Goal: Feedback & Contribution: Submit feedback/report problem

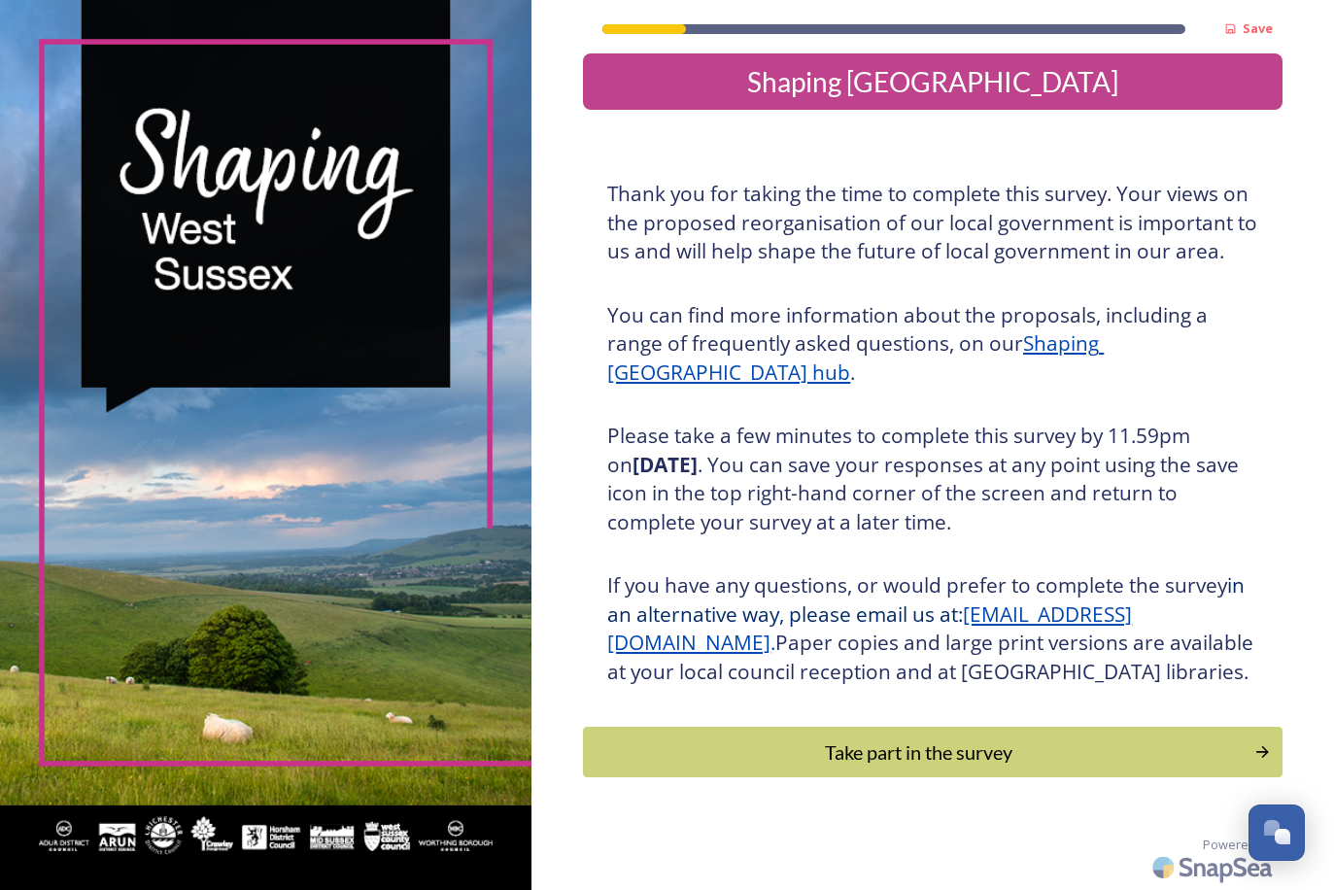
scroll to position [32, 0]
click at [855, 764] on div "Take part in the survey" at bounding box center [919, 751] width 657 height 29
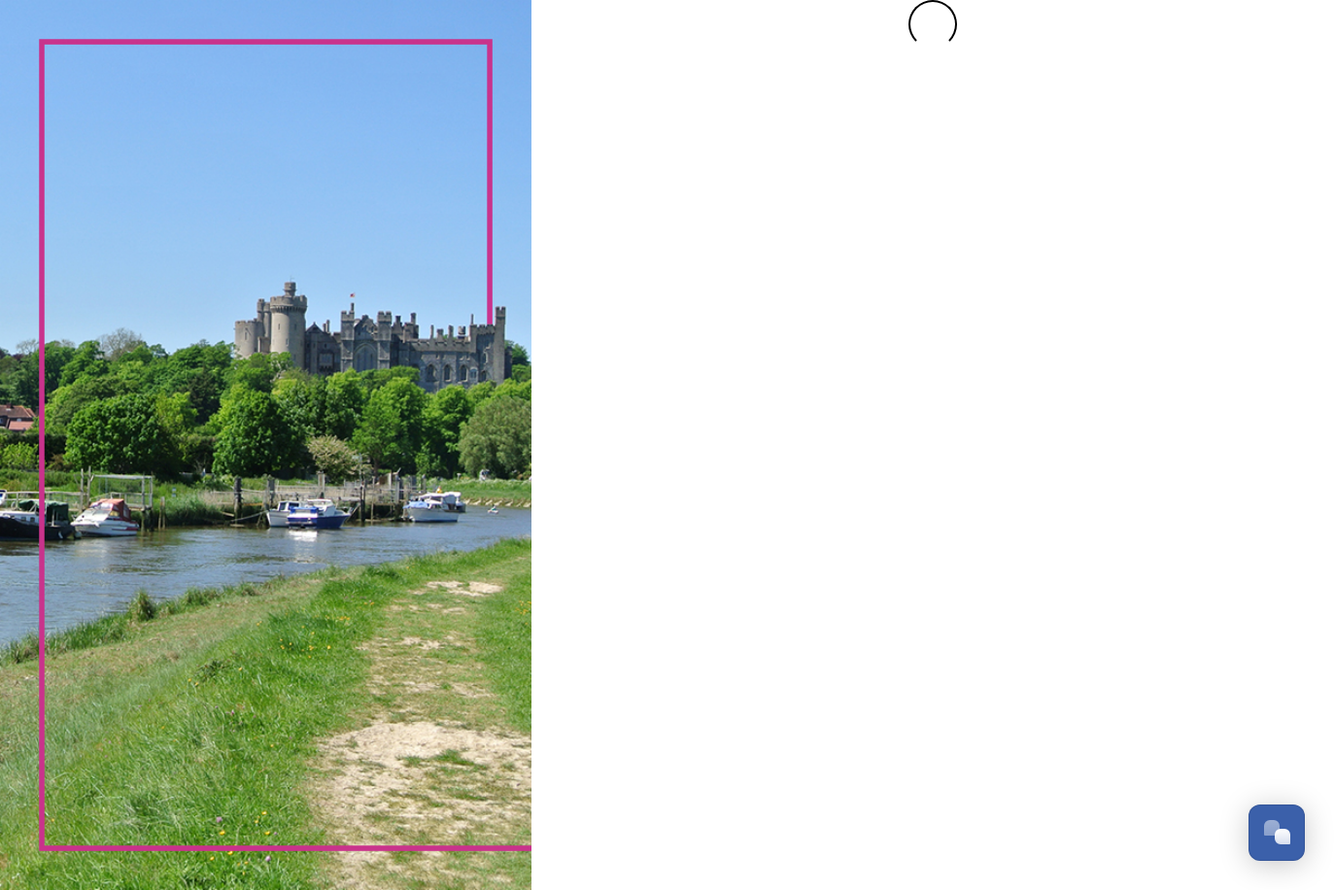
scroll to position [0, 0]
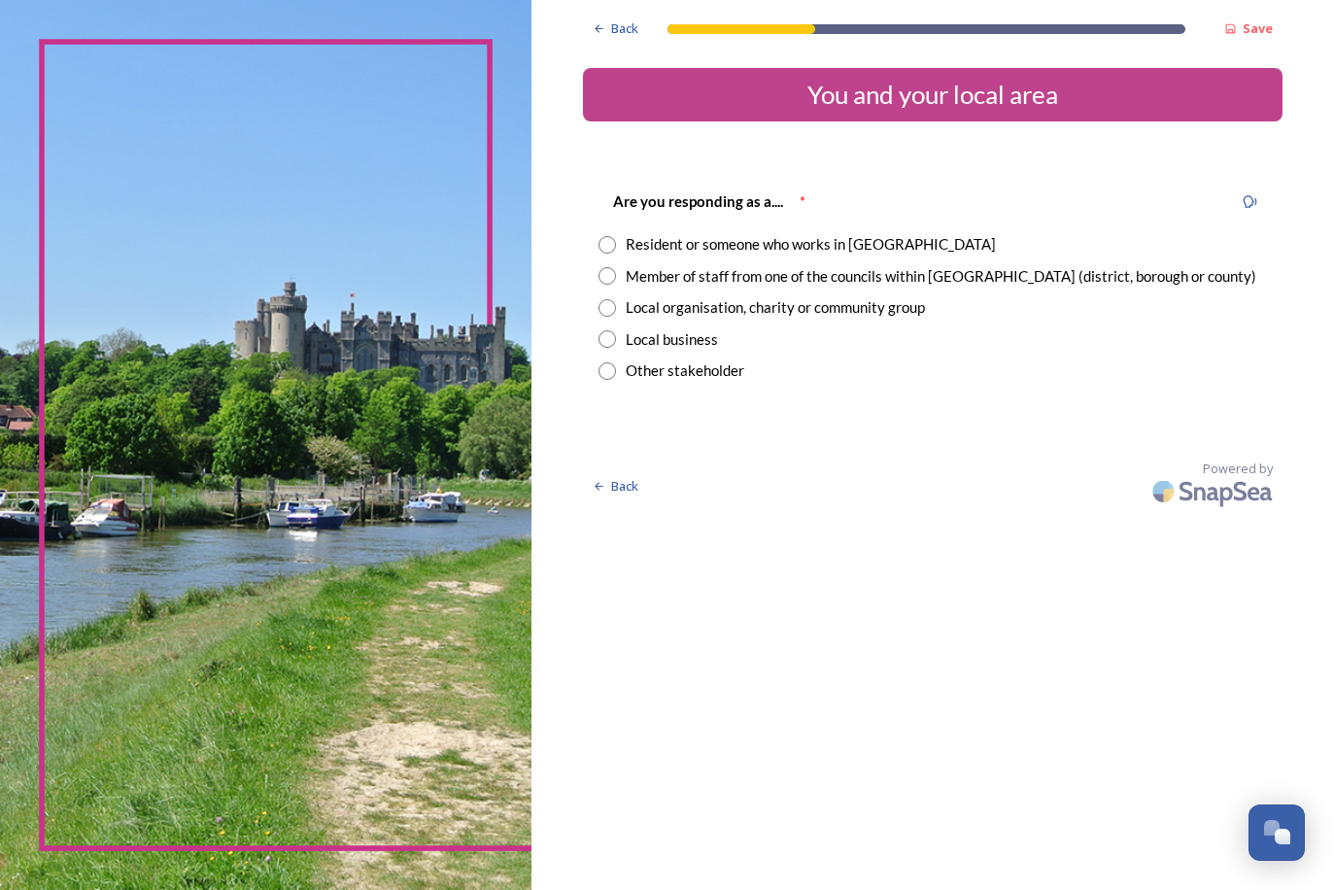
click at [598, 240] on input "radio" at bounding box center [606, 244] width 17 height 17
radio input "true"
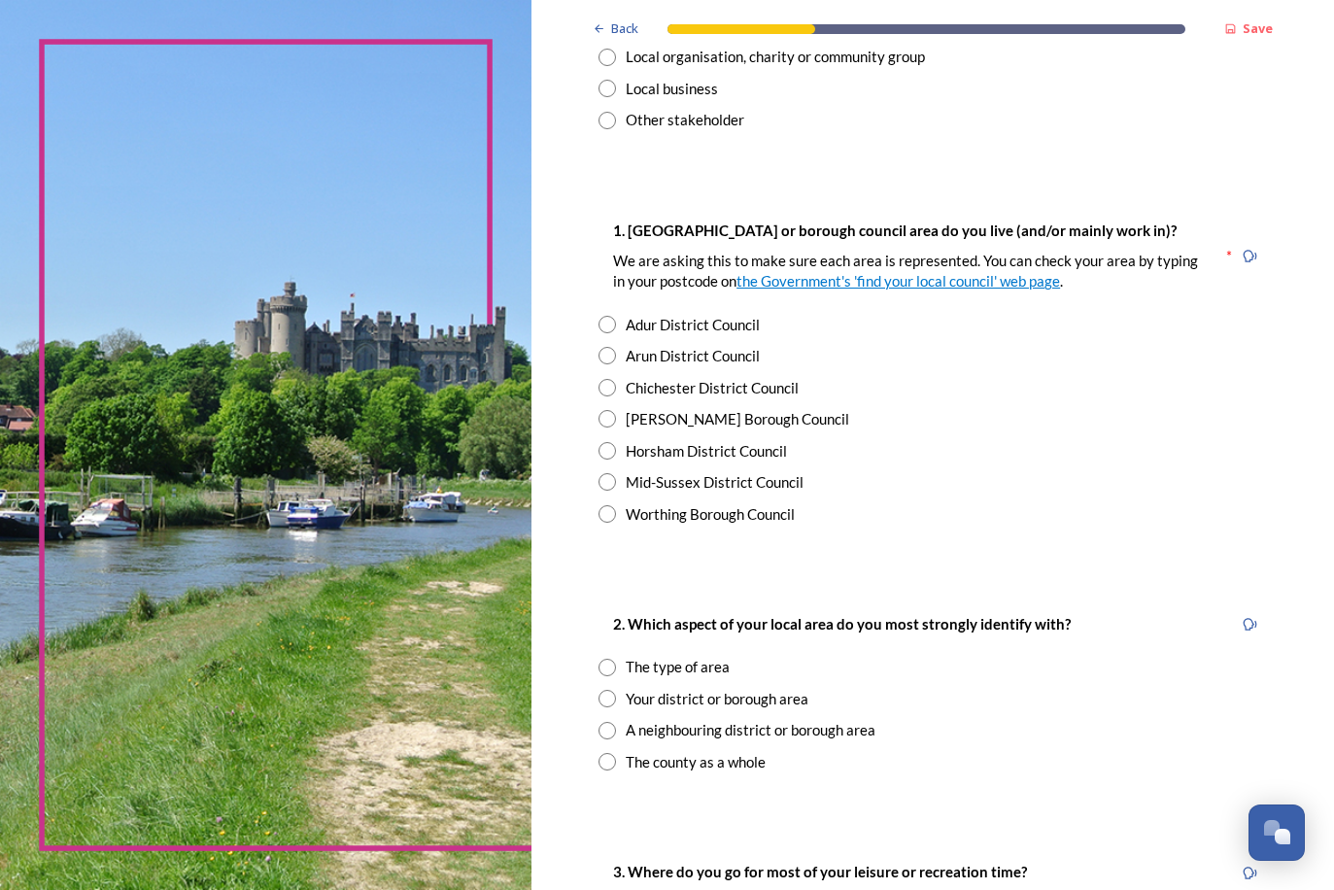
scroll to position [256, 0]
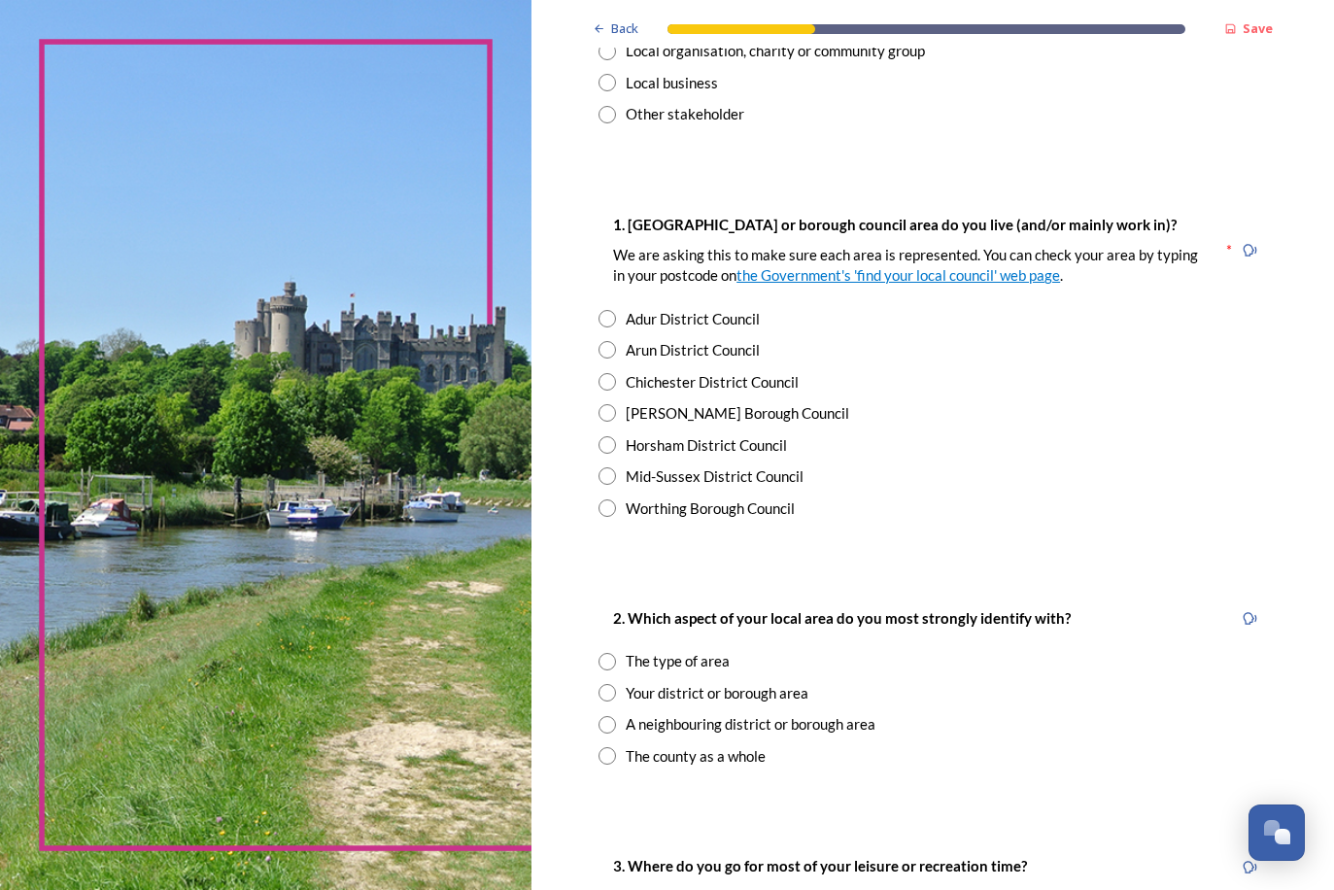
click at [598, 440] on input "radio" at bounding box center [606, 444] width 17 height 17
radio input "true"
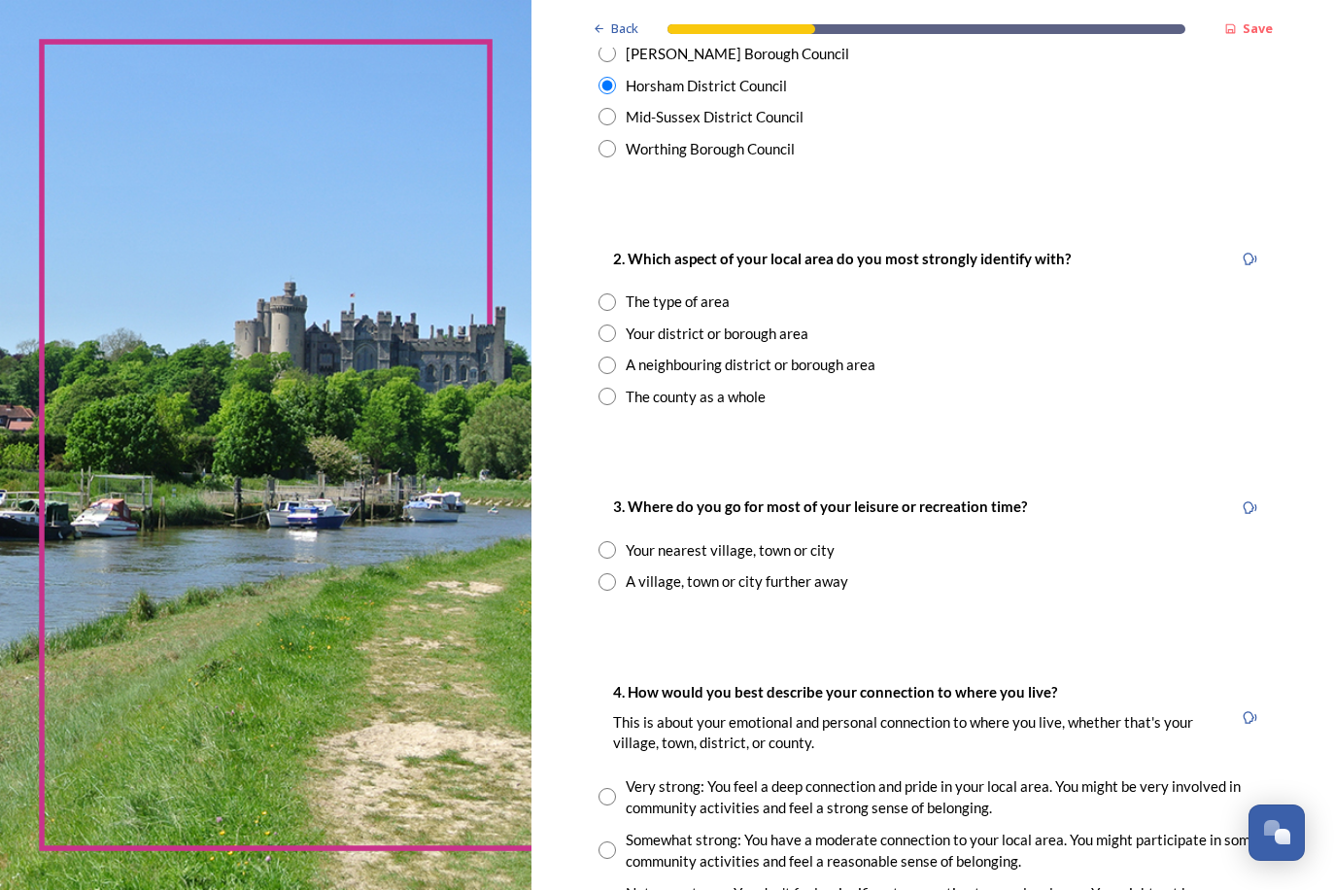
scroll to position [621, 0]
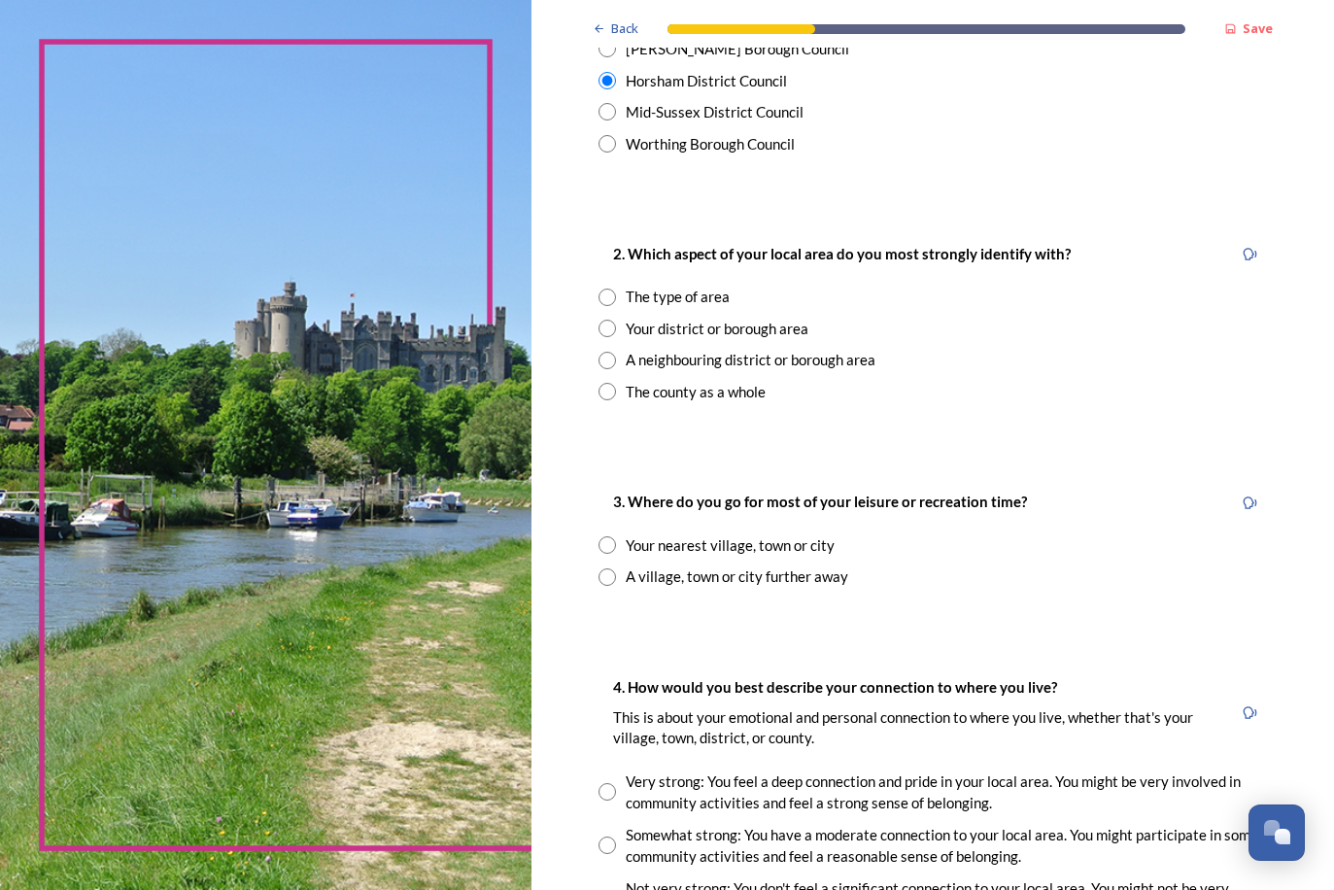
click at [598, 291] on input "radio" at bounding box center [606, 296] width 17 height 17
radio input "true"
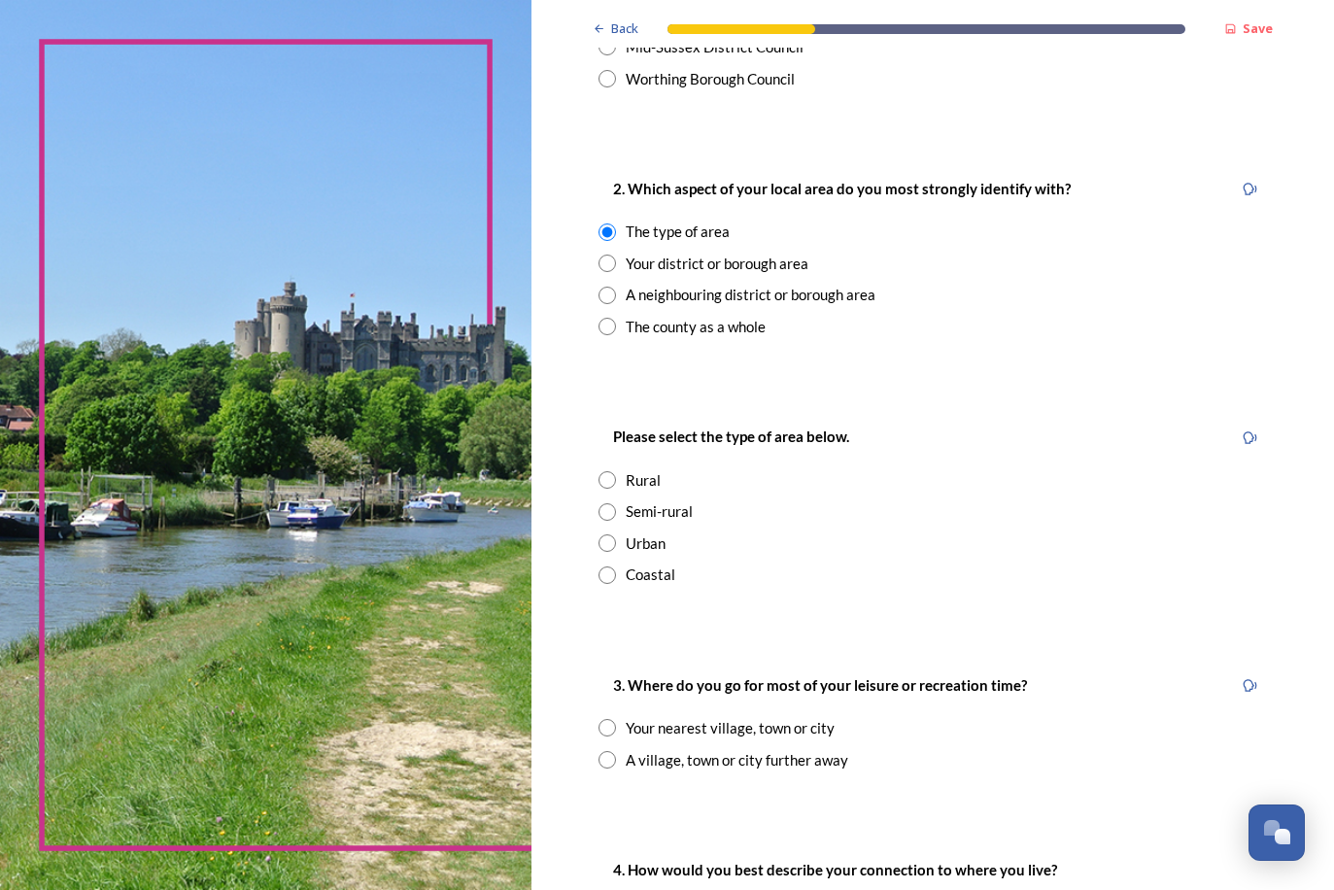
scroll to position [728, 0]
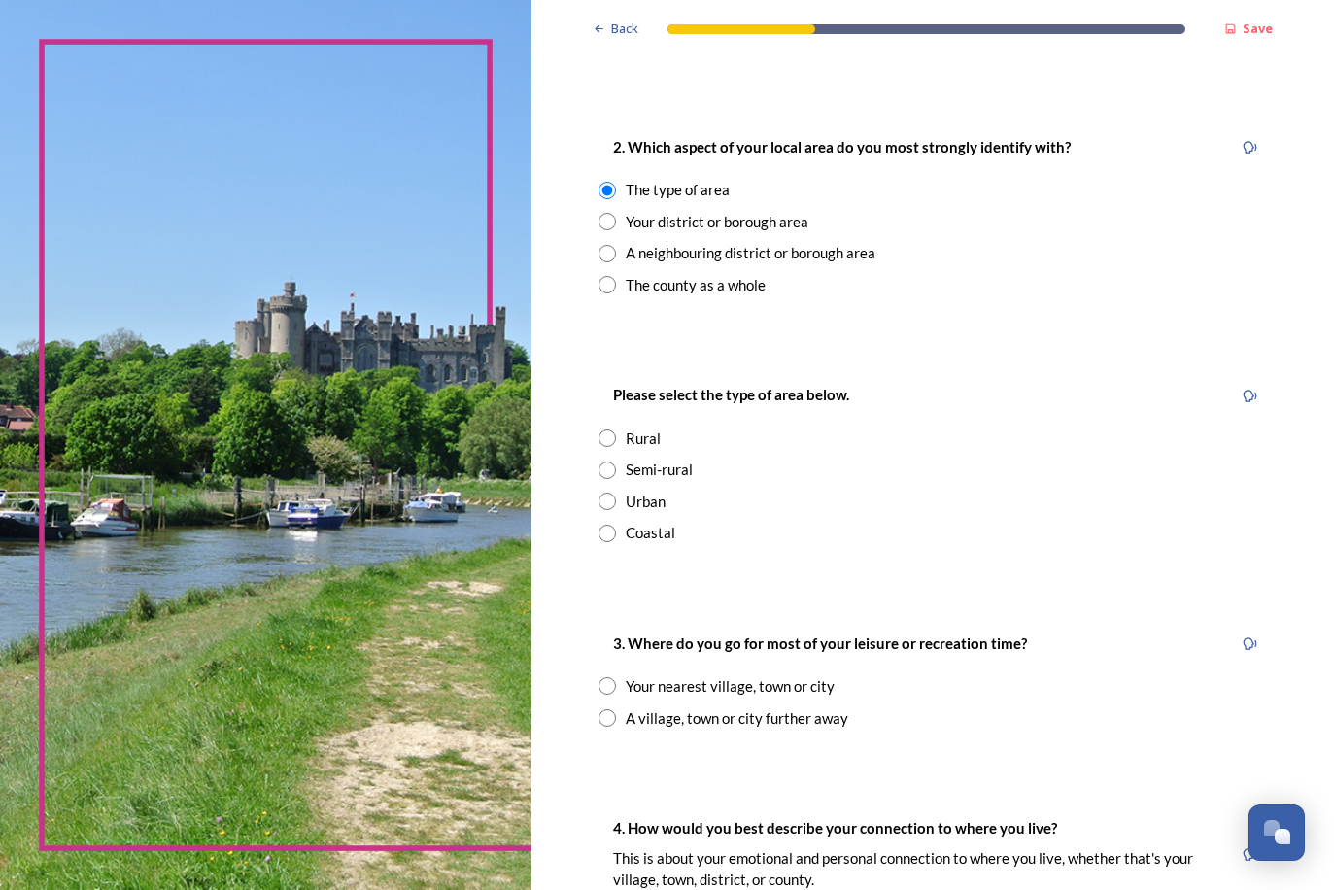
click at [598, 432] on input "radio" at bounding box center [606, 437] width 17 height 17
radio input "true"
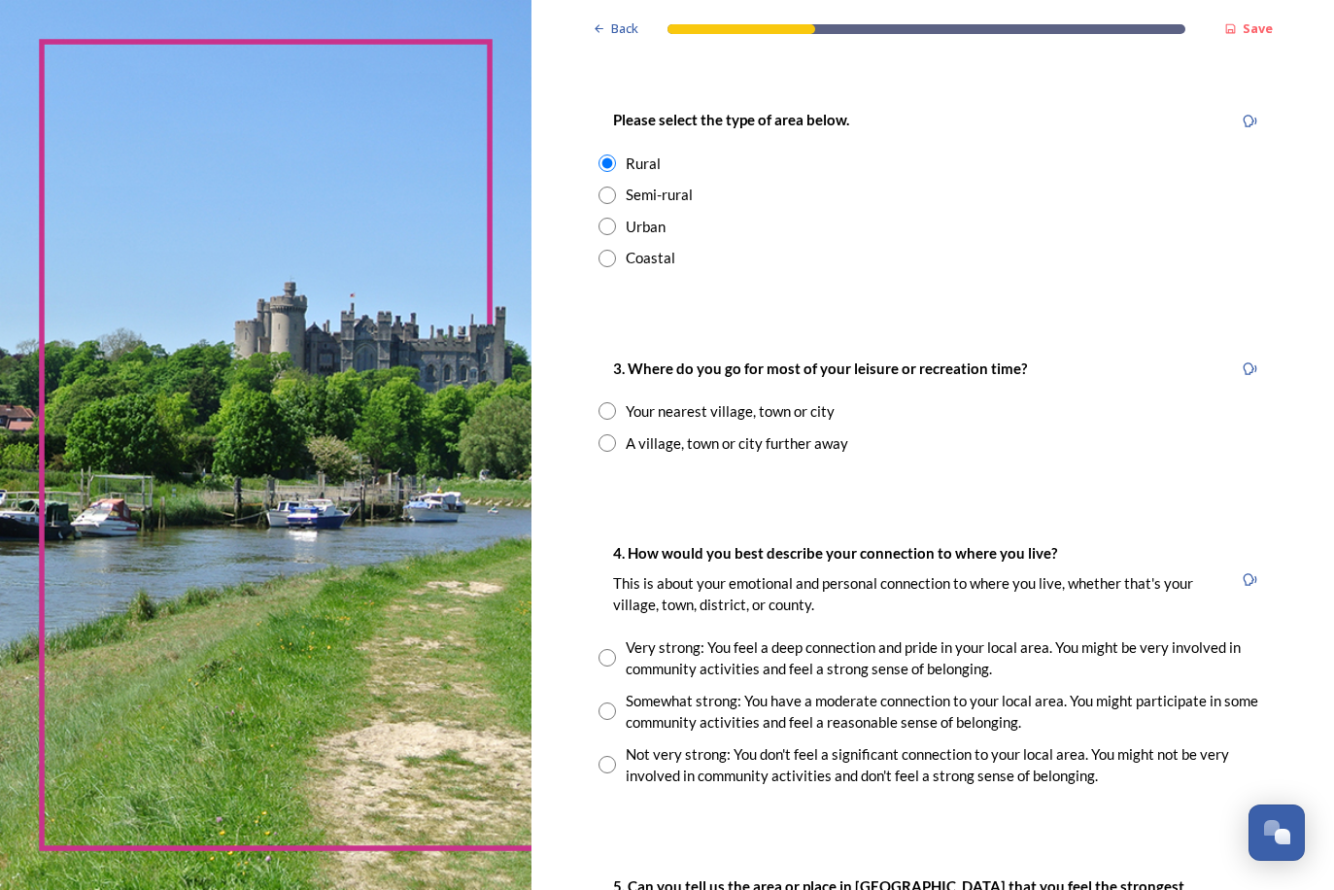
scroll to position [1011, 0]
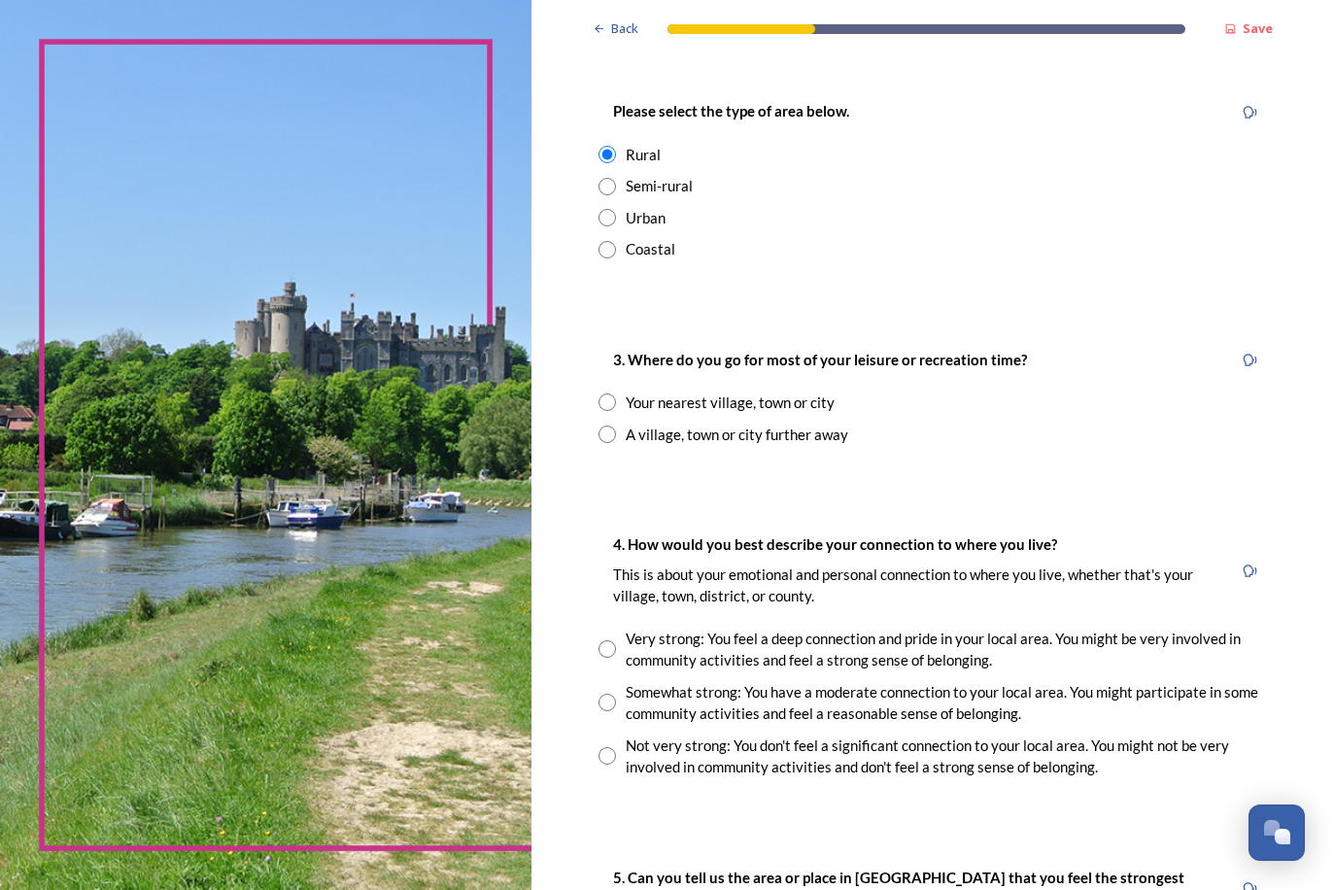
click at [598, 393] on input "radio" at bounding box center [606, 401] width 17 height 17
radio input "true"
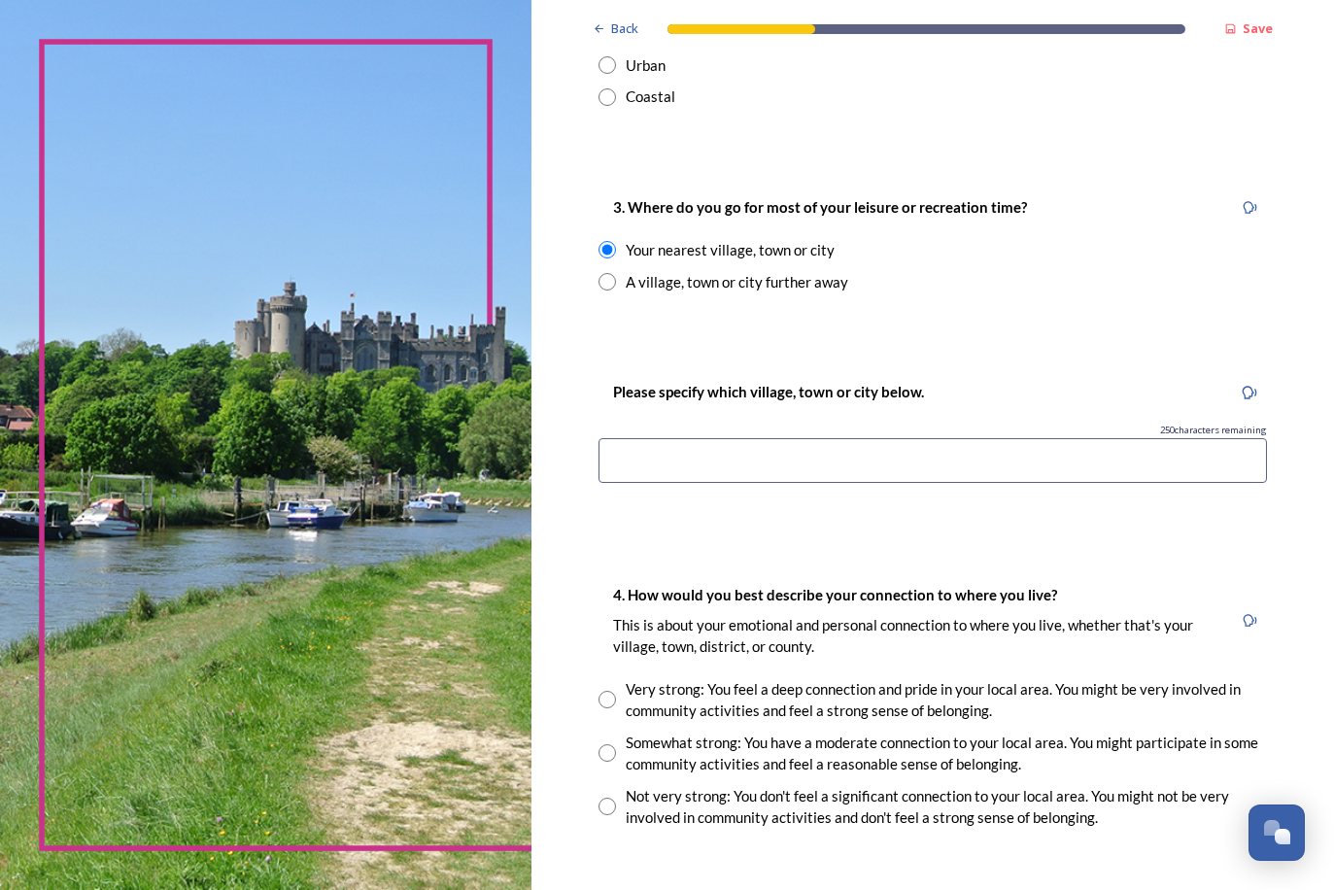
scroll to position [1199, 0]
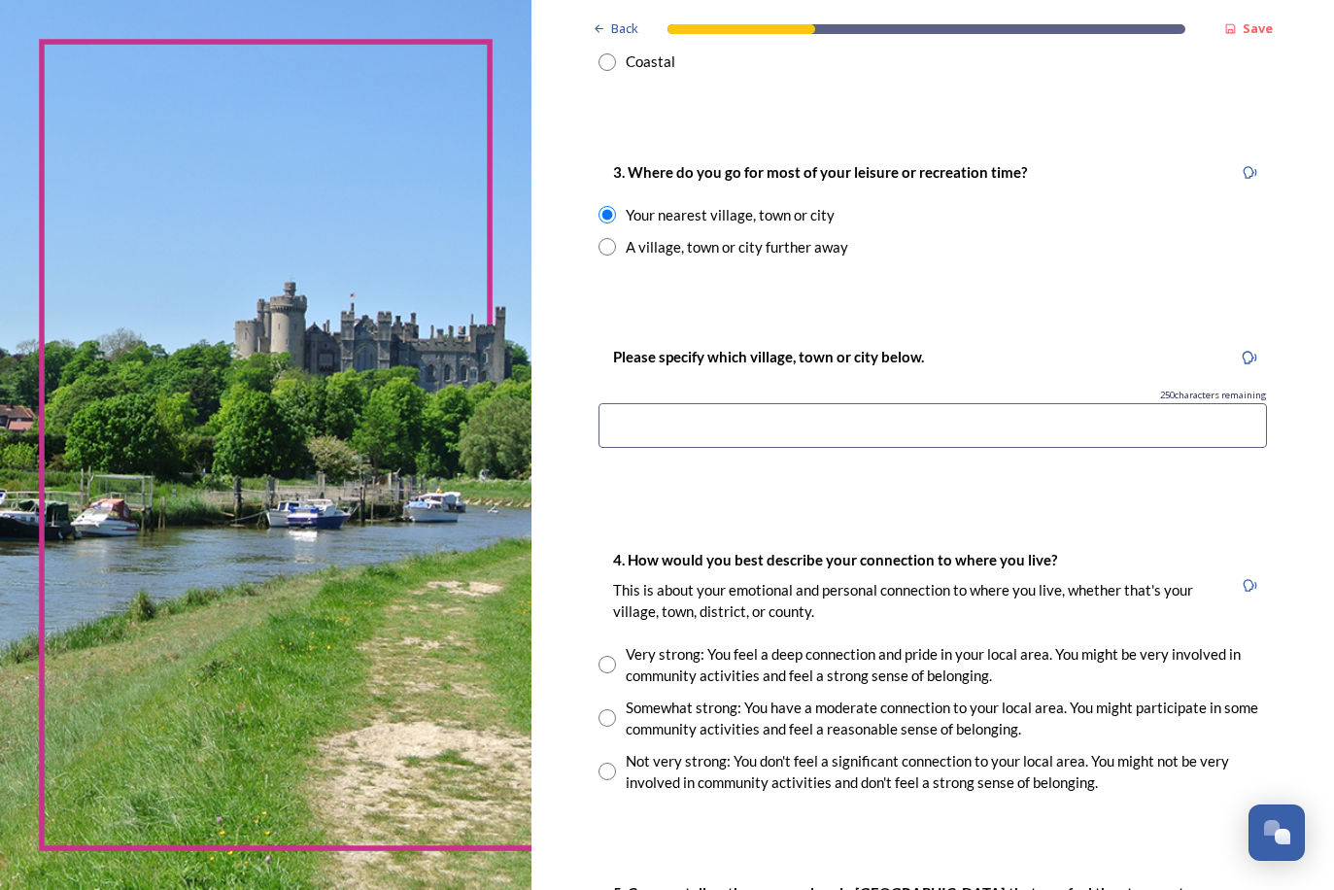
click at [628, 406] on input at bounding box center [932, 425] width 668 height 45
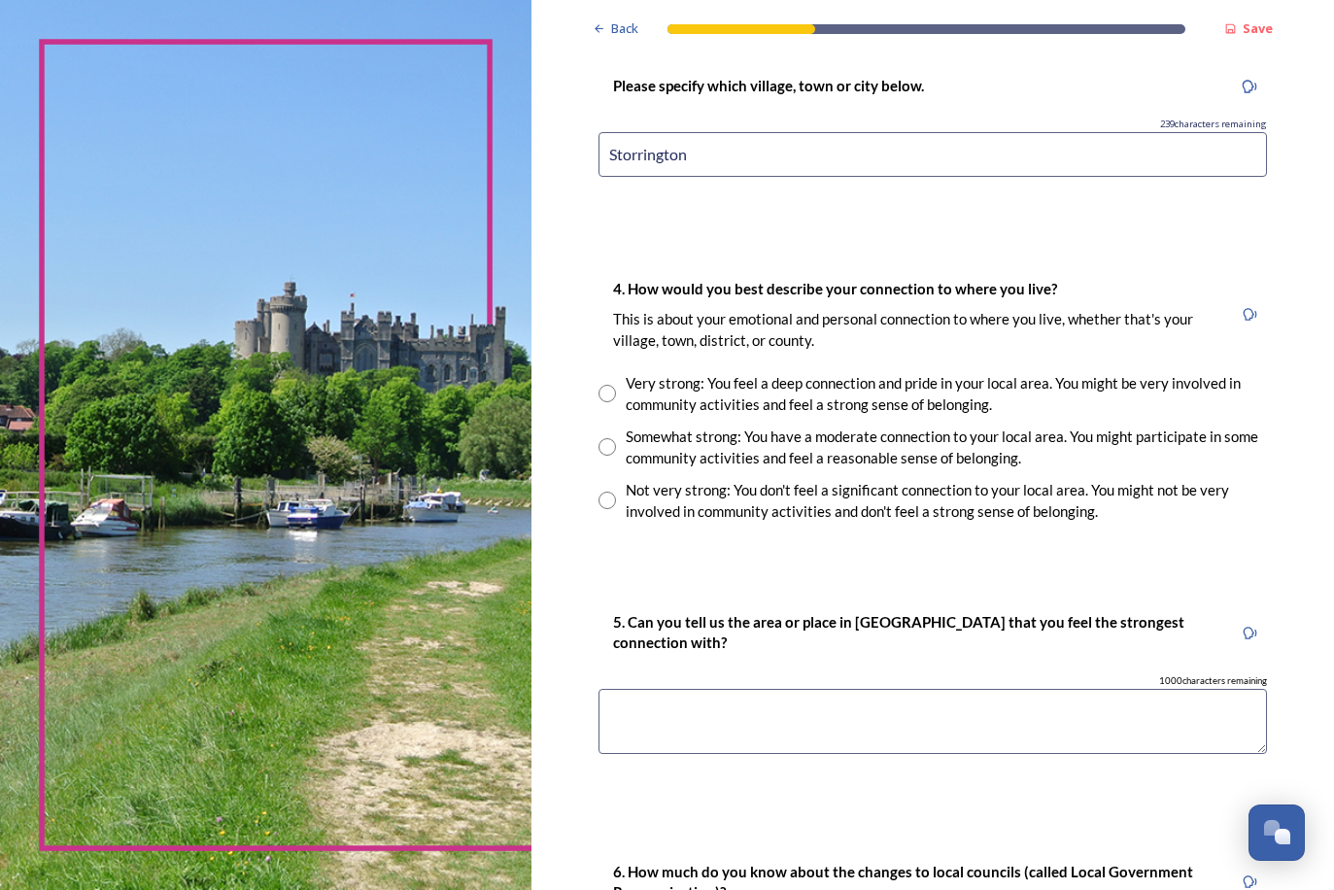
scroll to position [1529, 0]
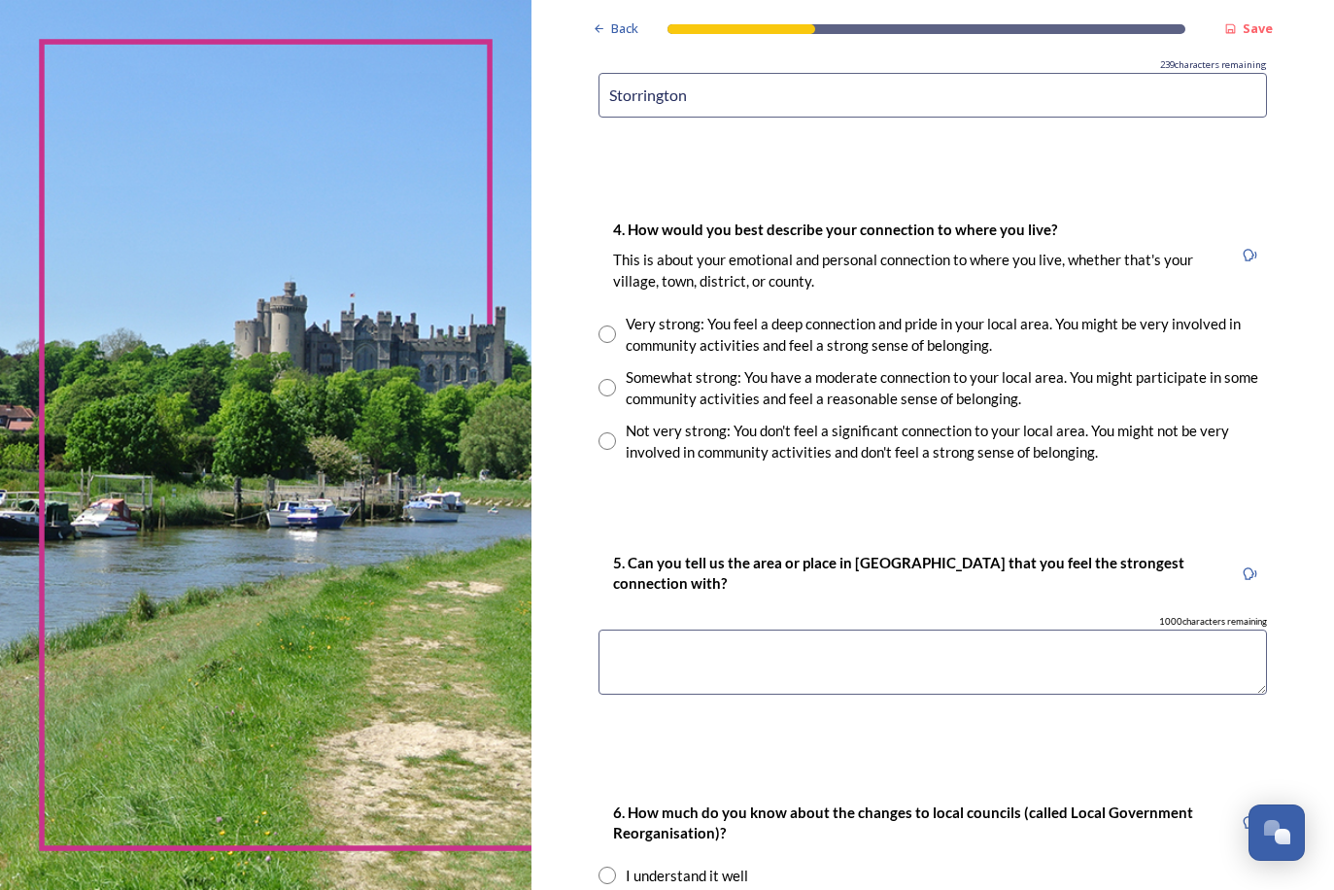
type input "Storrington"
click at [598, 432] on input "radio" at bounding box center [606, 440] width 17 height 17
radio input "true"
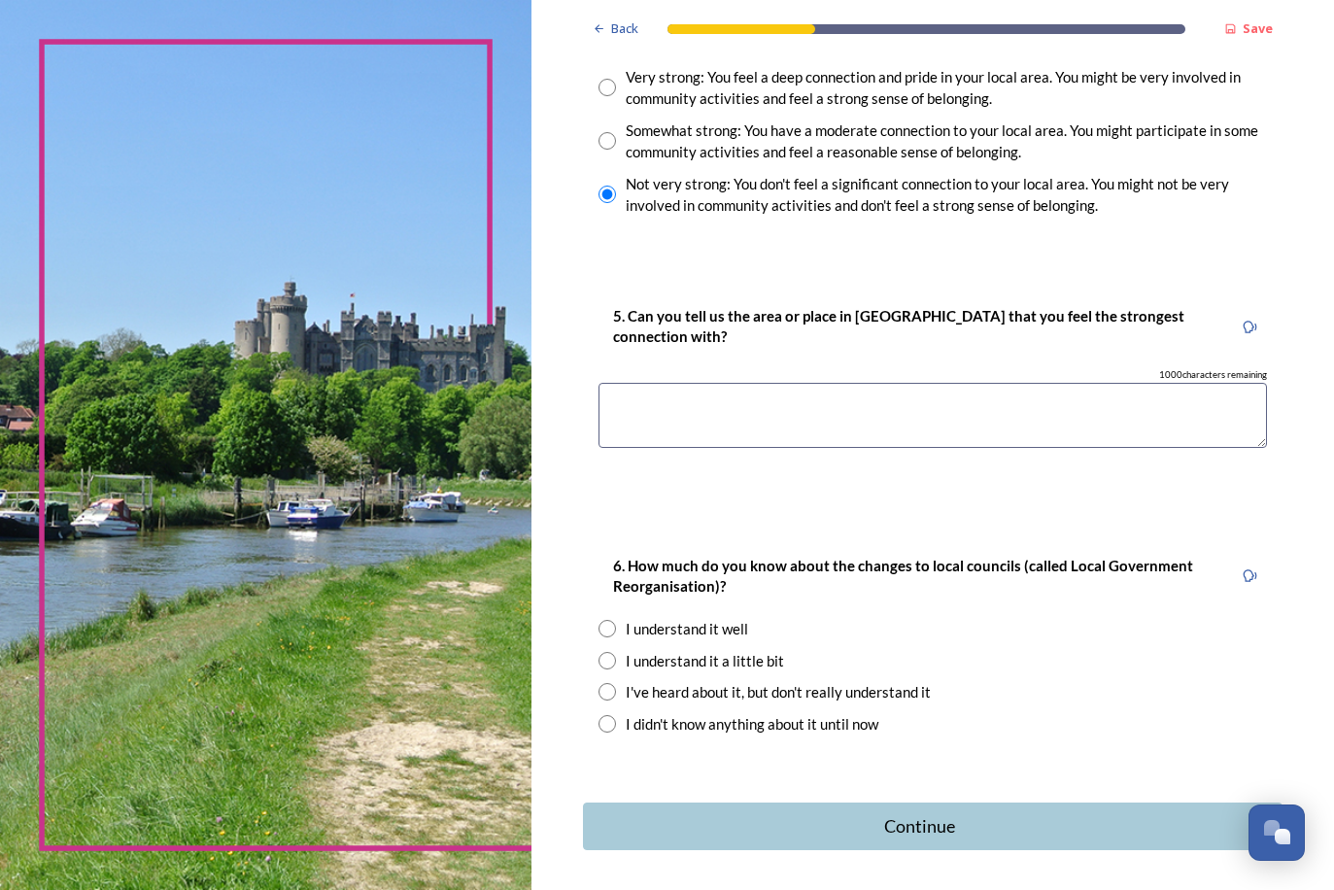
scroll to position [1777, 0]
click at [617, 382] on textarea at bounding box center [932, 414] width 668 height 65
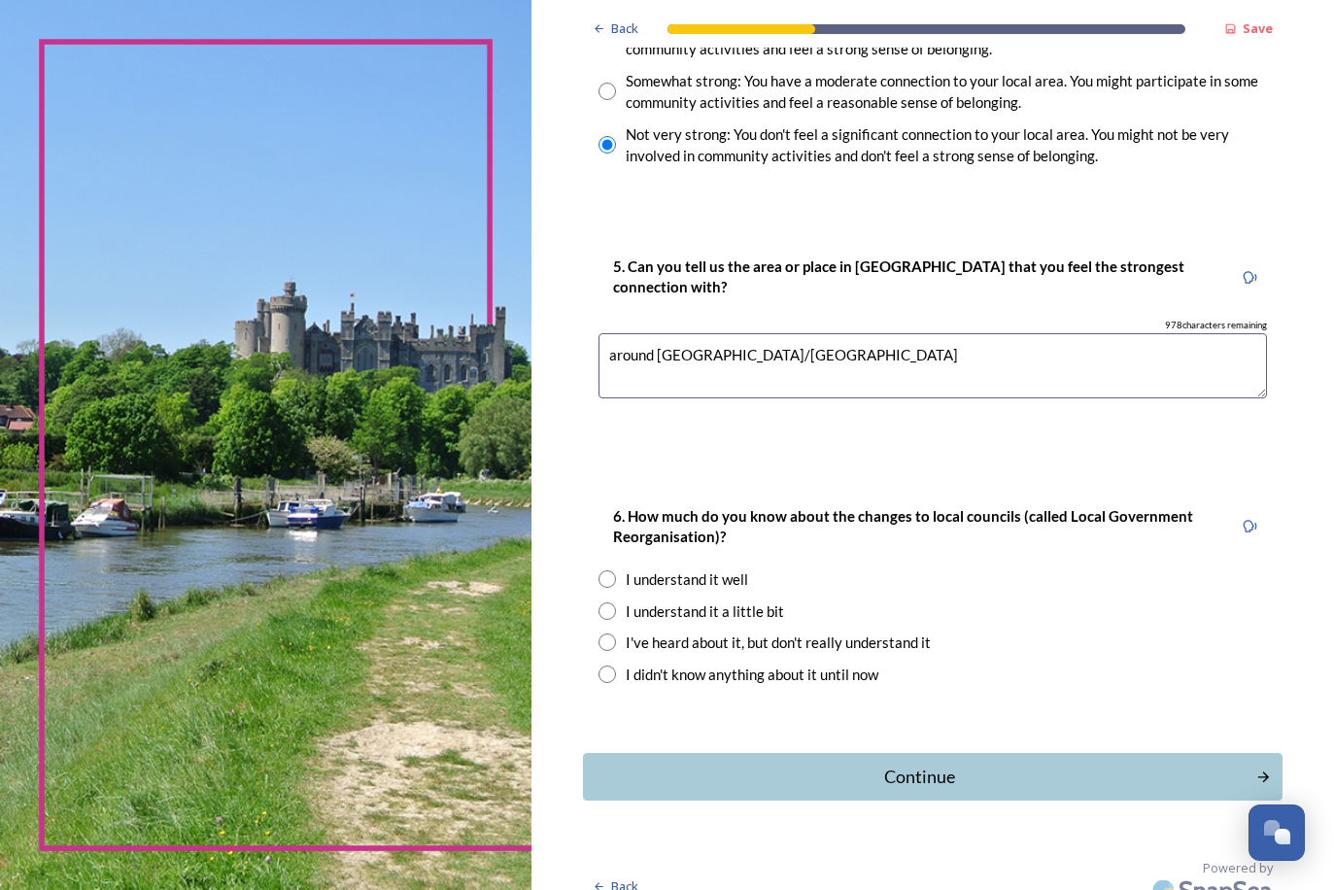
scroll to position [1824, 0]
type textarea "around [GEOGRAPHIC_DATA]/[GEOGRAPHIC_DATA]"
click at [598, 603] on input "radio" at bounding box center [606, 611] width 17 height 17
radio input "true"
click at [756, 764] on div "Continue" at bounding box center [920, 777] width 658 height 26
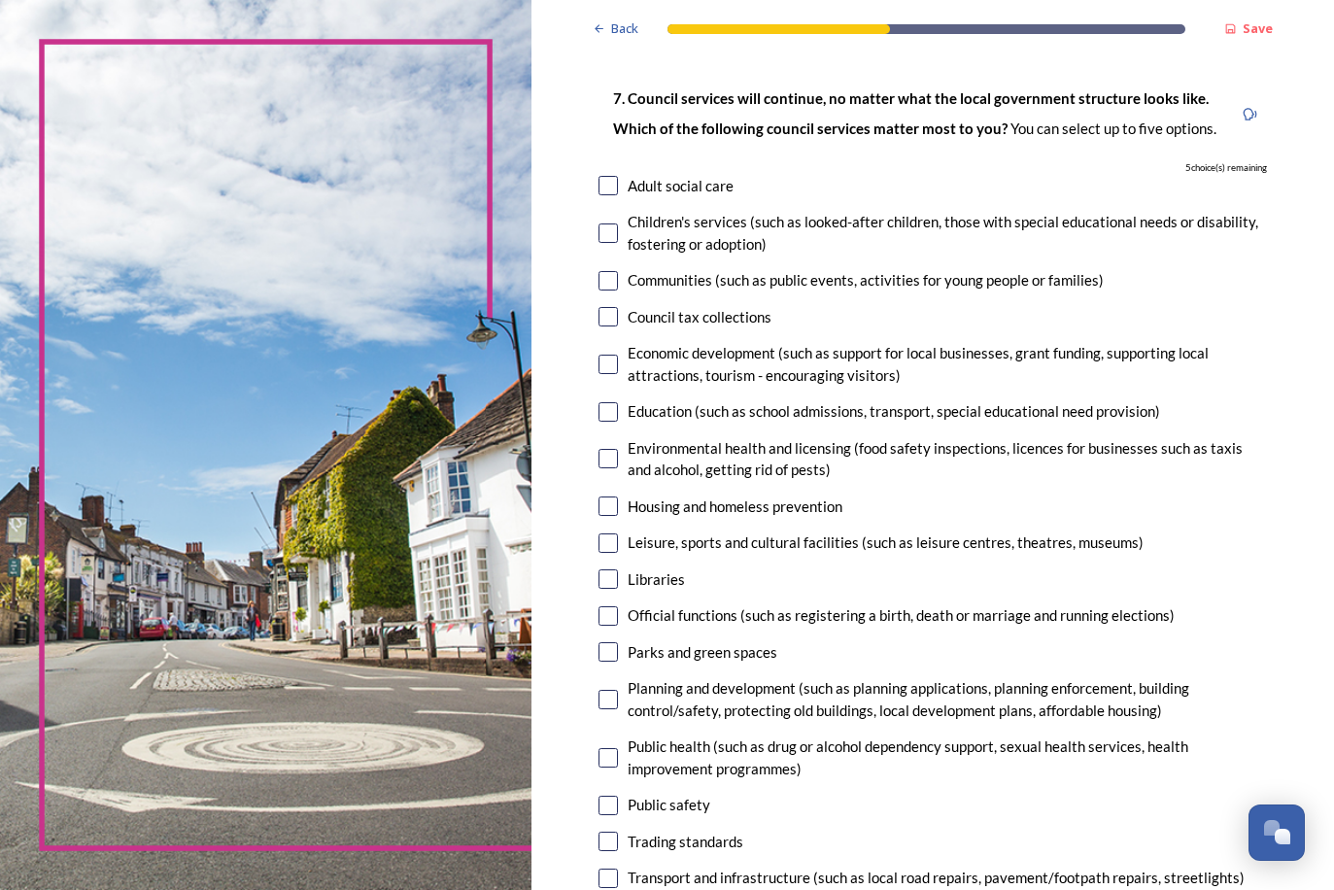
scroll to position [107, 0]
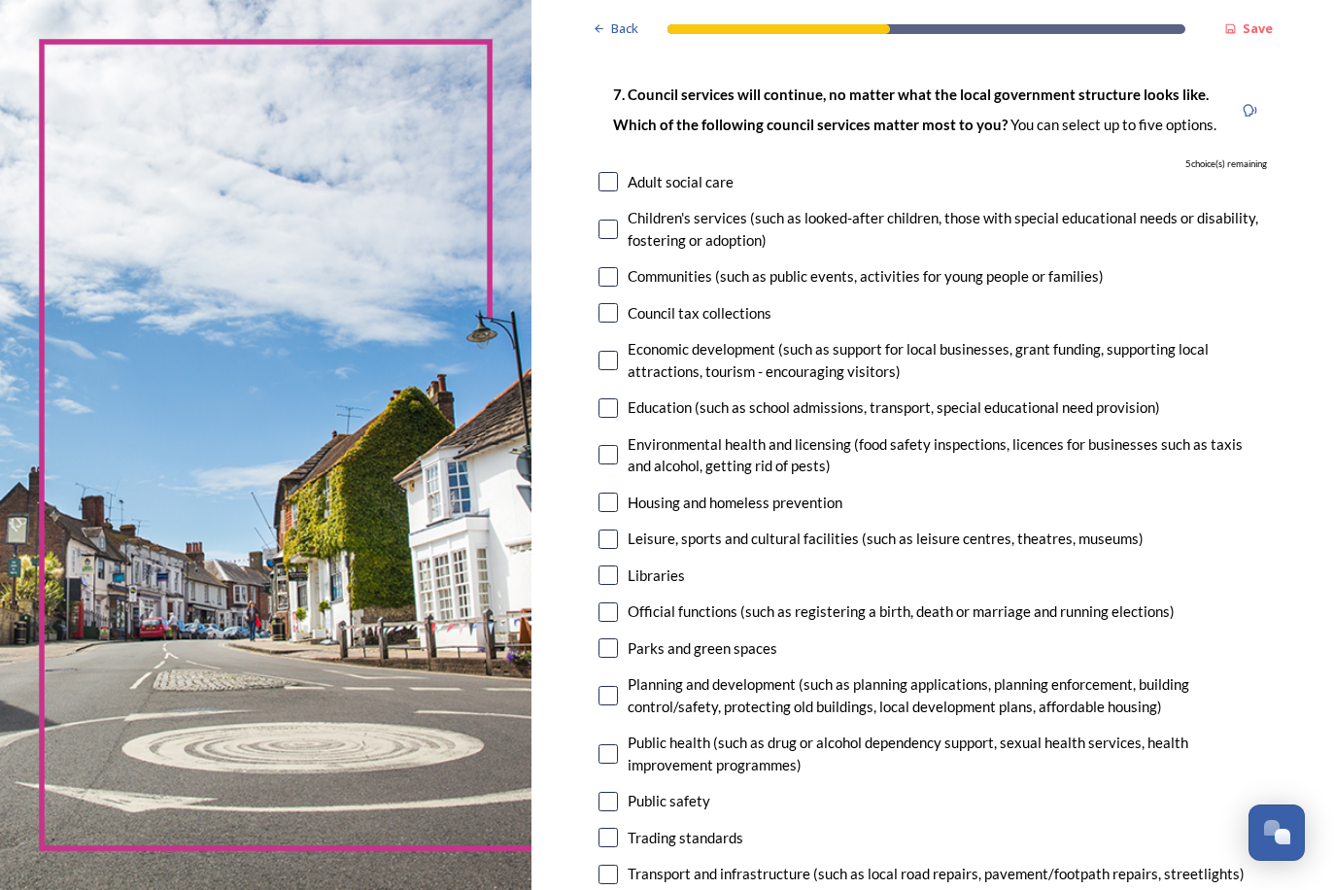
click at [598, 182] on input "checkbox" at bounding box center [607, 181] width 19 height 19
checkbox input "true"
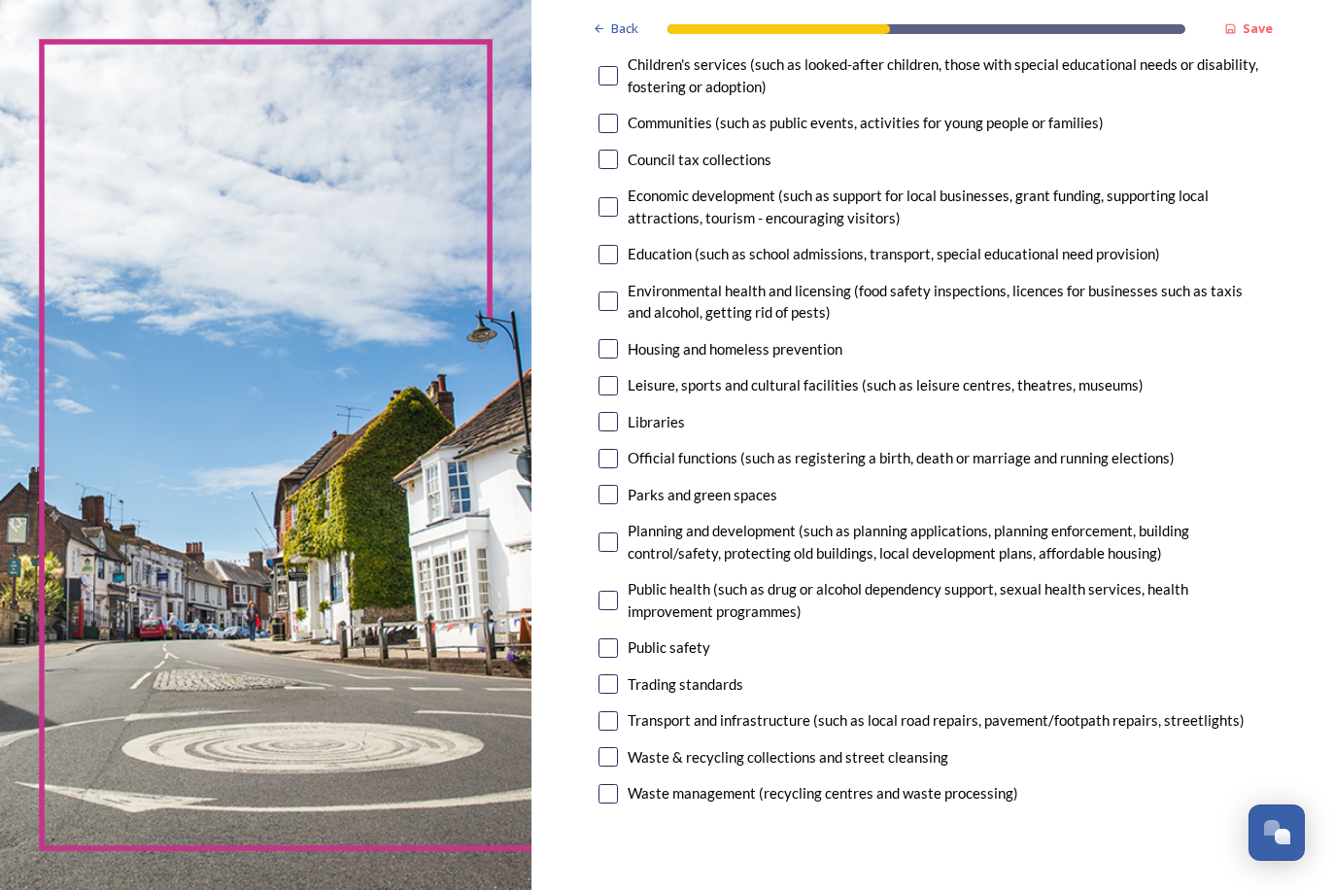
scroll to position [275, 0]
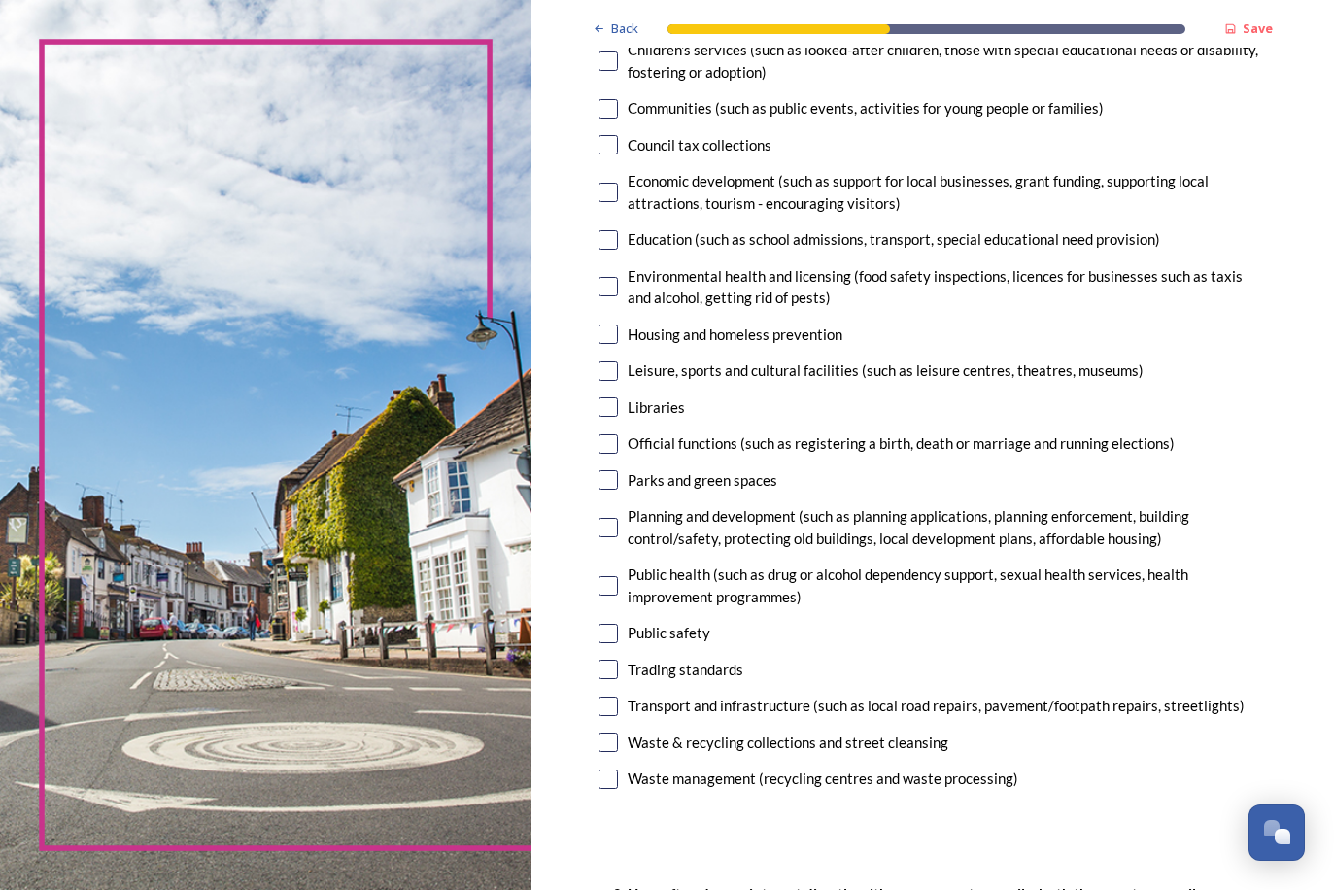
click at [598, 470] on input "checkbox" at bounding box center [607, 479] width 19 height 19
checkbox input "true"
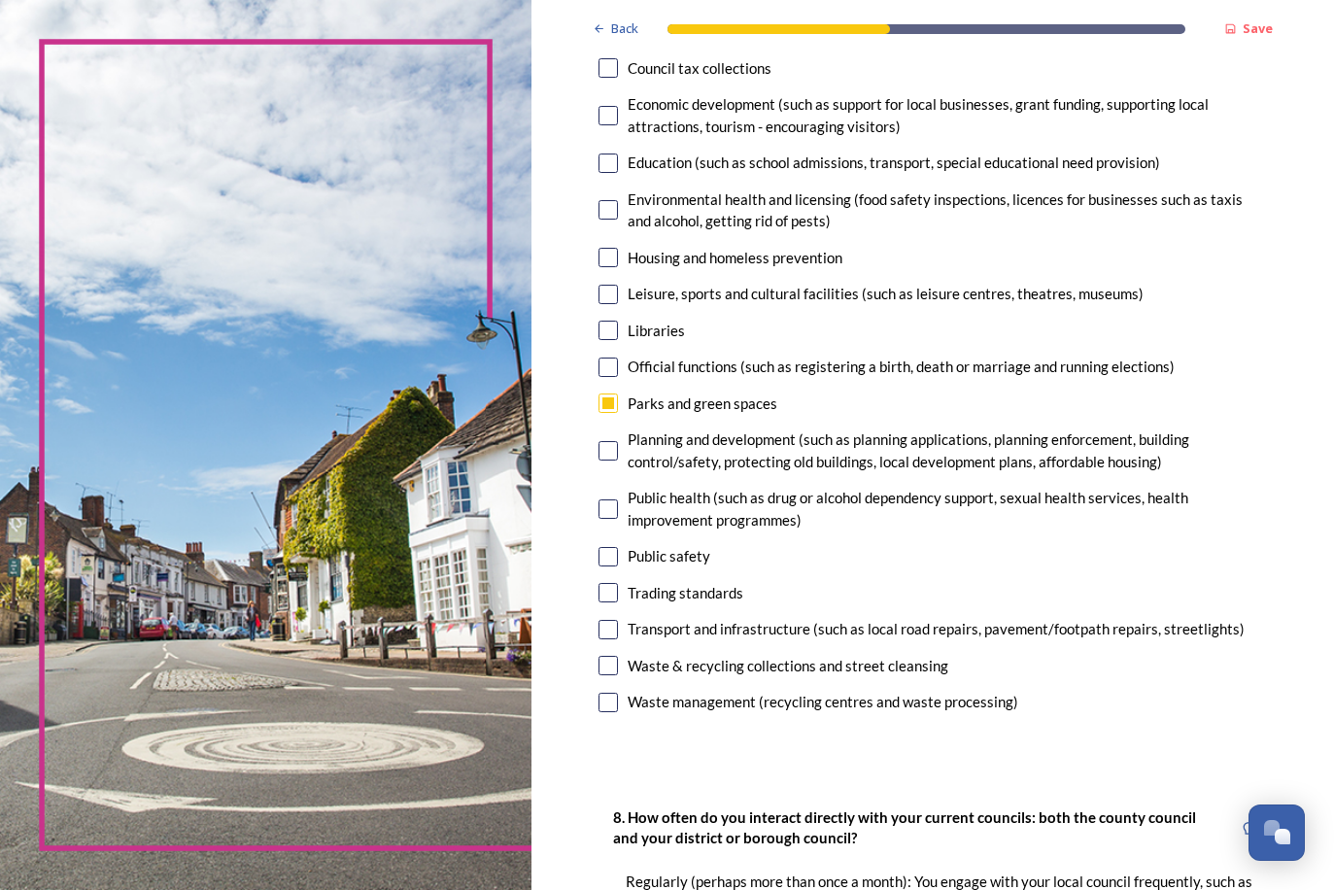
scroll to position [355, 0]
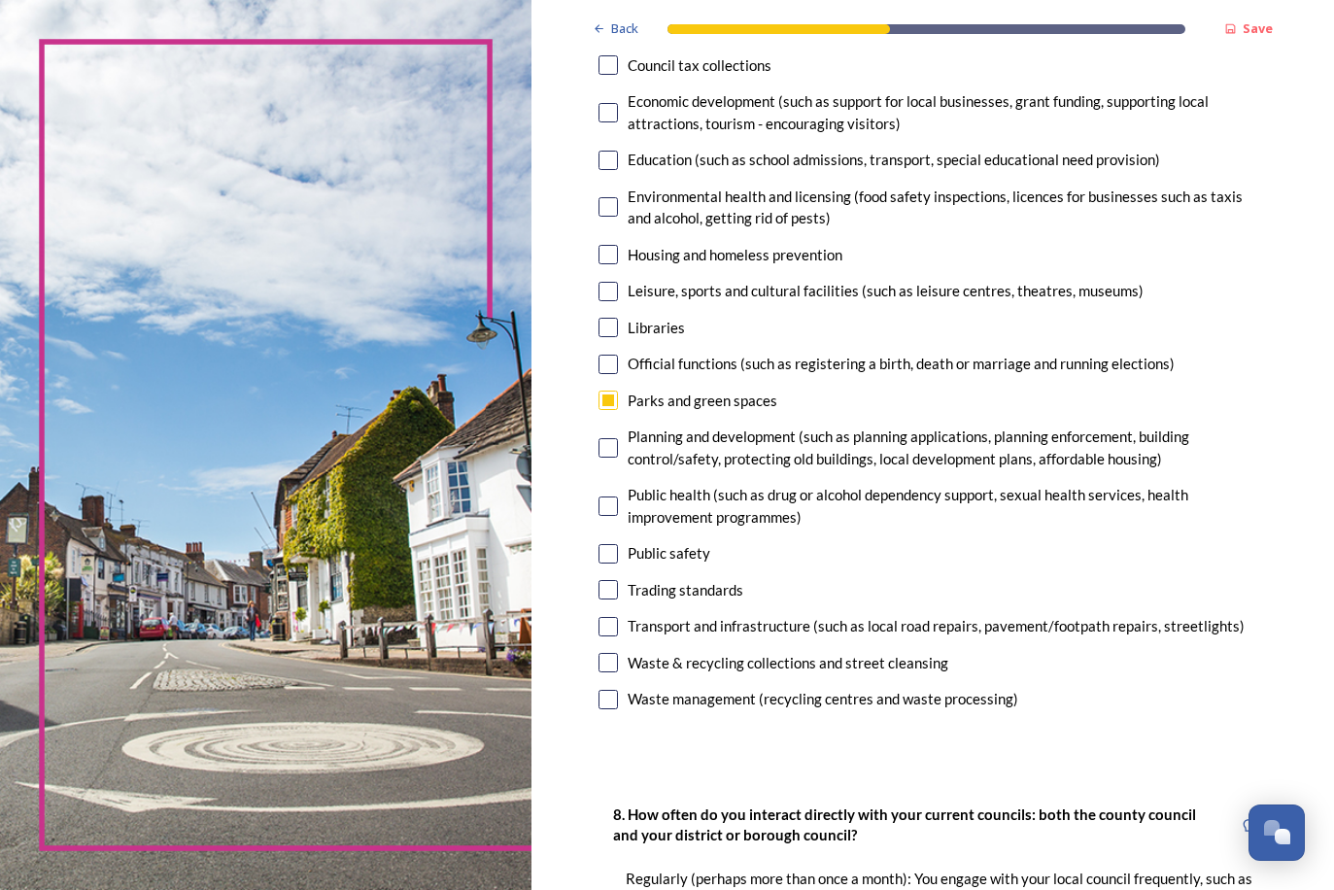
click at [598, 444] on input "checkbox" at bounding box center [607, 447] width 19 height 19
checkbox input "true"
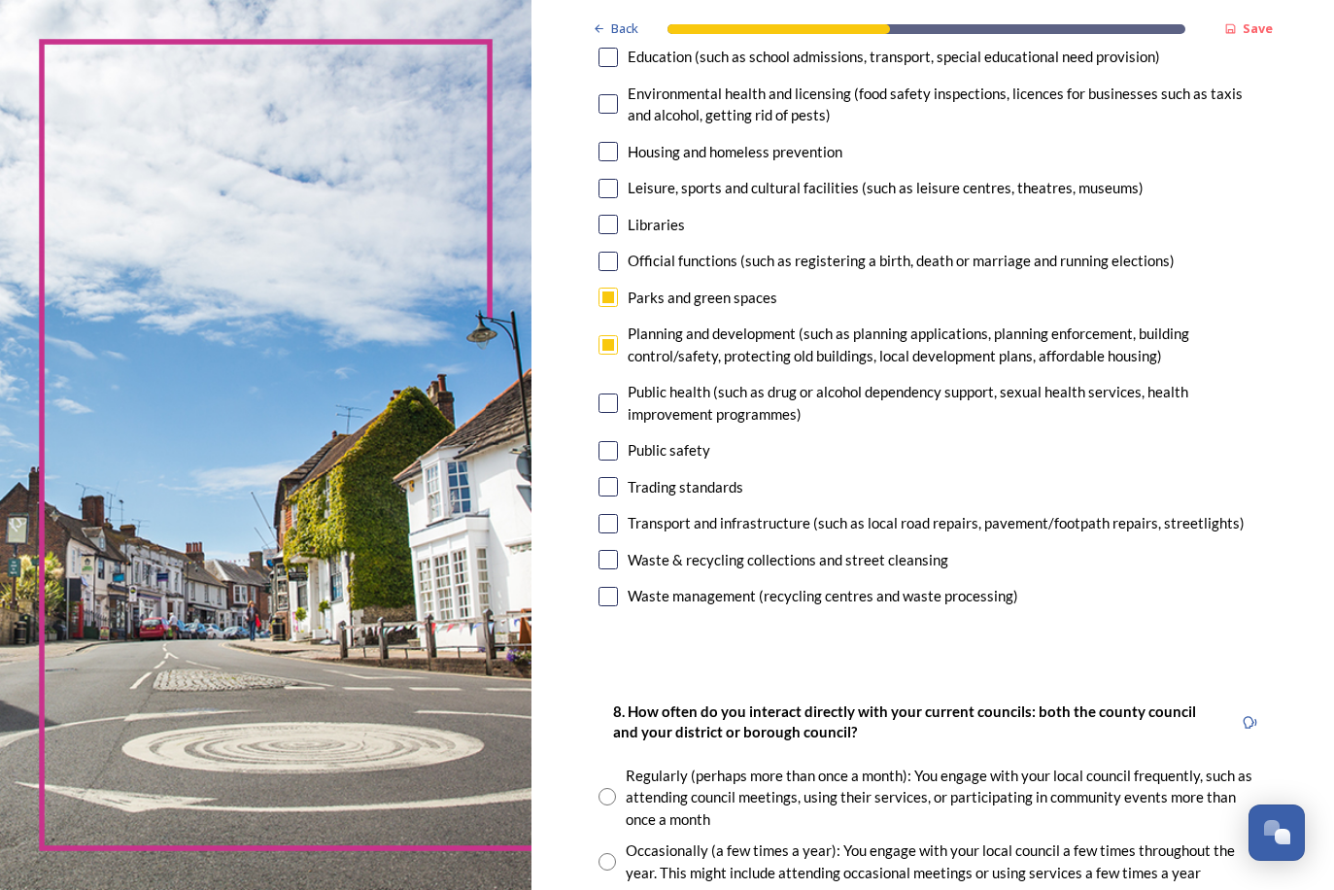
scroll to position [459, 0]
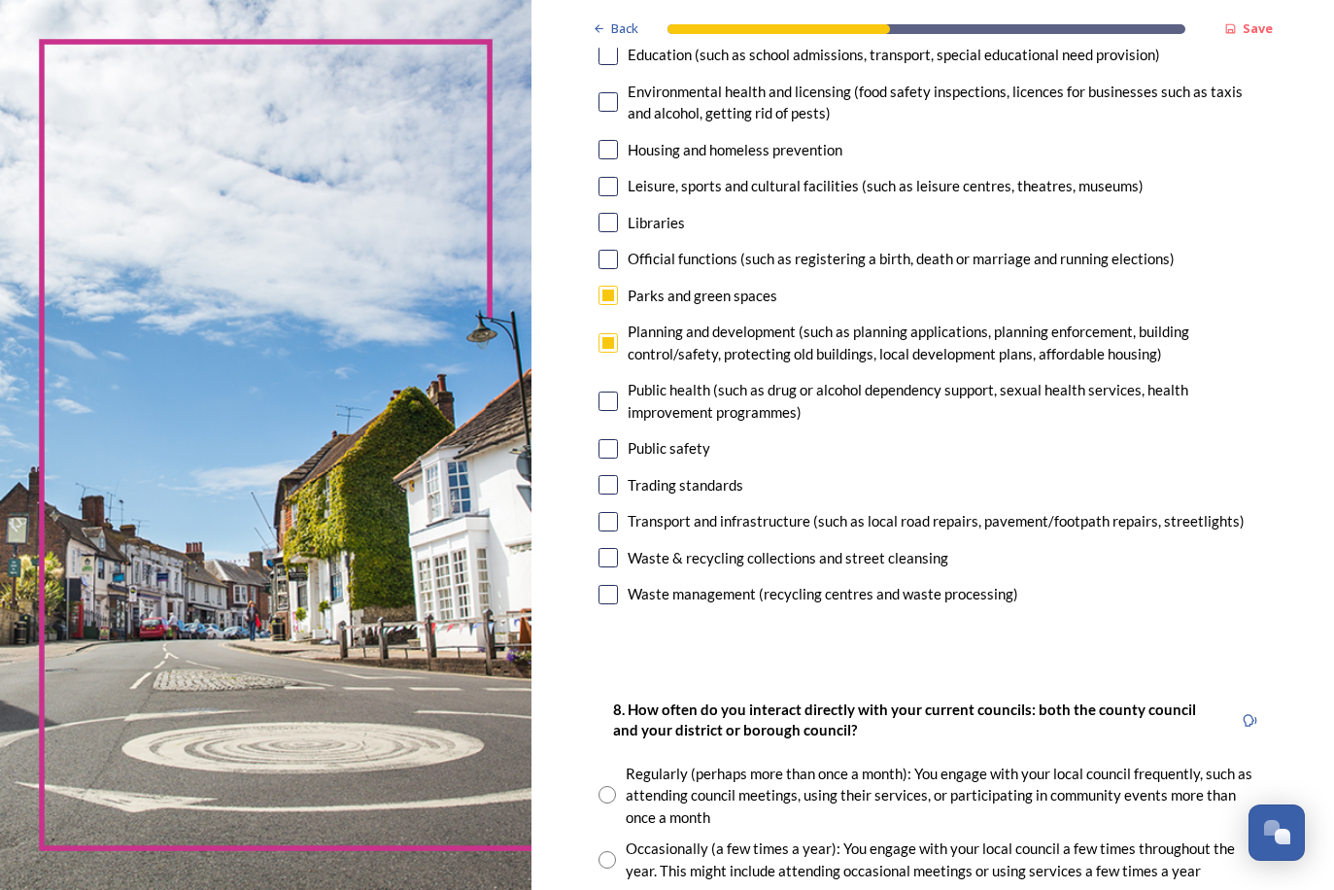
click at [598, 512] on input "checkbox" at bounding box center [607, 521] width 19 height 19
checkbox input "true"
click at [598, 549] on input "checkbox" at bounding box center [607, 557] width 19 height 19
checkbox input "true"
click at [598, 585] on input "checkbox" at bounding box center [607, 594] width 19 height 19
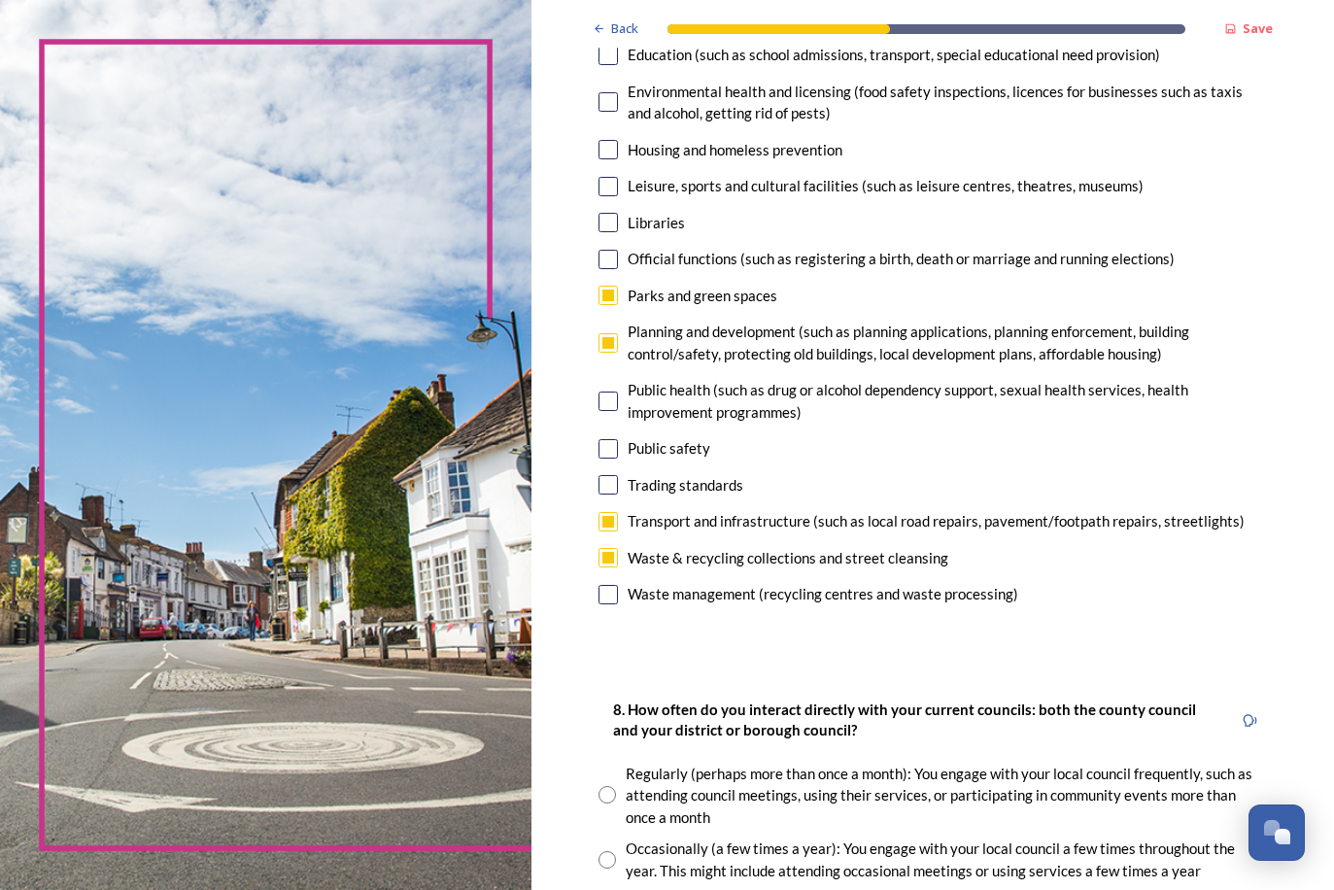
checkbox input "false"
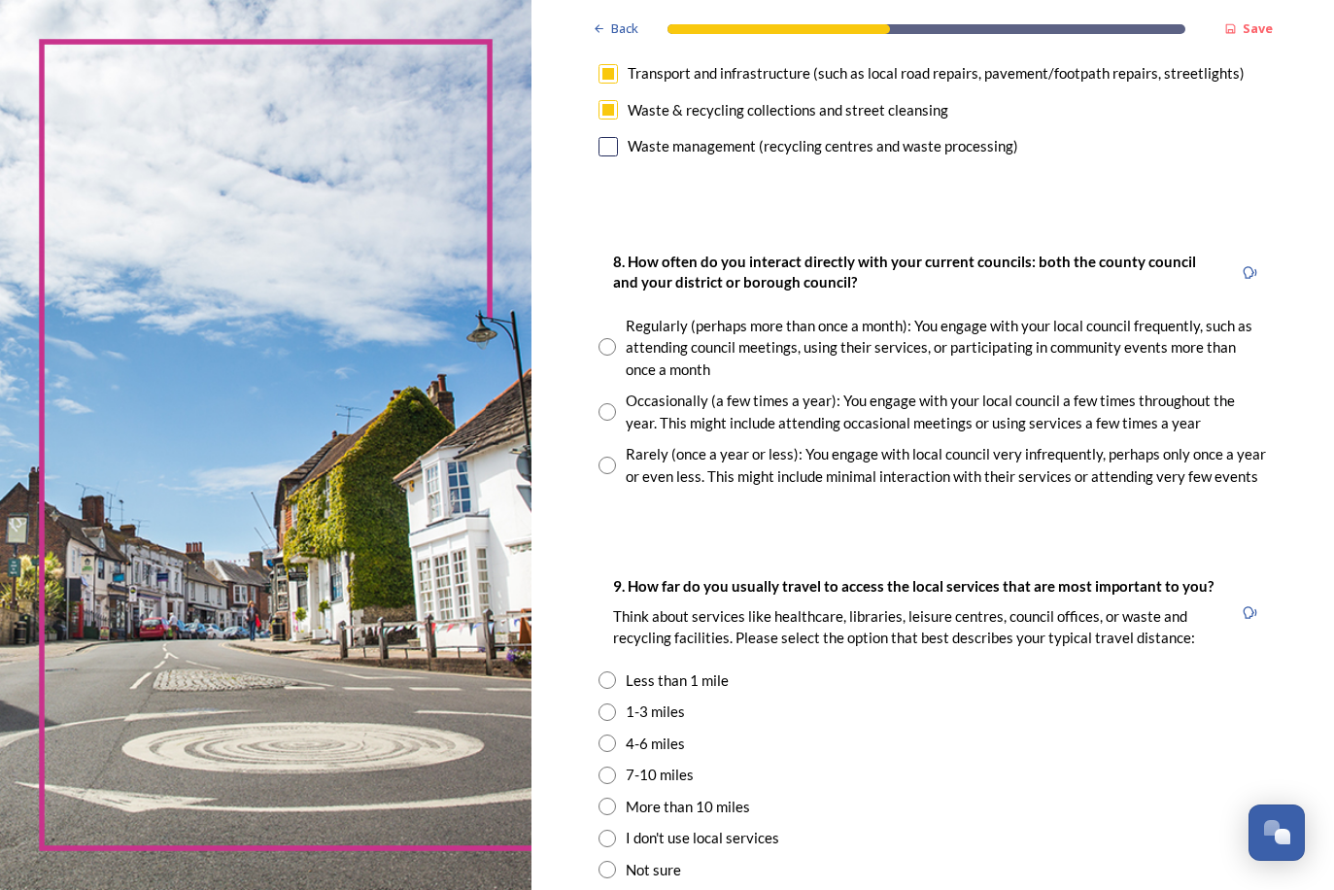
scroll to position [909, 0]
click at [598, 401] on input "radio" at bounding box center [606, 409] width 17 height 17
radio input "true"
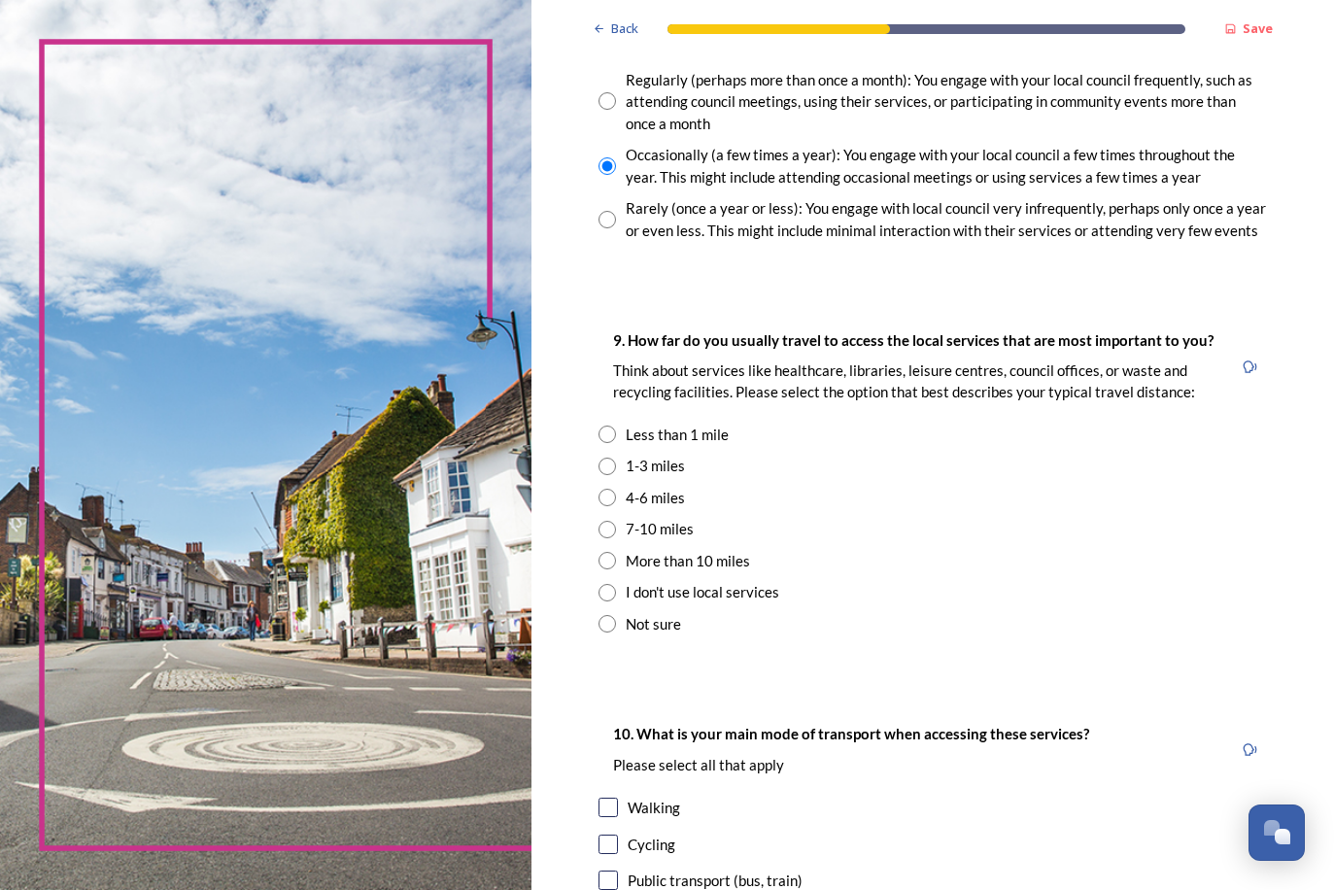
scroll to position [1154, 0]
click at [598, 457] on input "radio" at bounding box center [606, 465] width 17 height 17
radio input "true"
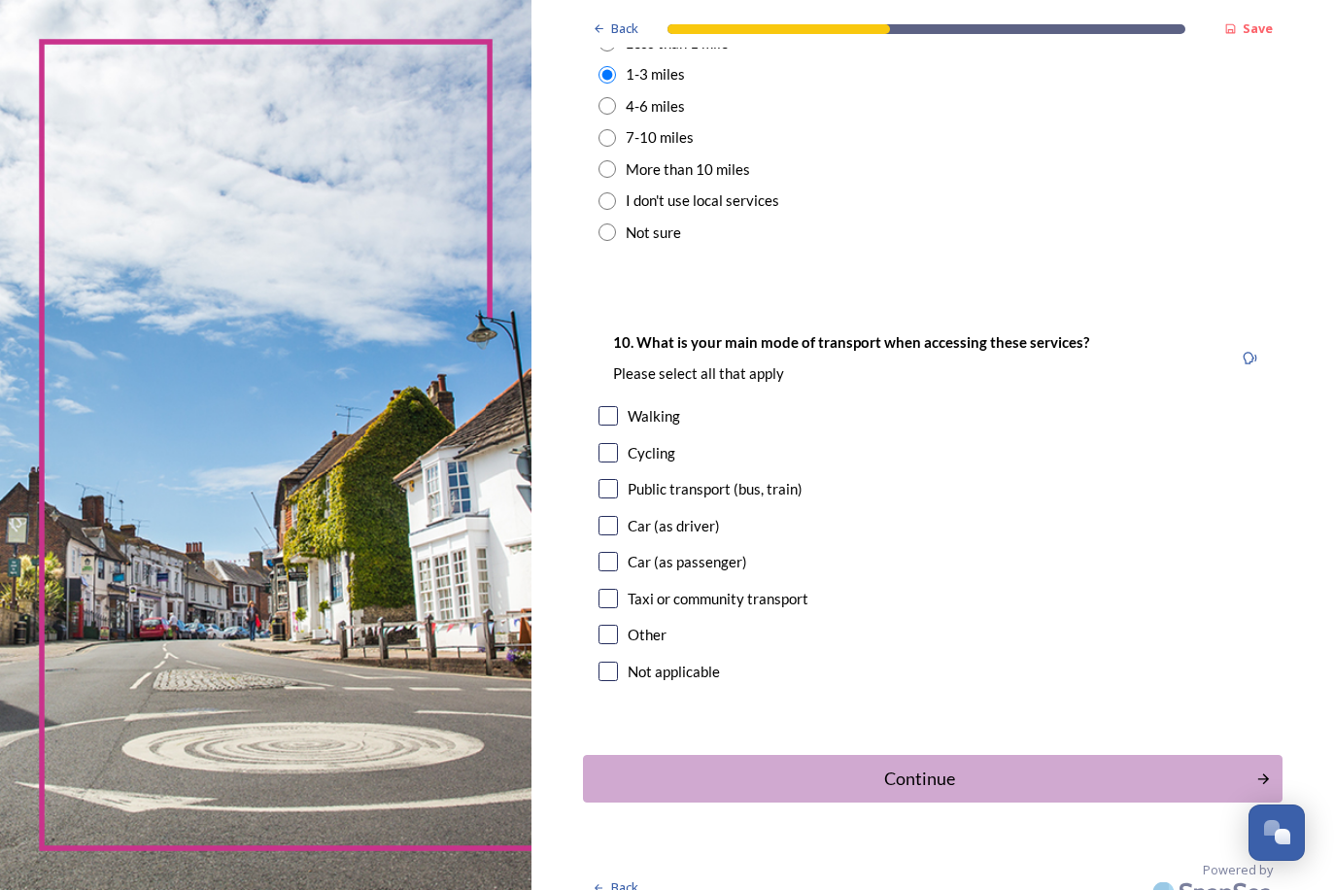
scroll to position [1544, 0]
click at [598, 517] on input "checkbox" at bounding box center [607, 526] width 19 height 19
checkbox input "true"
click at [752, 766] on div "Continue" at bounding box center [920, 779] width 658 height 26
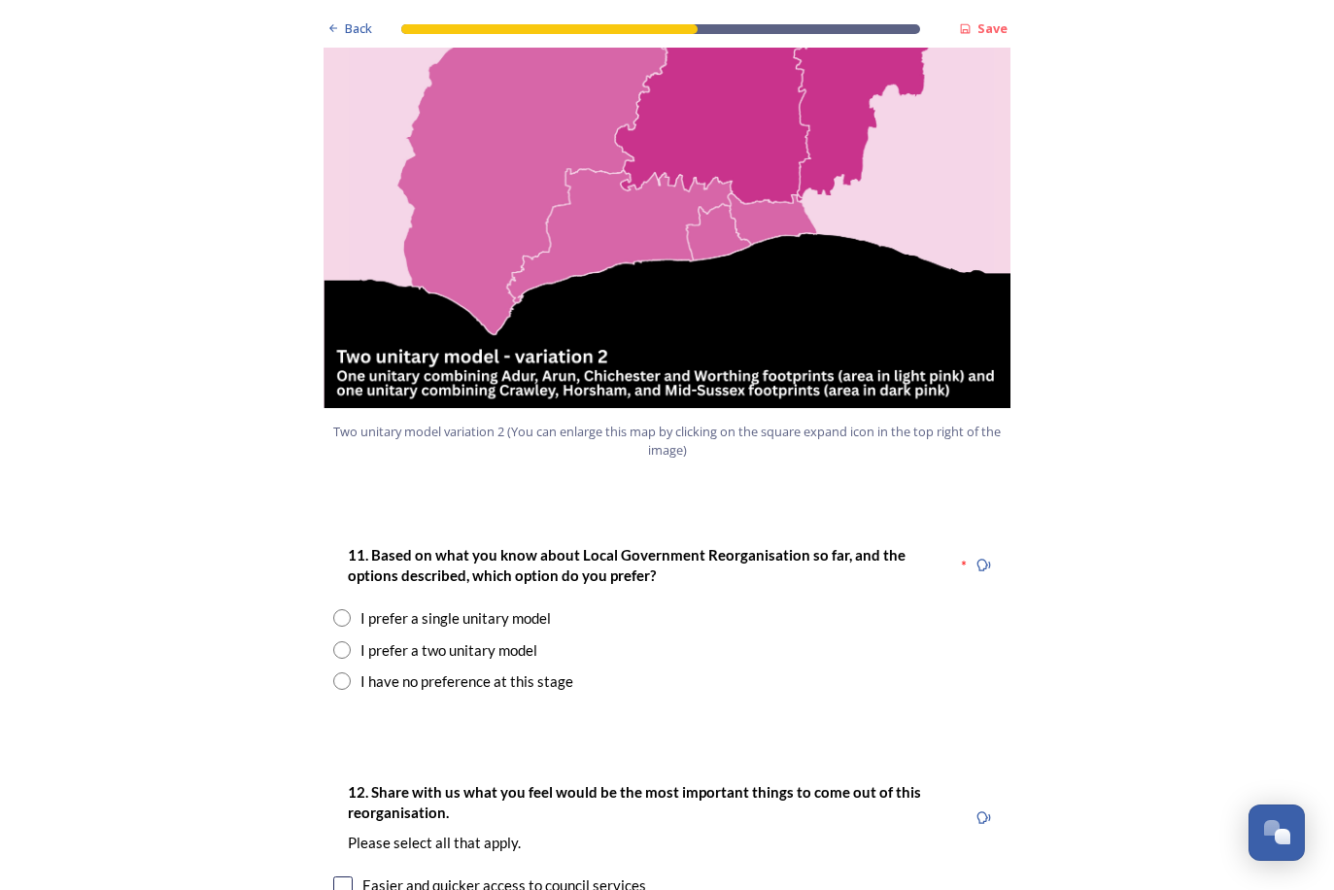
scroll to position [2176, 0]
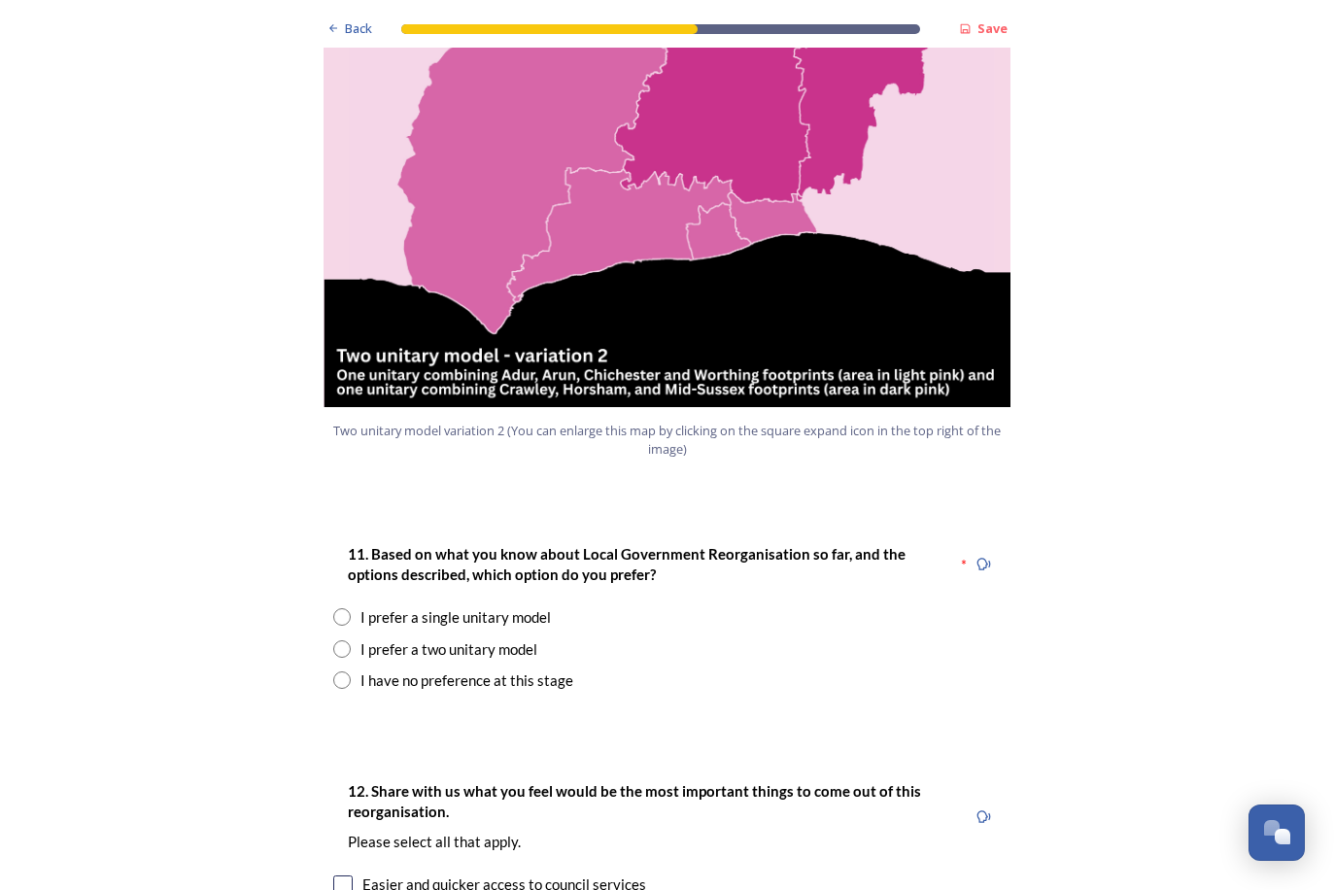
click at [343, 640] on input "radio" at bounding box center [341, 648] width 17 height 17
radio input "true"
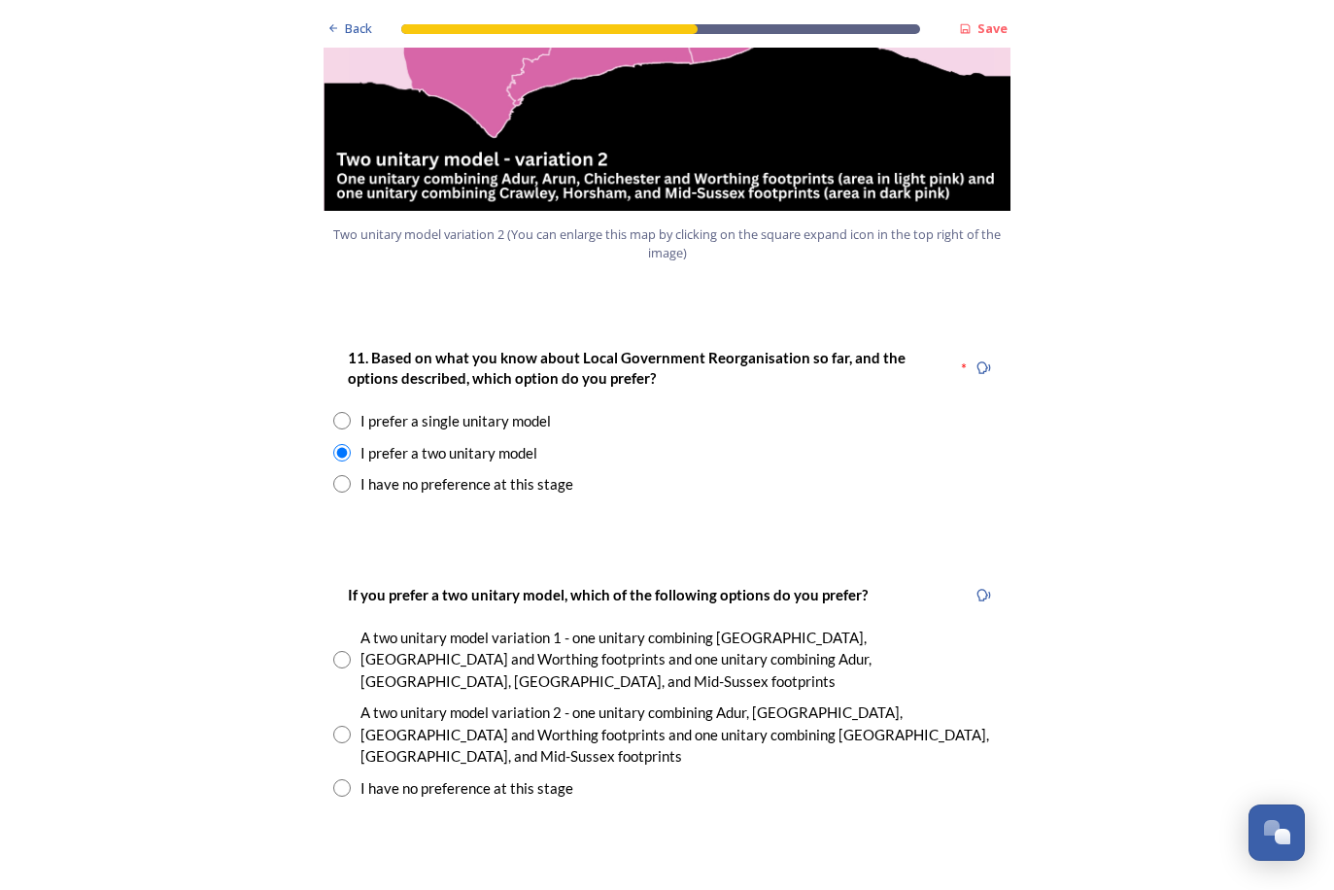
scroll to position [2546, 0]
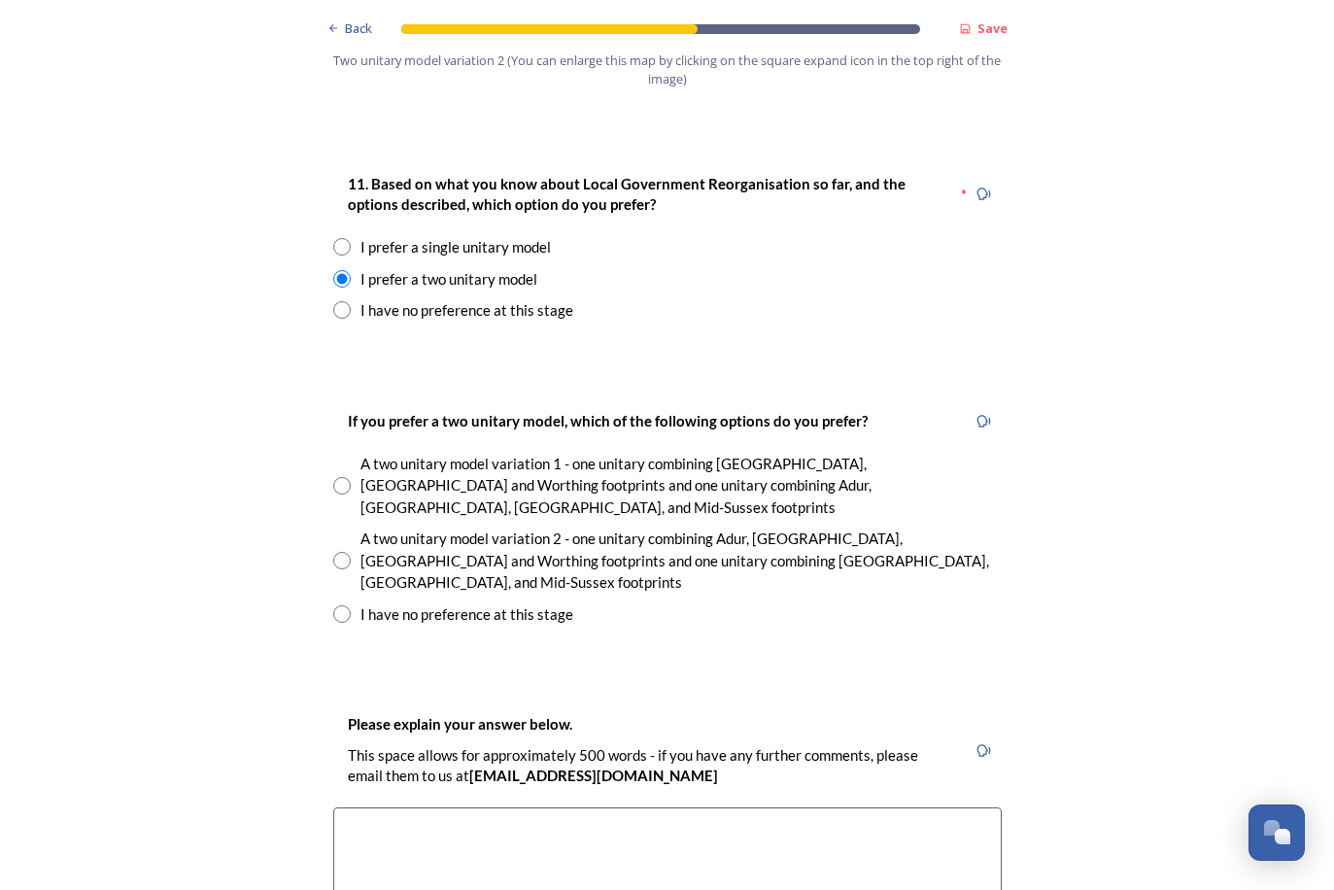
click at [343, 552] on input "radio" at bounding box center [341, 560] width 17 height 17
radio input "true"
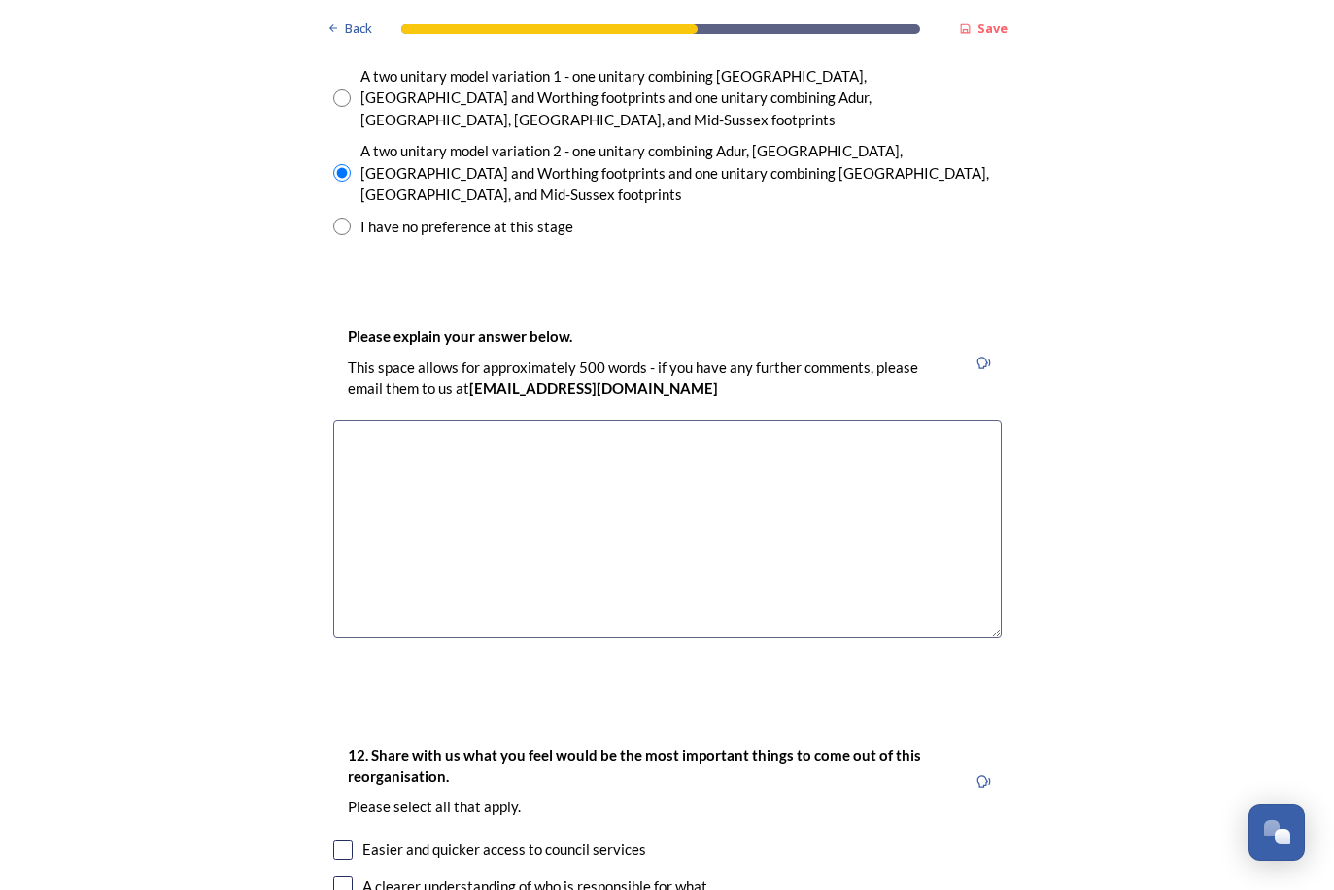
scroll to position [2927, 0]
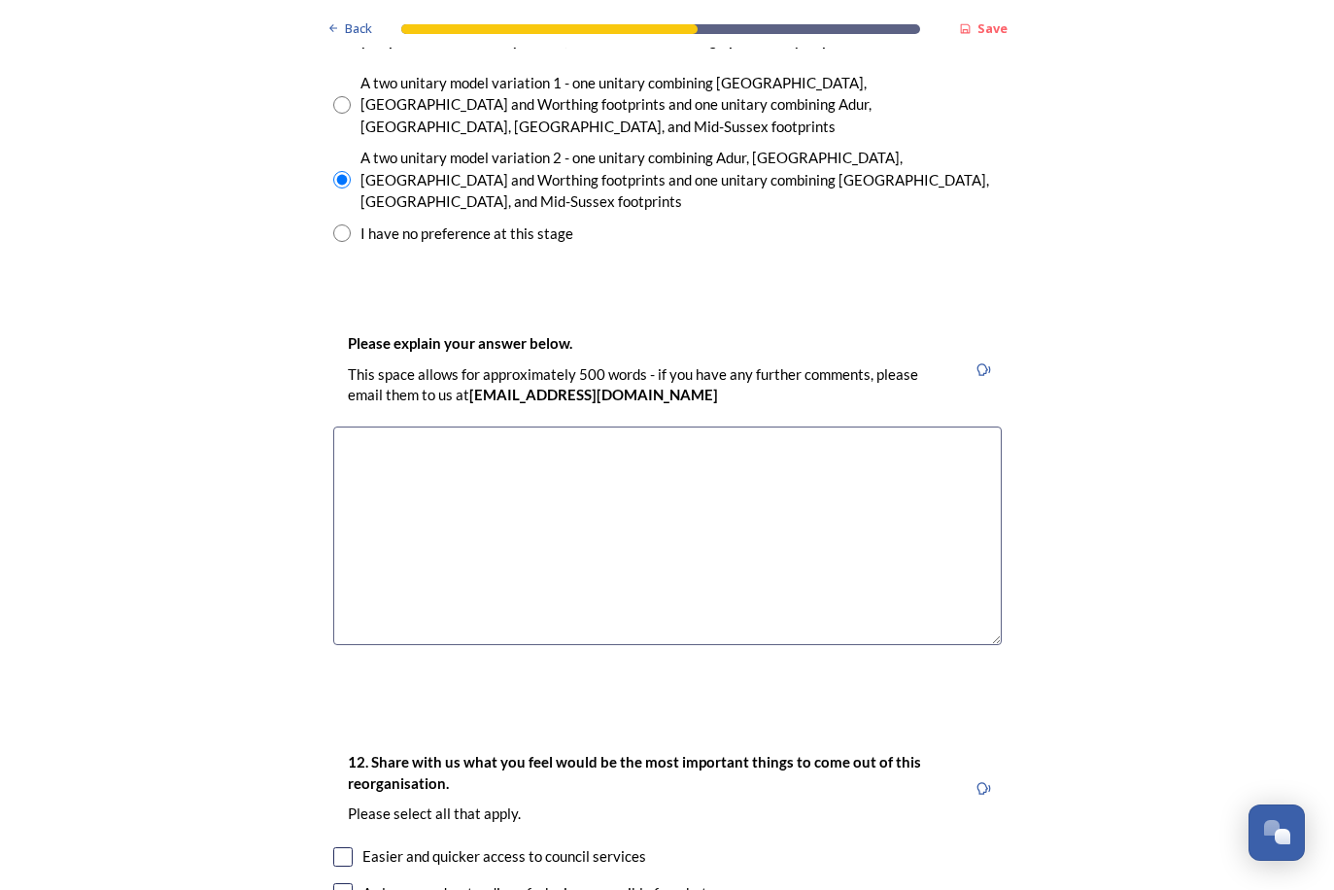
click at [431, 426] on textarea at bounding box center [667, 535] width 668 height 219
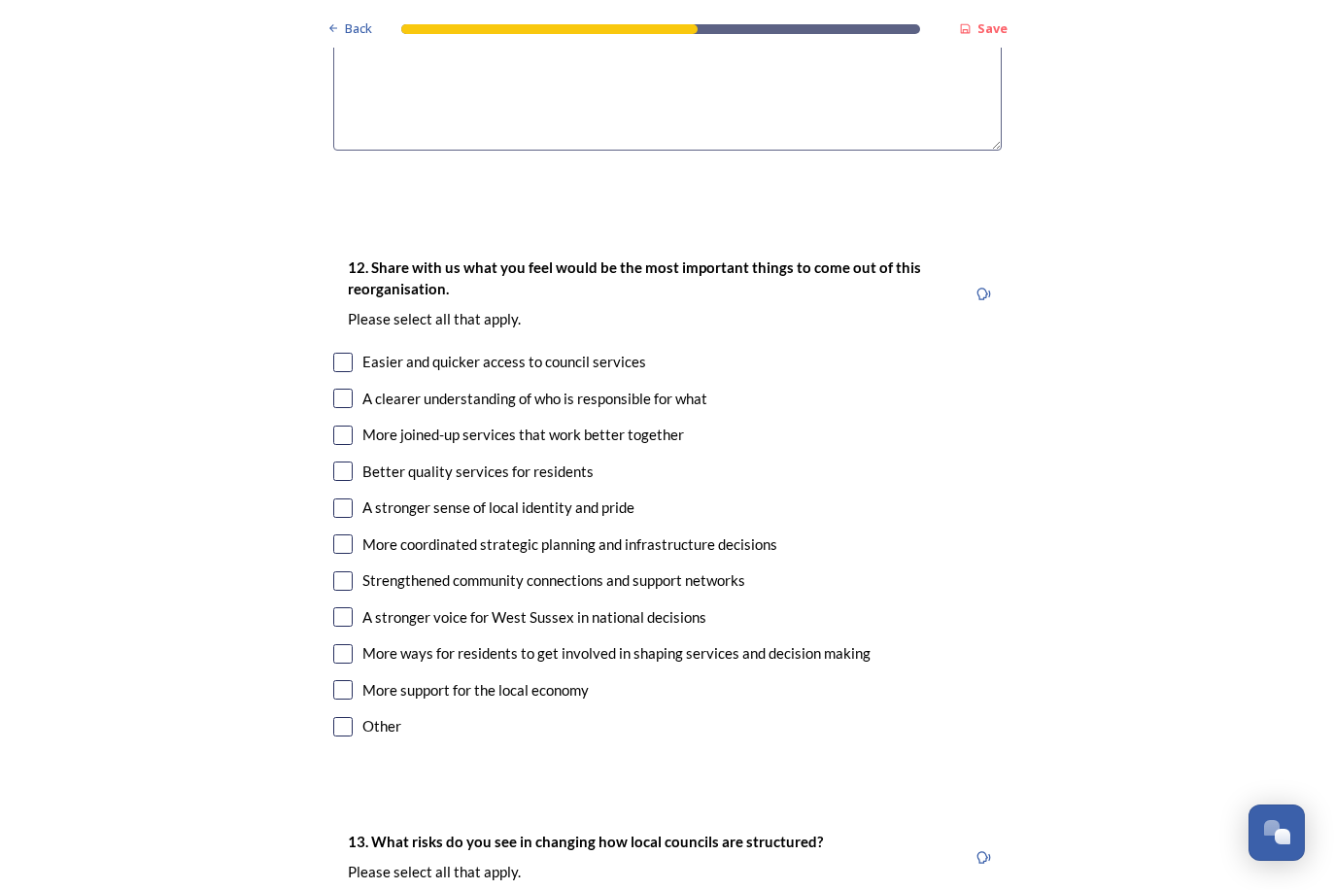
scroll to position [3422, 0]
type textarea "don't want to be grouped in with [PERSON_NAME]."
click at [340, 716] on input "checkbox" at bounding box center [342, 725] width 19 height 19
checkbox input "true"
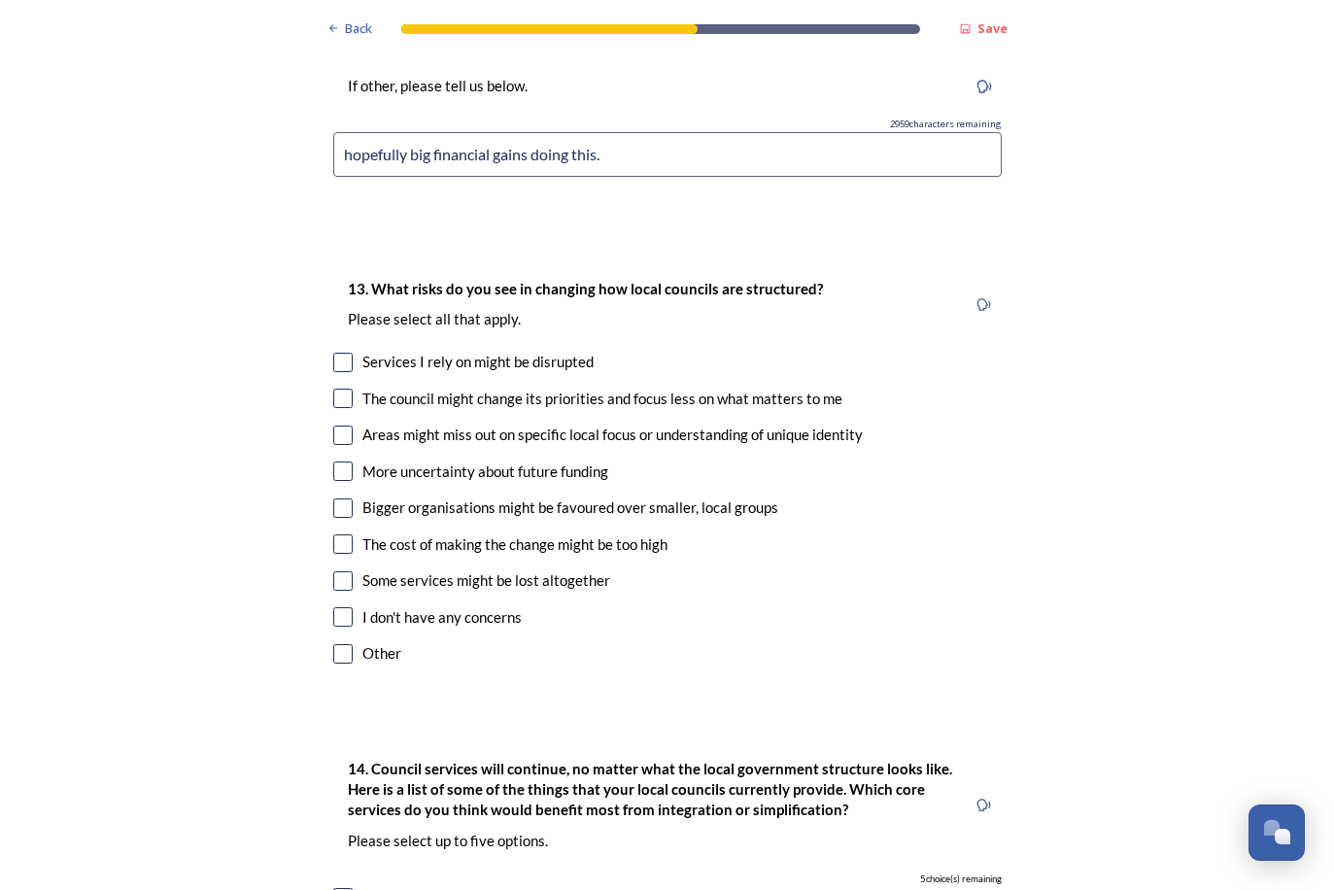
scroll to position [4161, 0]
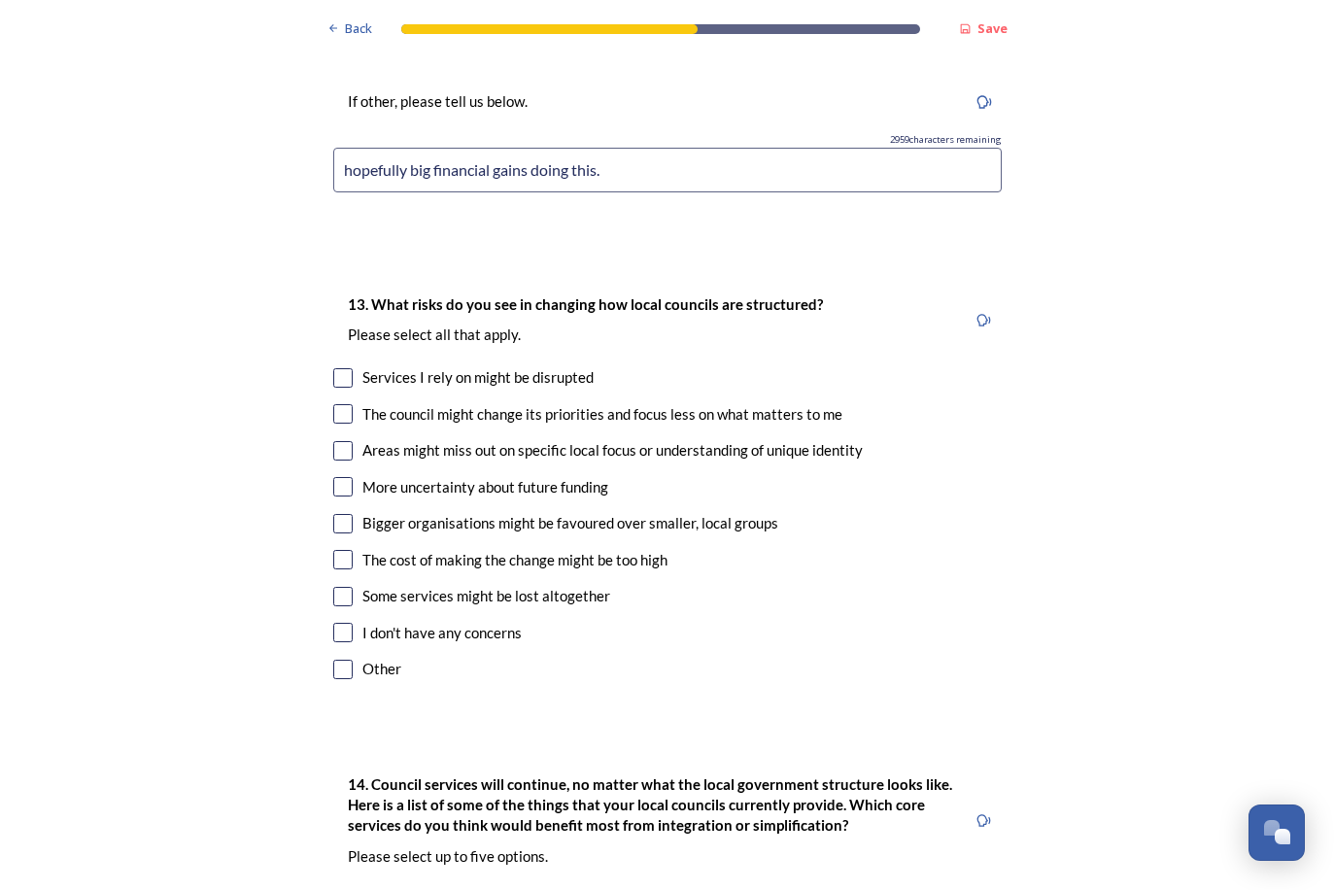
type input "hopefully big financial gains doing this."
click at [341, 368] on input "checkbox" at bounding box center [342, 377] width 19 height 19
checkbox input "true"
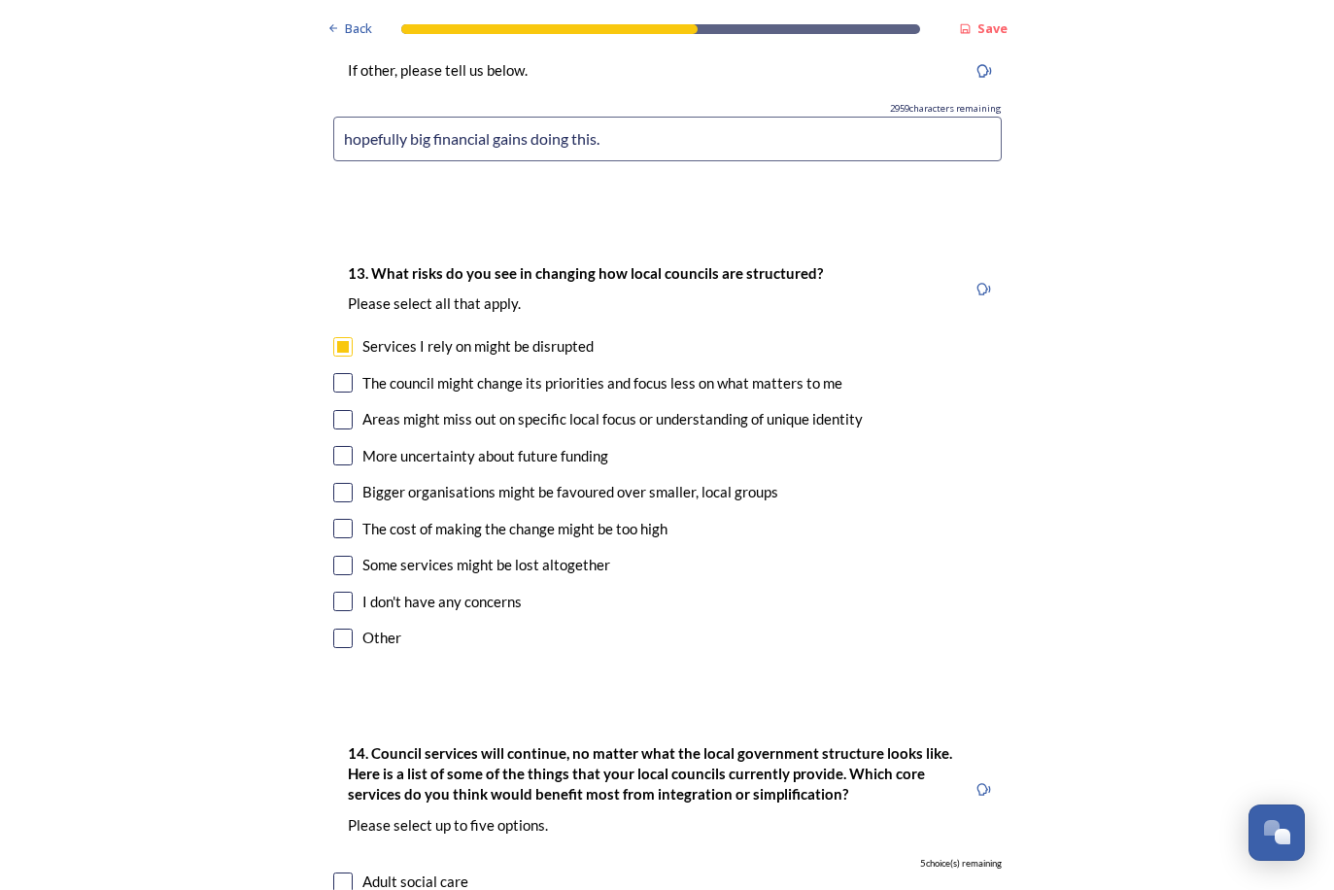
scroll to position [4196, 0]
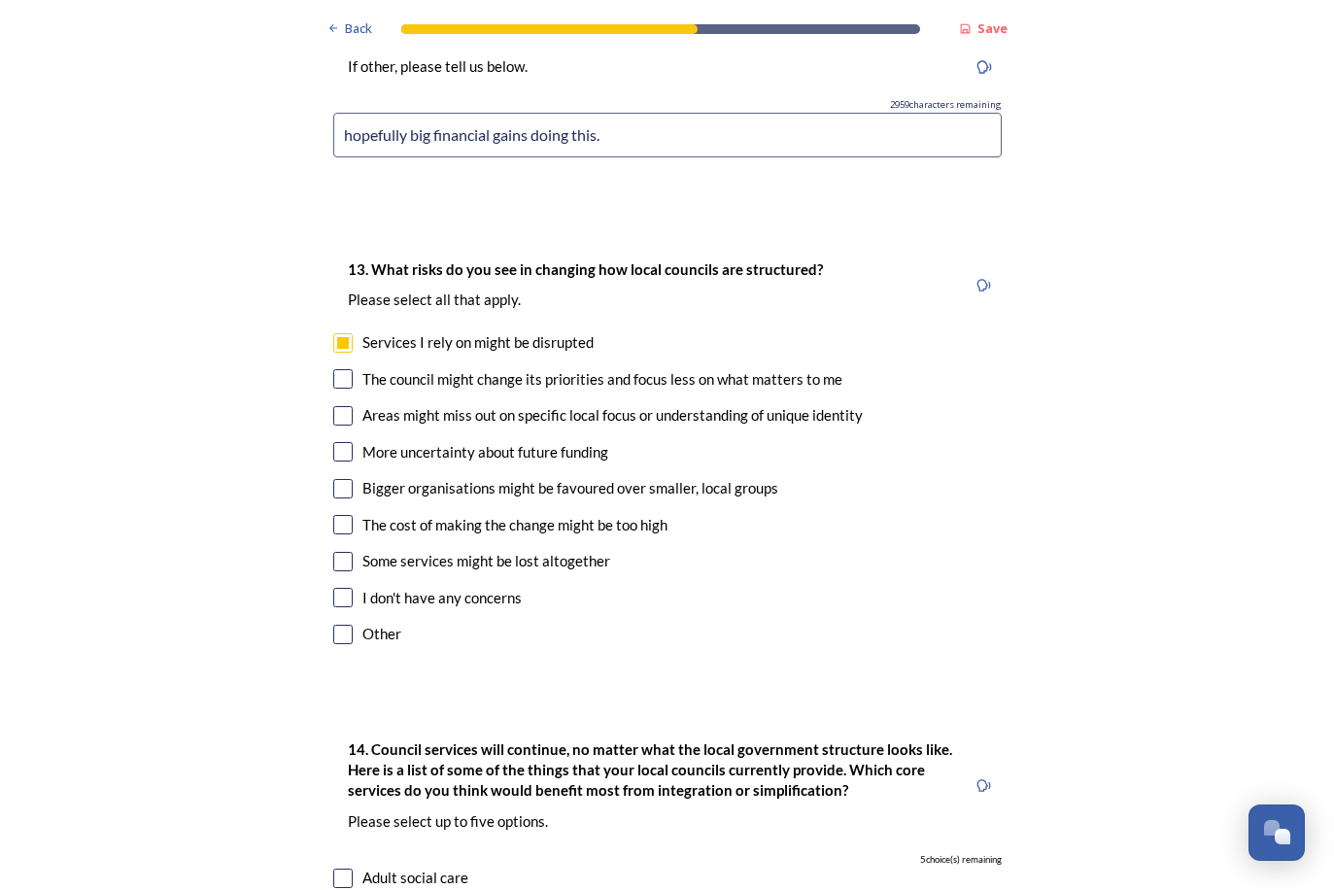
click at [341, 406] on input "checkbox" at bounding box center [342, 415] width 19 height 19
checkbox input "true"
click at [344, 552] on input "checkbox" at bounding box center [342, 561] width 19 height 19
checkbox input "true"
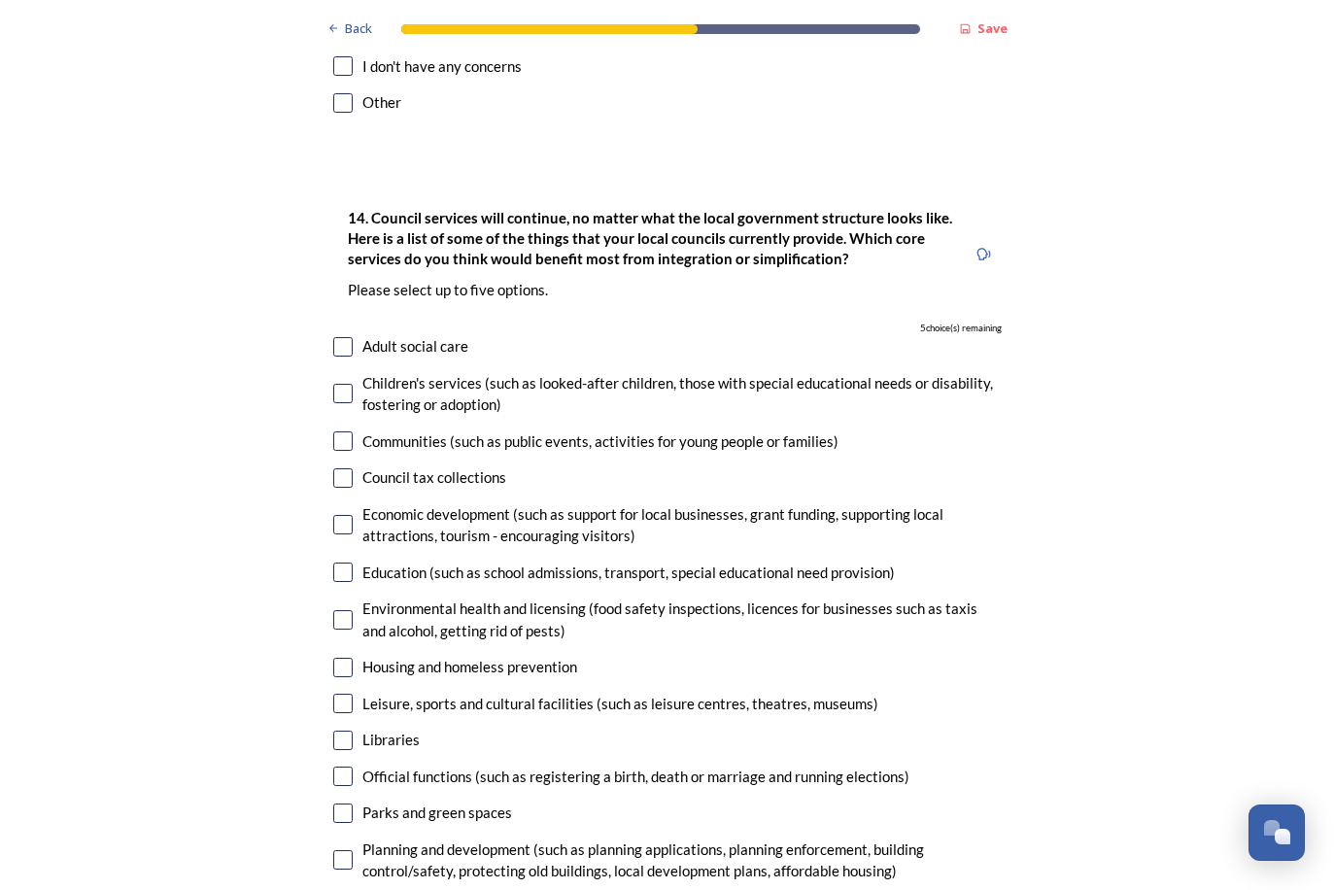
scroll to position [4755, 0]
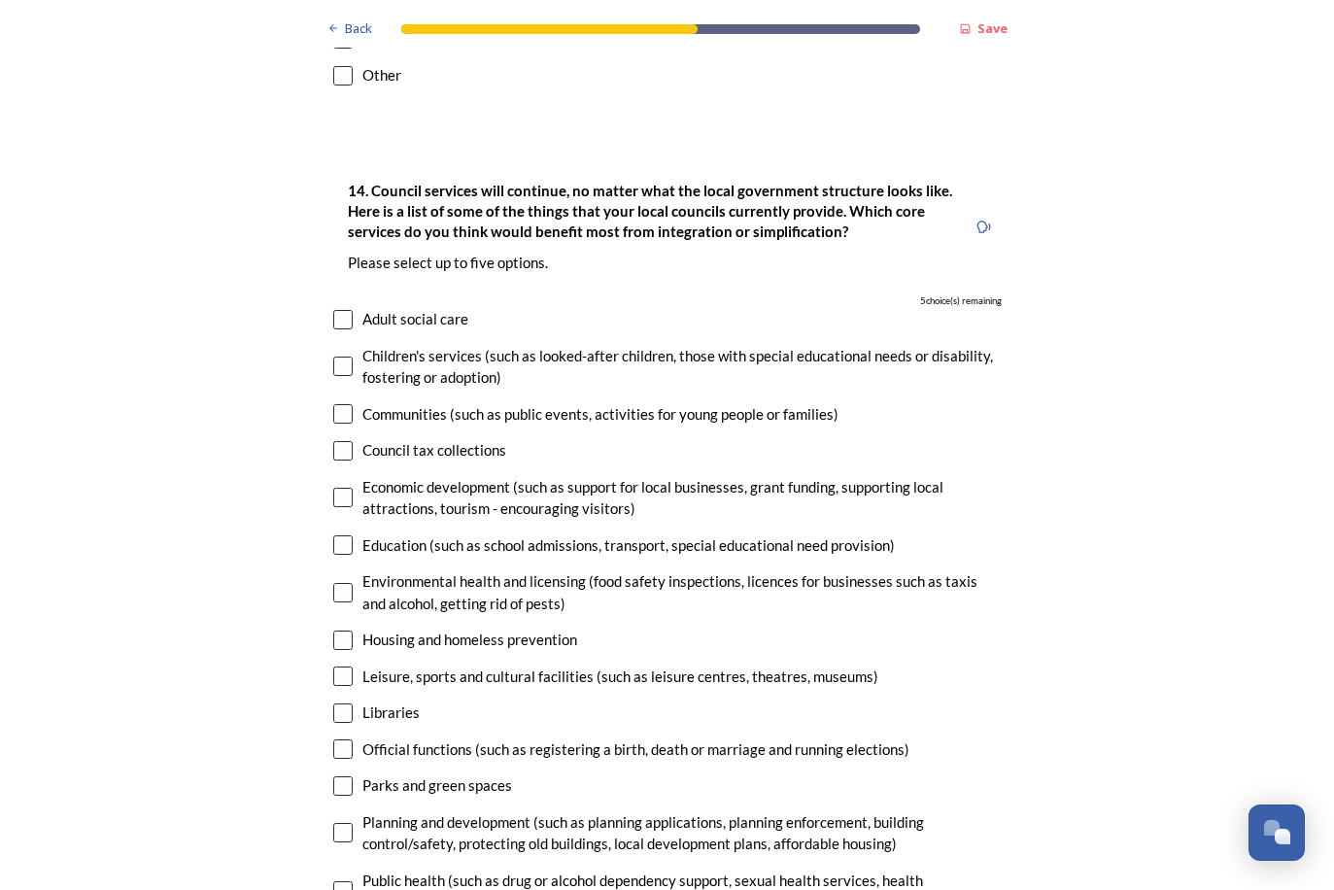
click at [349, 310] on input "checkbox" at bounding box center [342, 319] width 19 height 19
checkbox input "true"
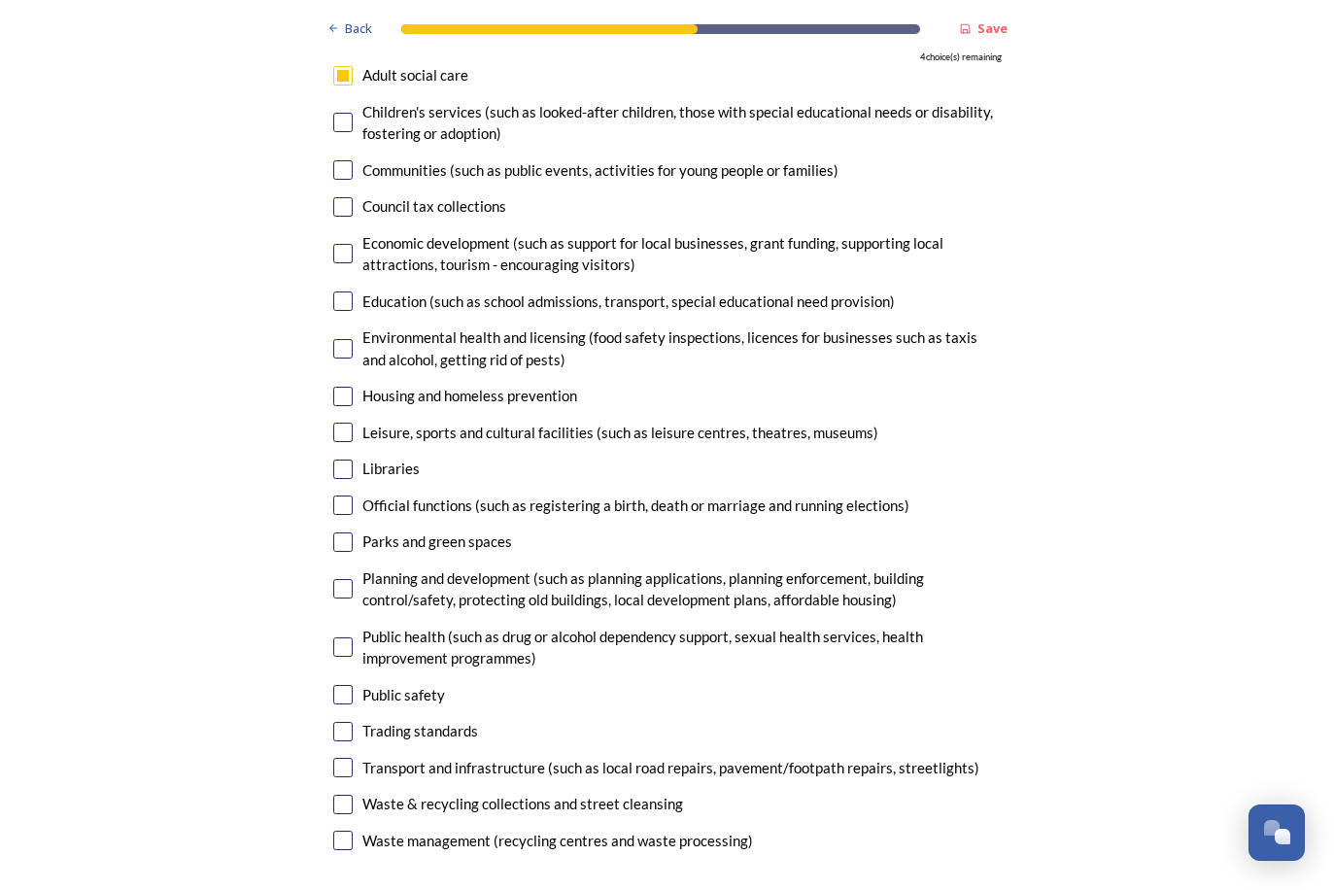
scroll to position [5002, 0]
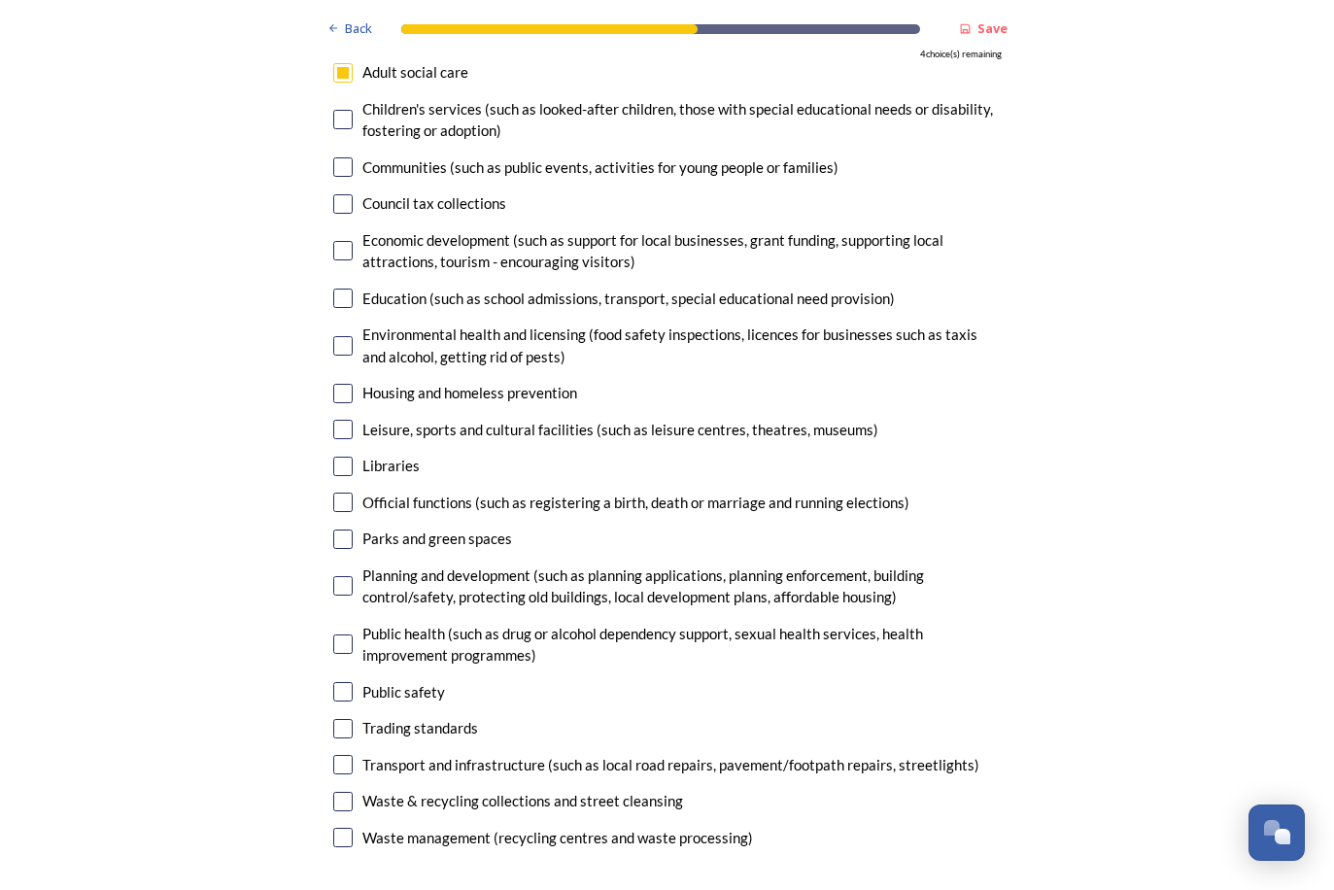
click at [346, 529] on input "checkbox" at bounding box center [342, 538] width 19 height 19
checkbox input "true"
click at [347, 792] on input "checkbox" at bounding box center [342, 801] width 19 height 19
checkbox input "true"
click at [347, 755] on input "checkbox" at bounding box center [342, 764] width 19 height 19
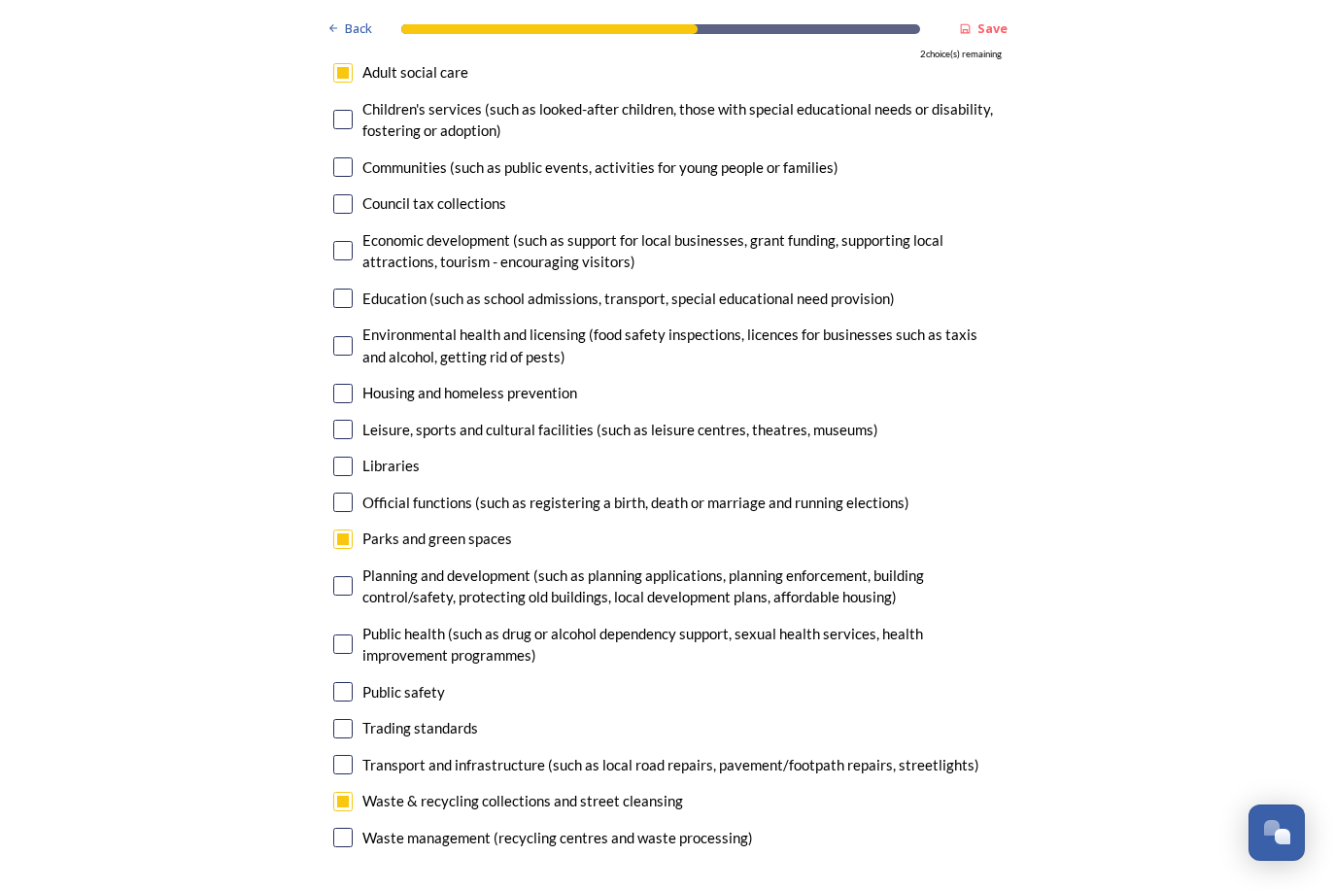
checkbox input "true"
click at [342, 828] on input "checkbox" at bounding box center [342, 837] width 19 height 19
checkbox input "true"
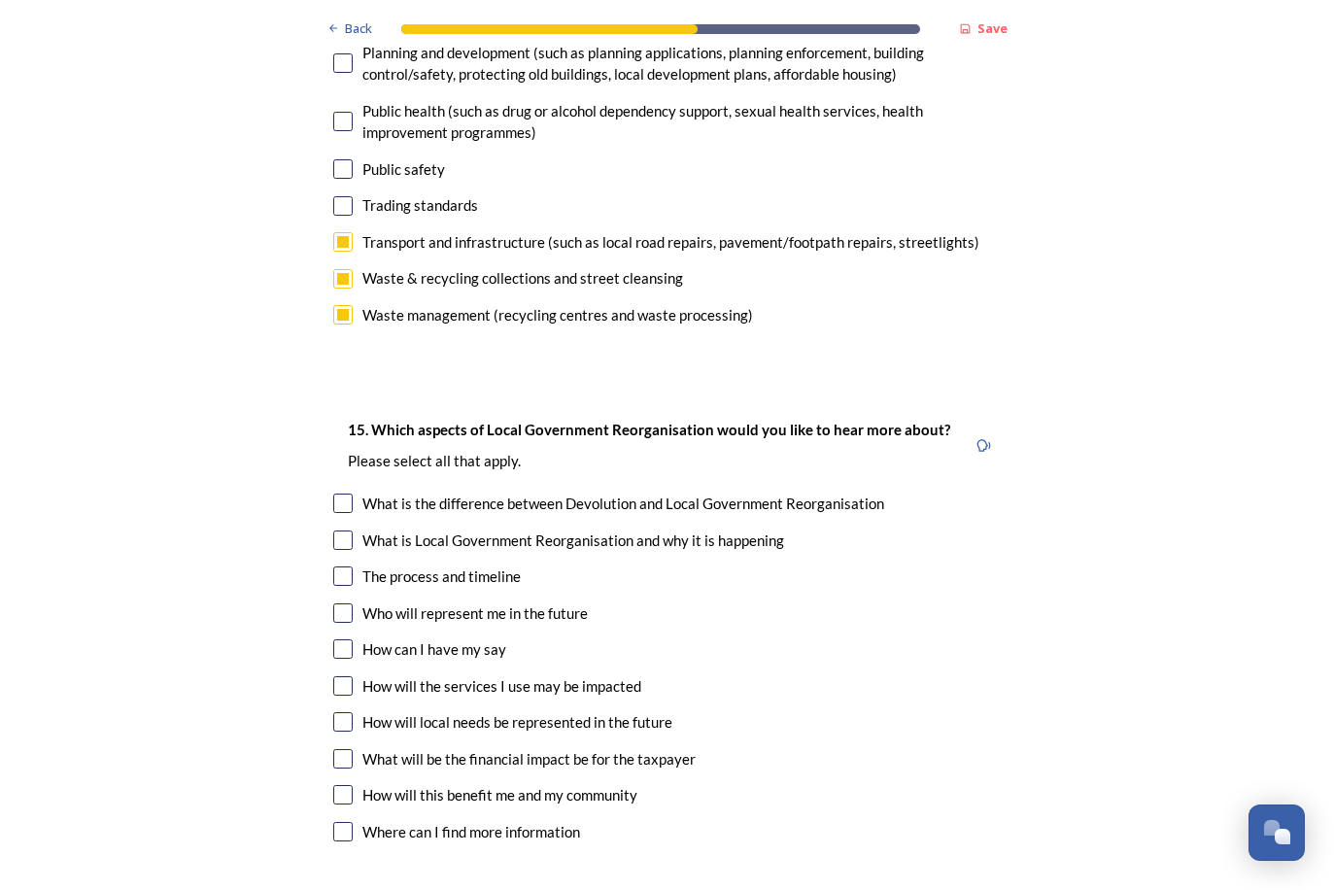
scroll to position [5566, 0]
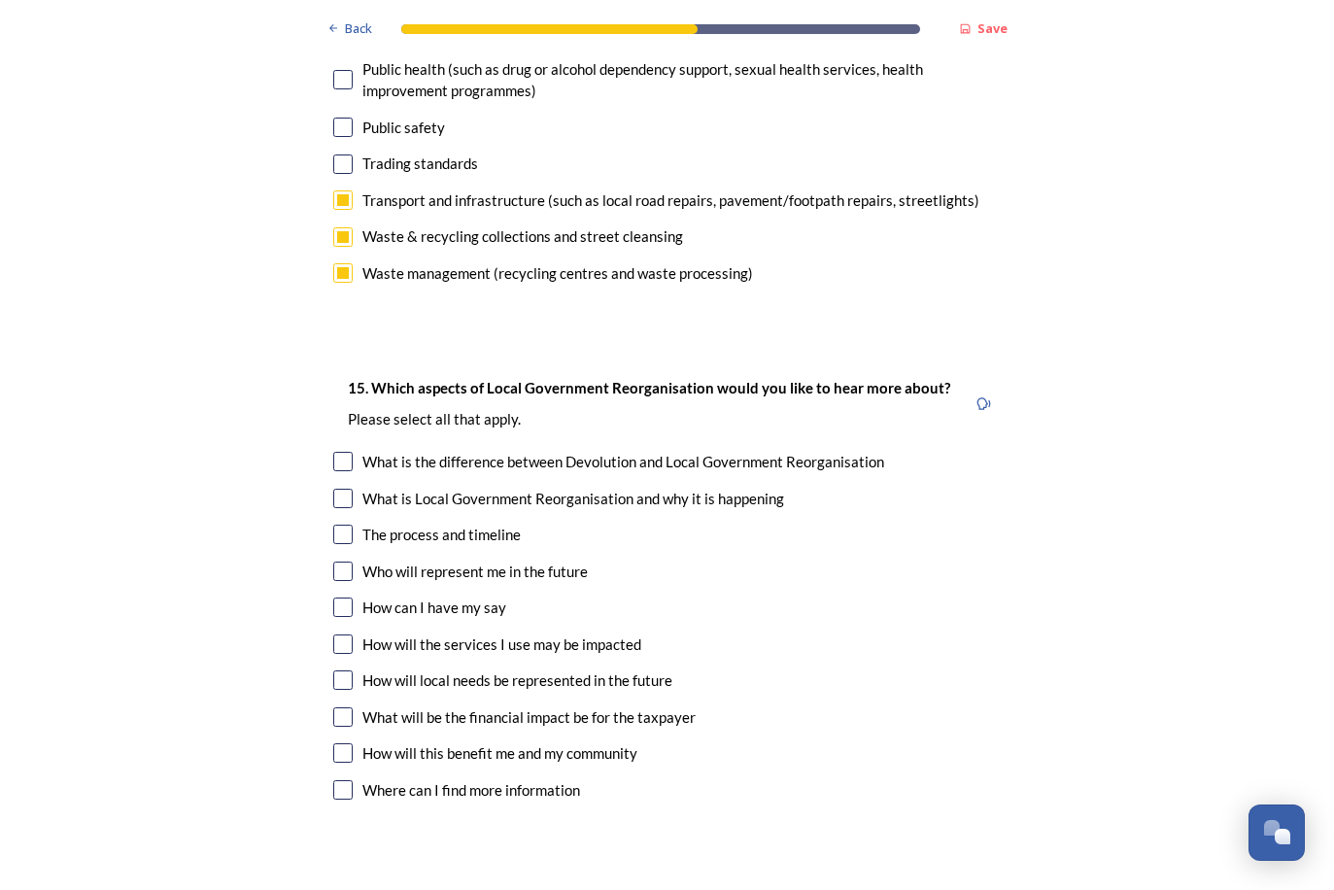
click at [345, 489] on input "checkbox" at bounding box center [342, 498] width 19 height 19
checkbox input "true"
click at [339, 525] on input "checkbox" at bounding box center [342, 534] width 19 height 19
checkbox input "true"
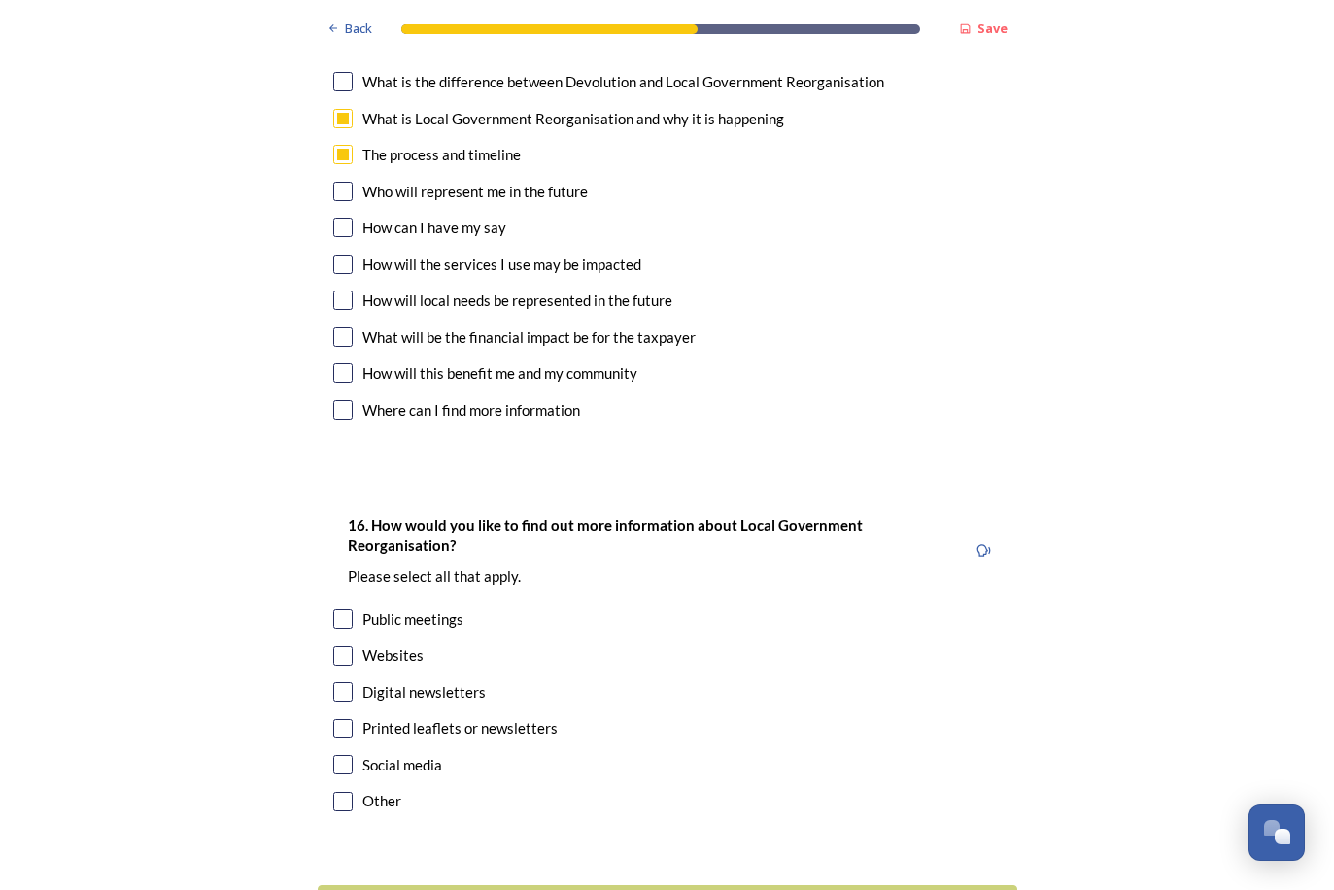
scroll to position [5945, 0]
click at [337, 328] on input "checkbox" at bounding box center [342, 337] width 19 height 19
checkbox input "true"
click at [343, 647] on input "checkbox" at bounding box center [342, 656] width 19 height 19
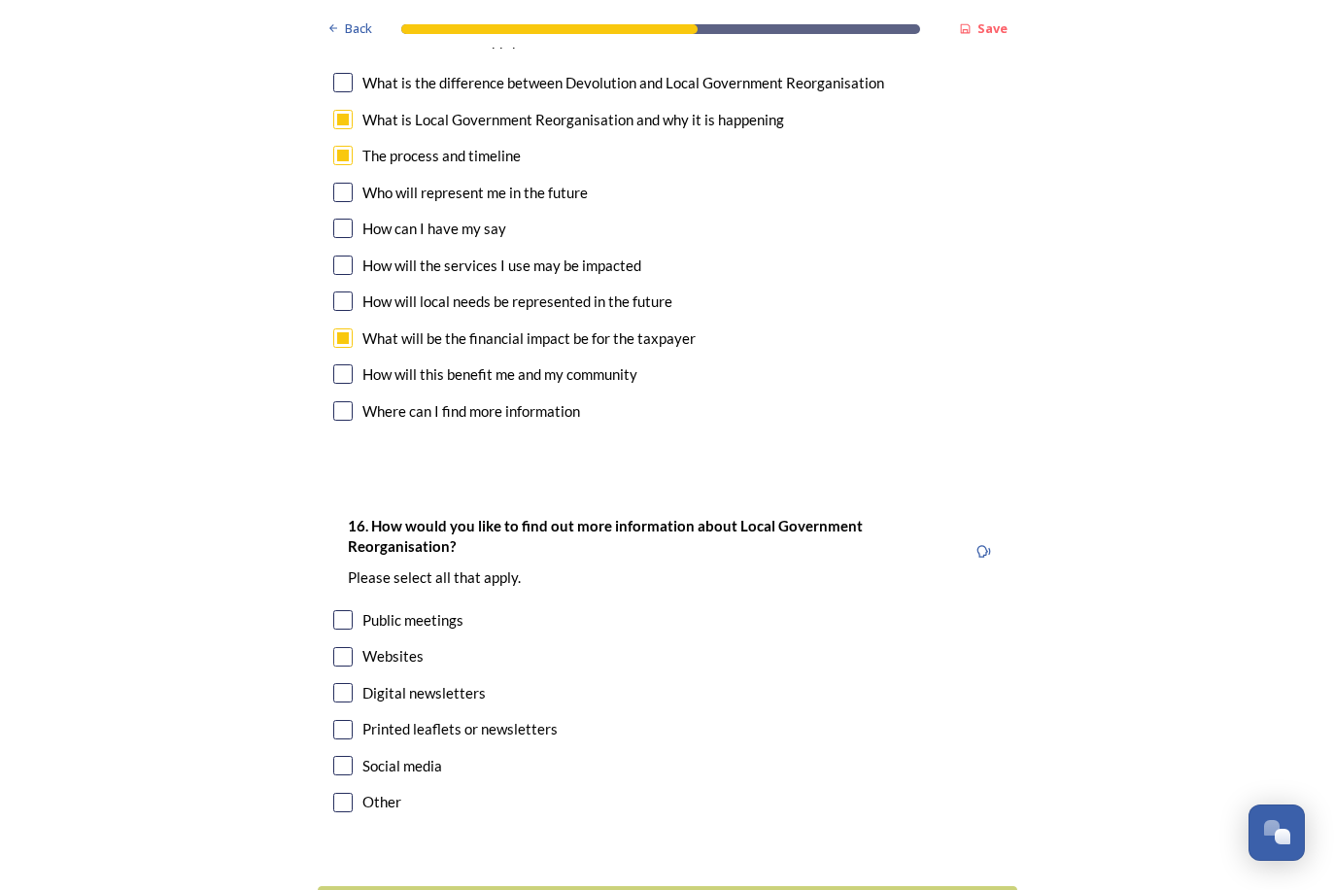
checkbox input "true"
click at [341, 683] on input "checkbox" at bounding box center [342, 692] width 19 height 19
checkbox input "true"
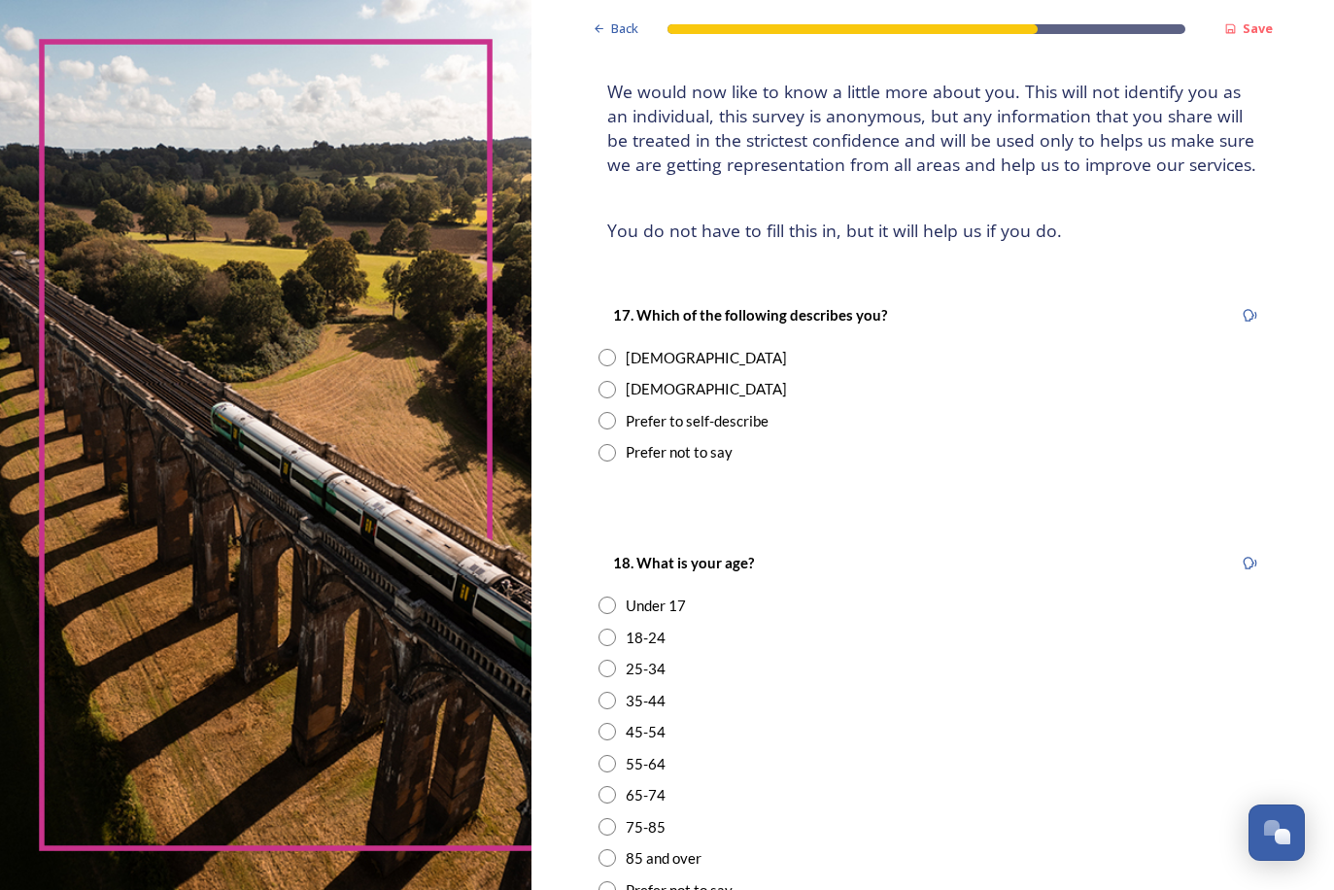
scroll to position [139, 0]
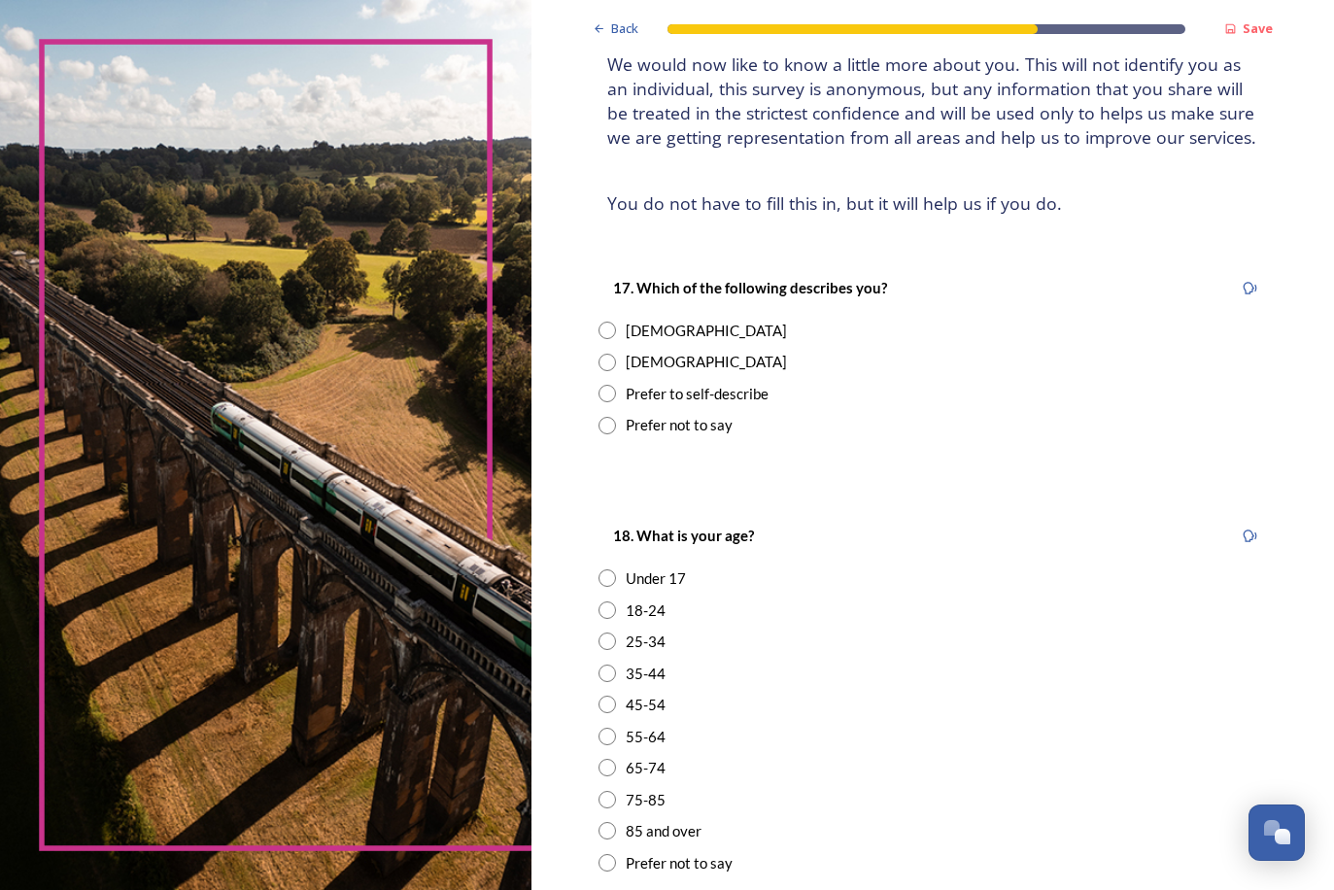
click at [598, 355] on input "radio" at bounding box center [606, 362] width 17 height 17
radio input "true"
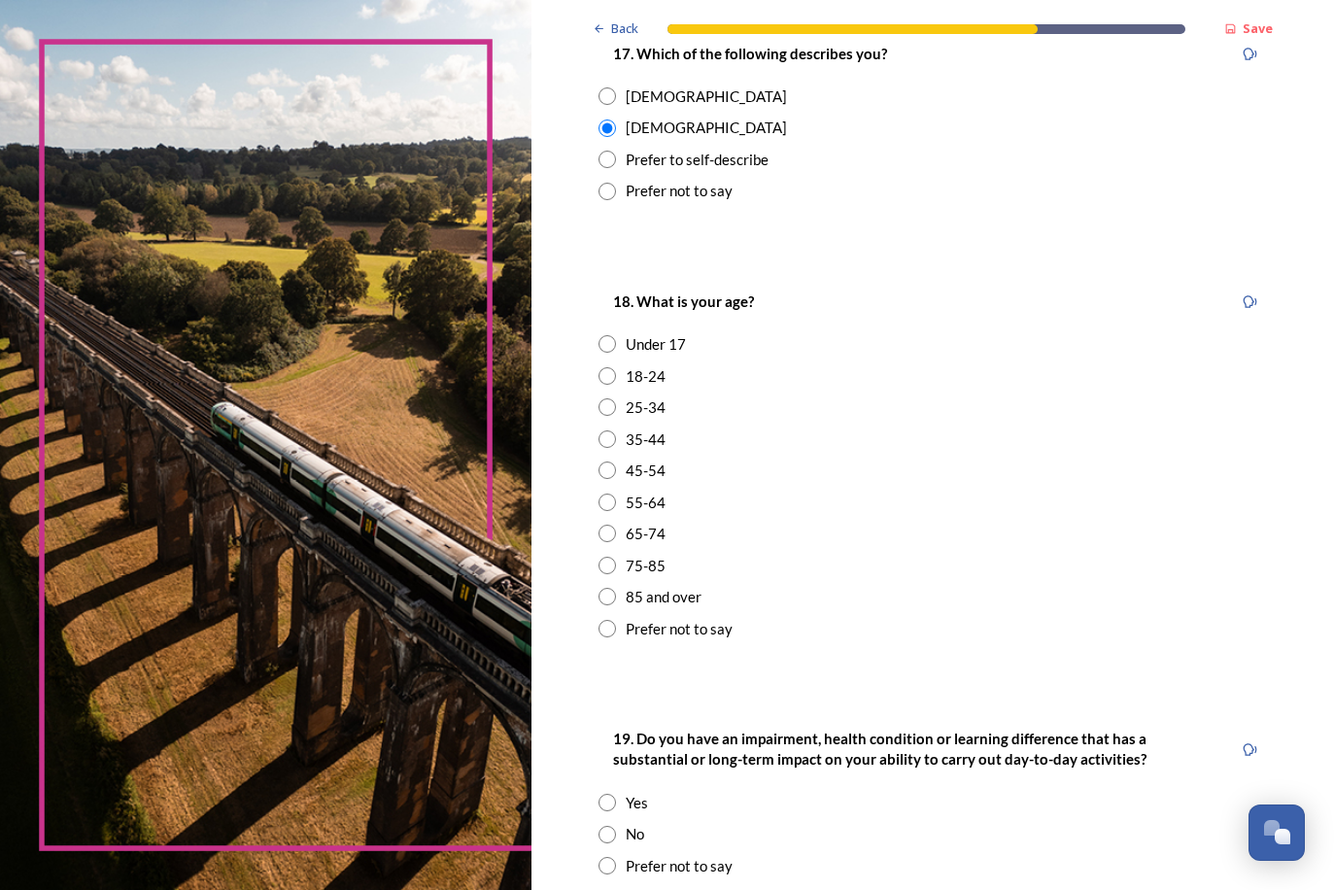
scroll to position [446, 0]
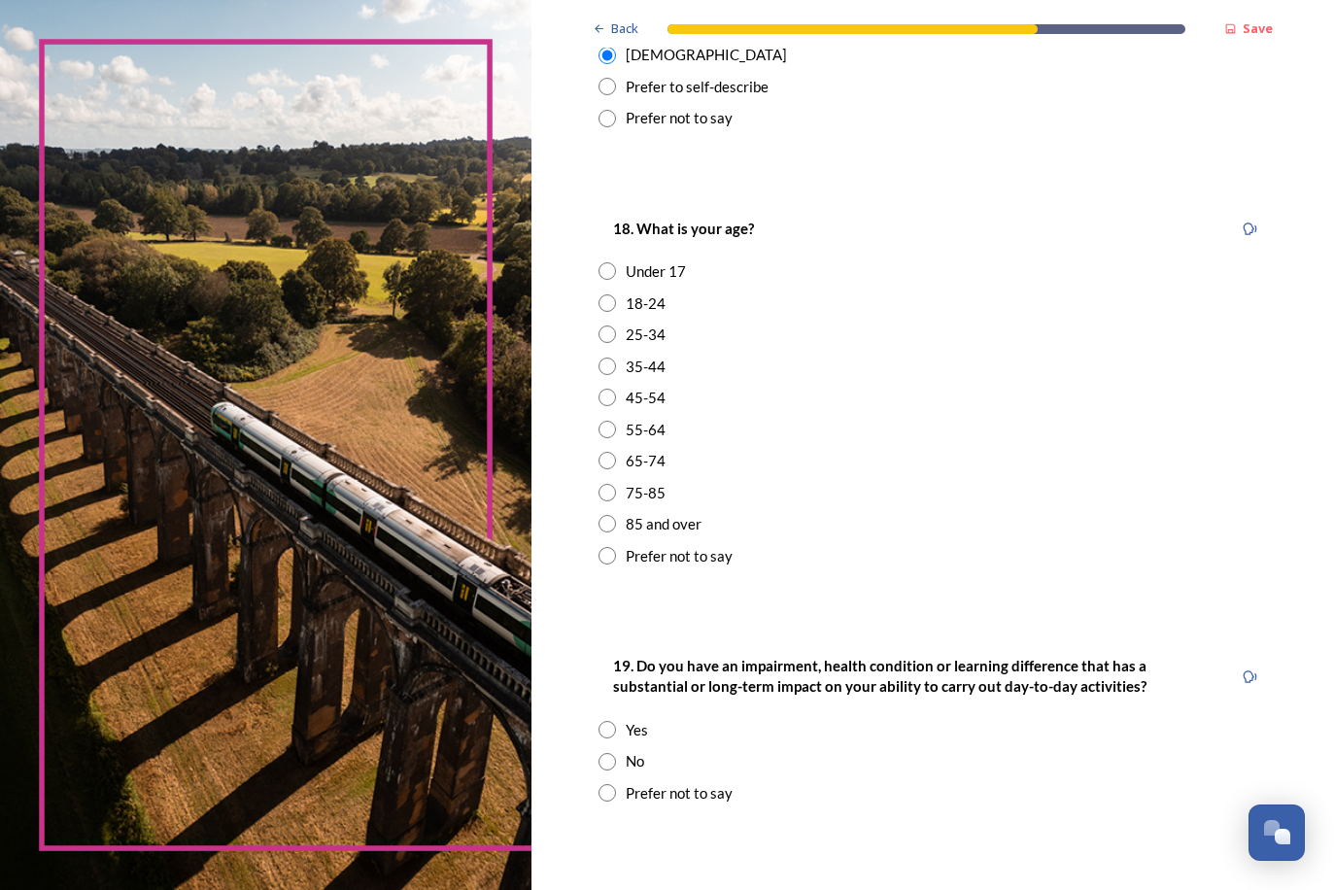
click at [598, 421] on input "radio" at bounding box center [606, 429] width 17 height 17
radio input "true"
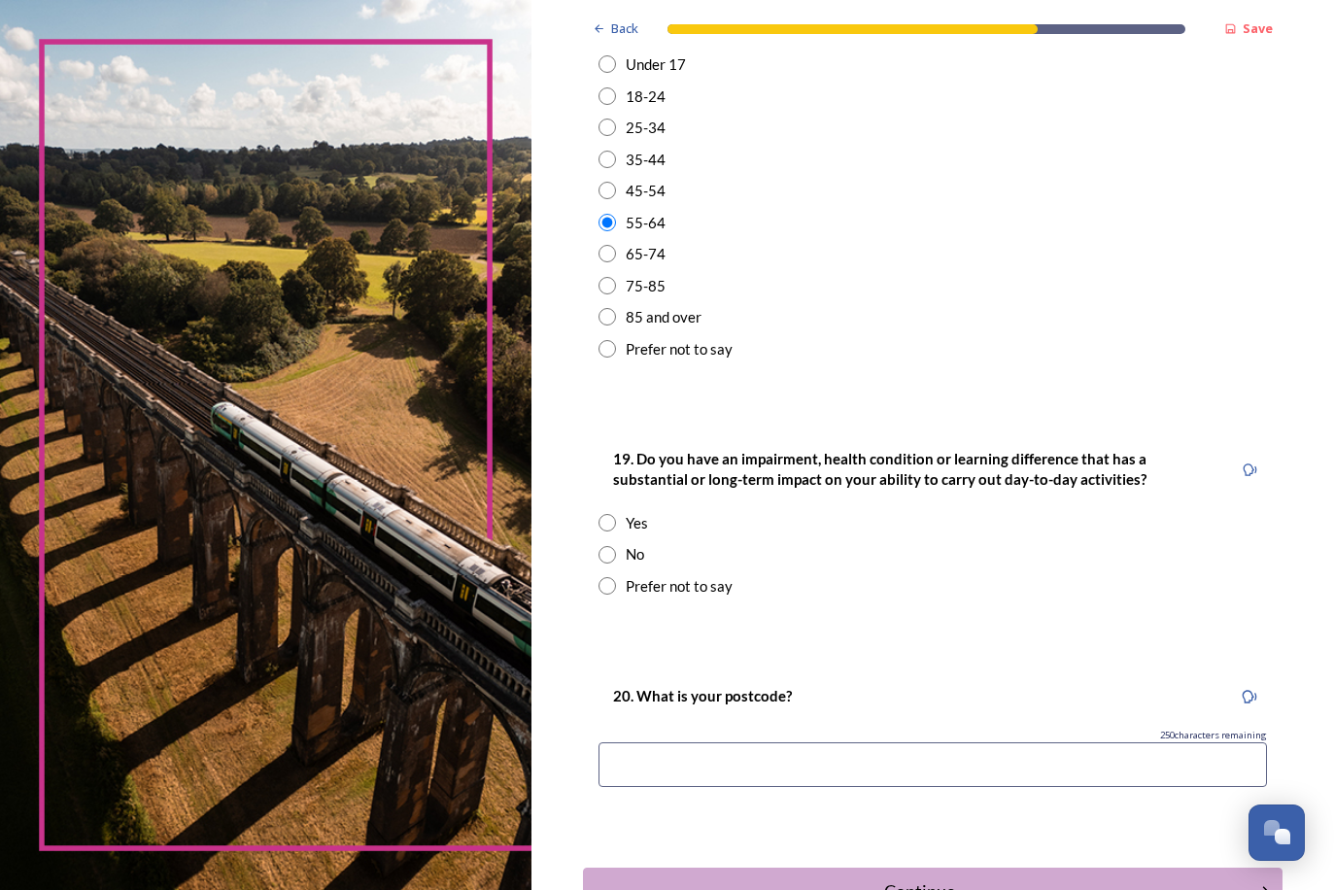
scroll to position [740, 0]
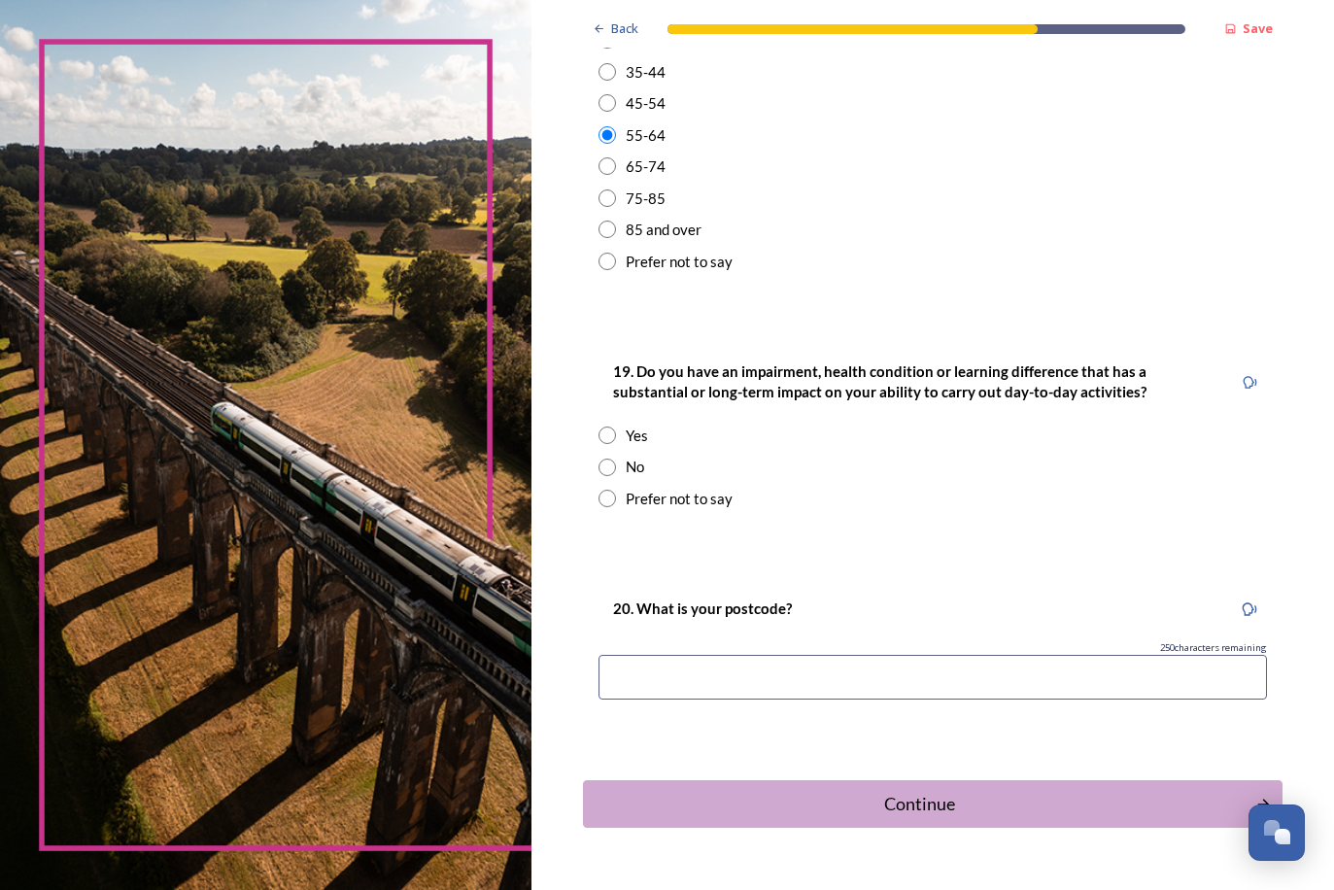
click at [598, 458] on input "radio" at bounding box center [606, 466] width 17 height 17
radio input "true"
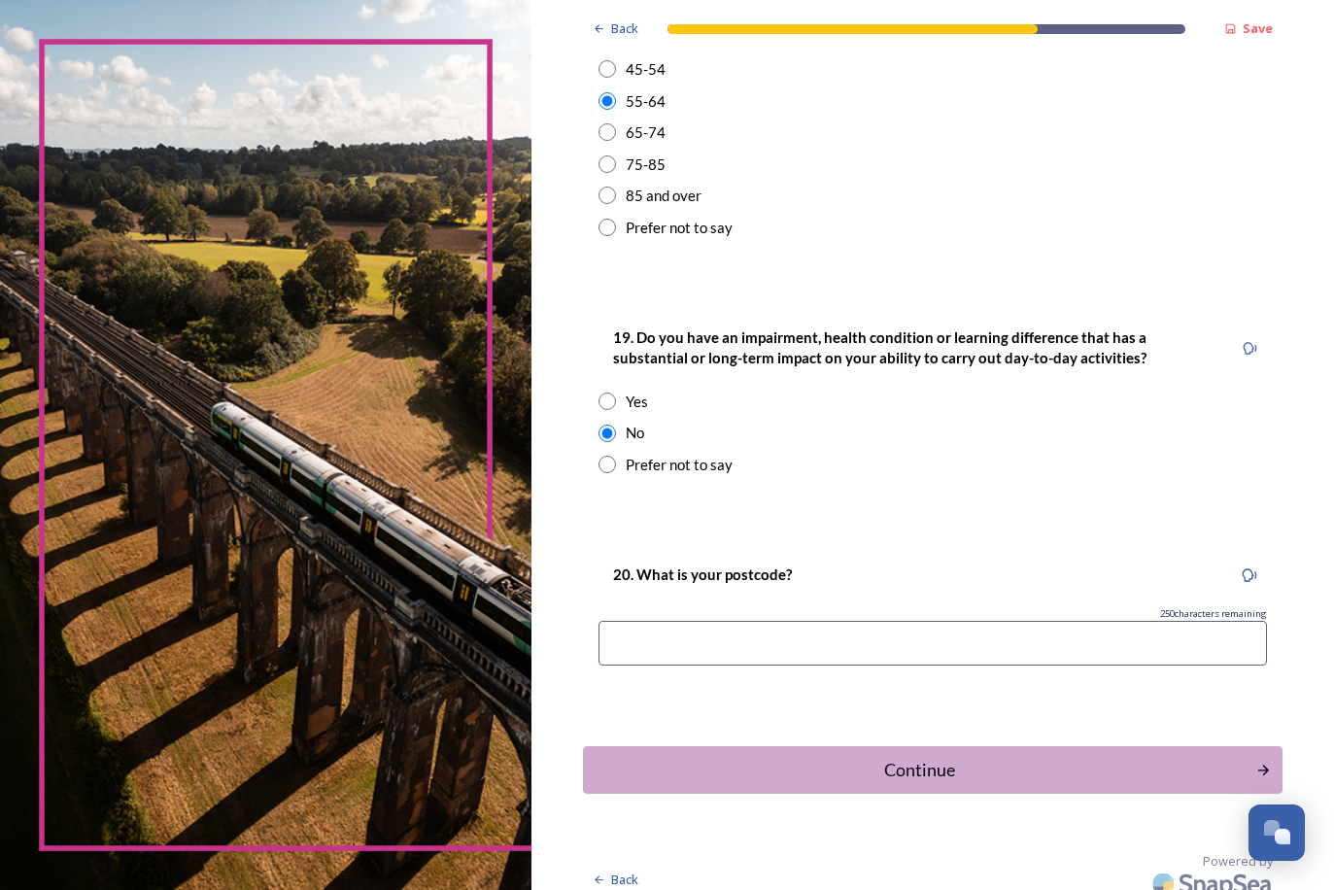
scroll to position [773, 0]
click at [644, 622] on input at bounding box center [932, 644] width 668 height 45
type input "rh20 4hn"
type input "RH20 4HN"
click at [699, 758] on div "Continue" at bounding box center [920, 771] width 658 height 26
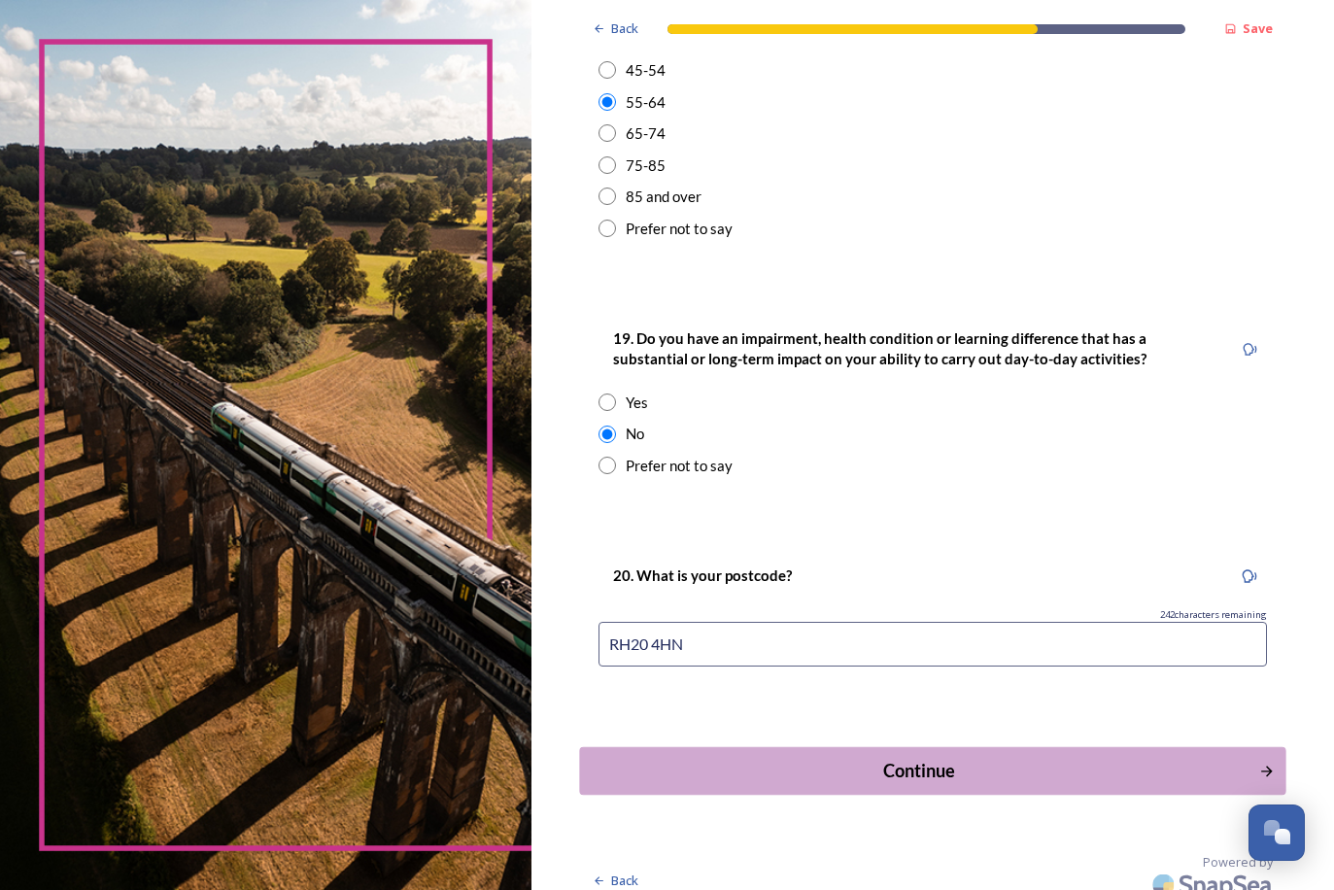
scroll to position [0, 0]
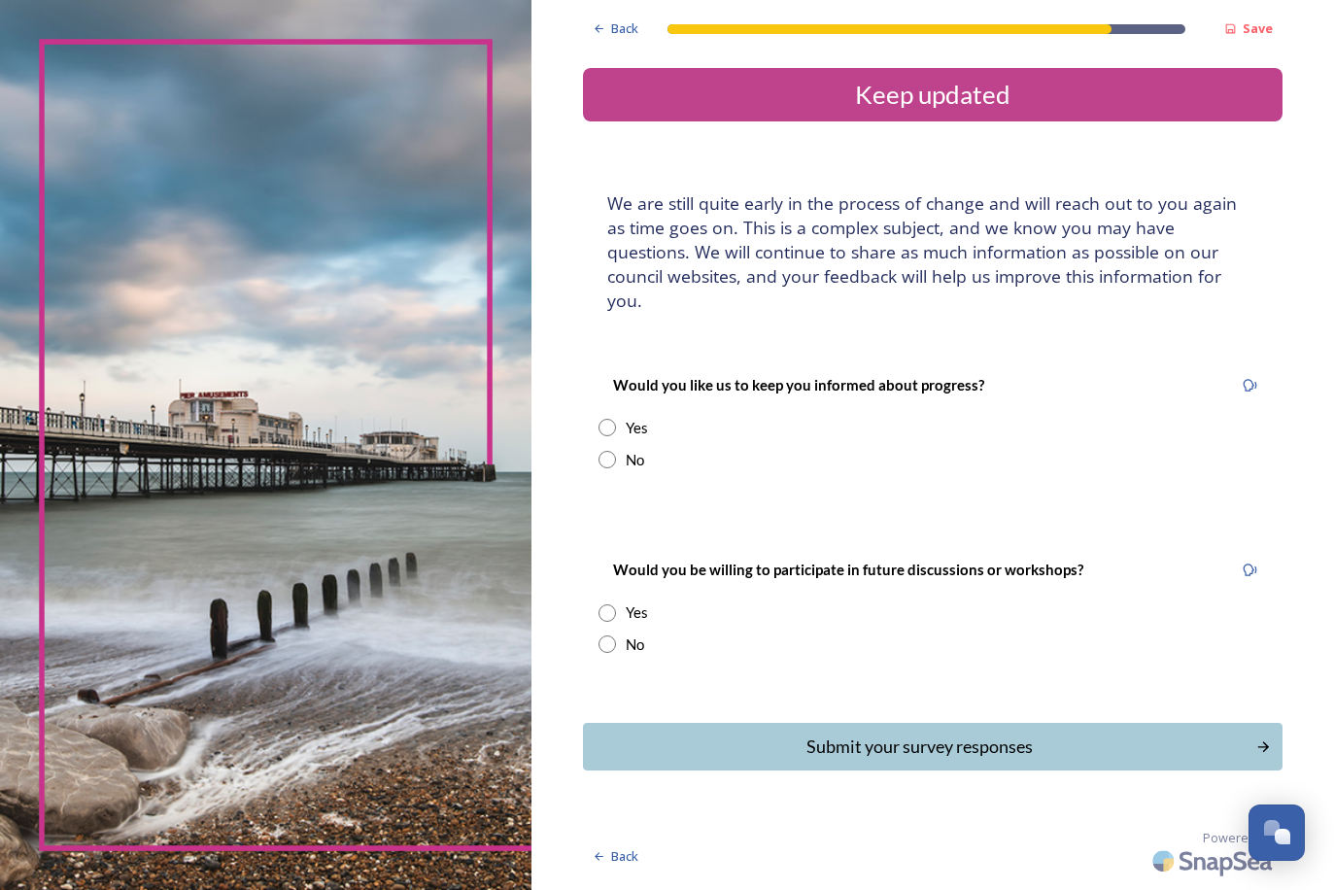
click at [598, 451] on input "radio" at bounding box center [606, 459] width 17 height 17
radio input "true"
click at [598, 635] on input "radio" at bounding box center [606, 643] width 17 height 17
radio input "true"
click at [719, 733] on div "Submit your survey responses" at bounding box center [920, 746] width 658 height 26
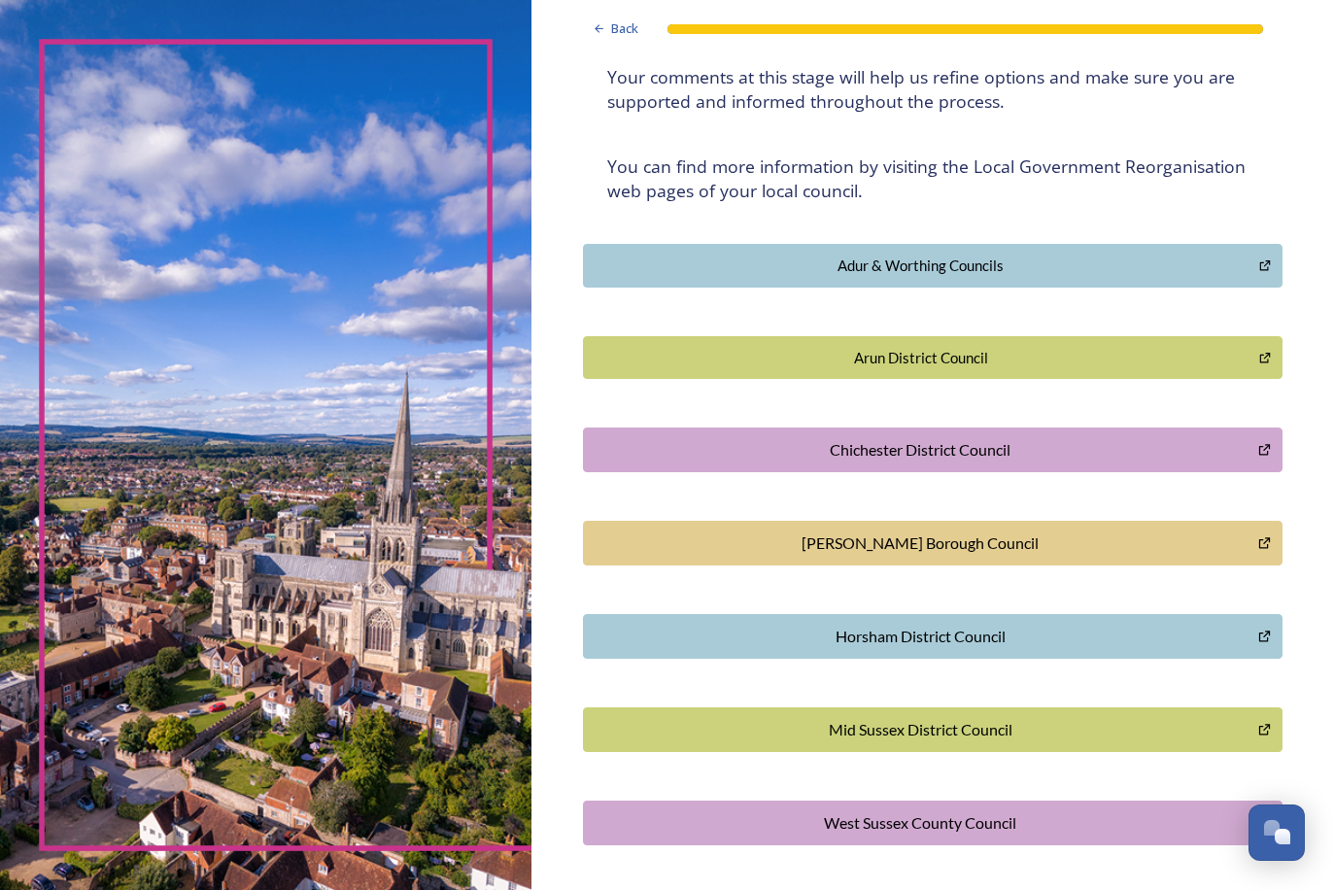
scroll to position [290, 0]
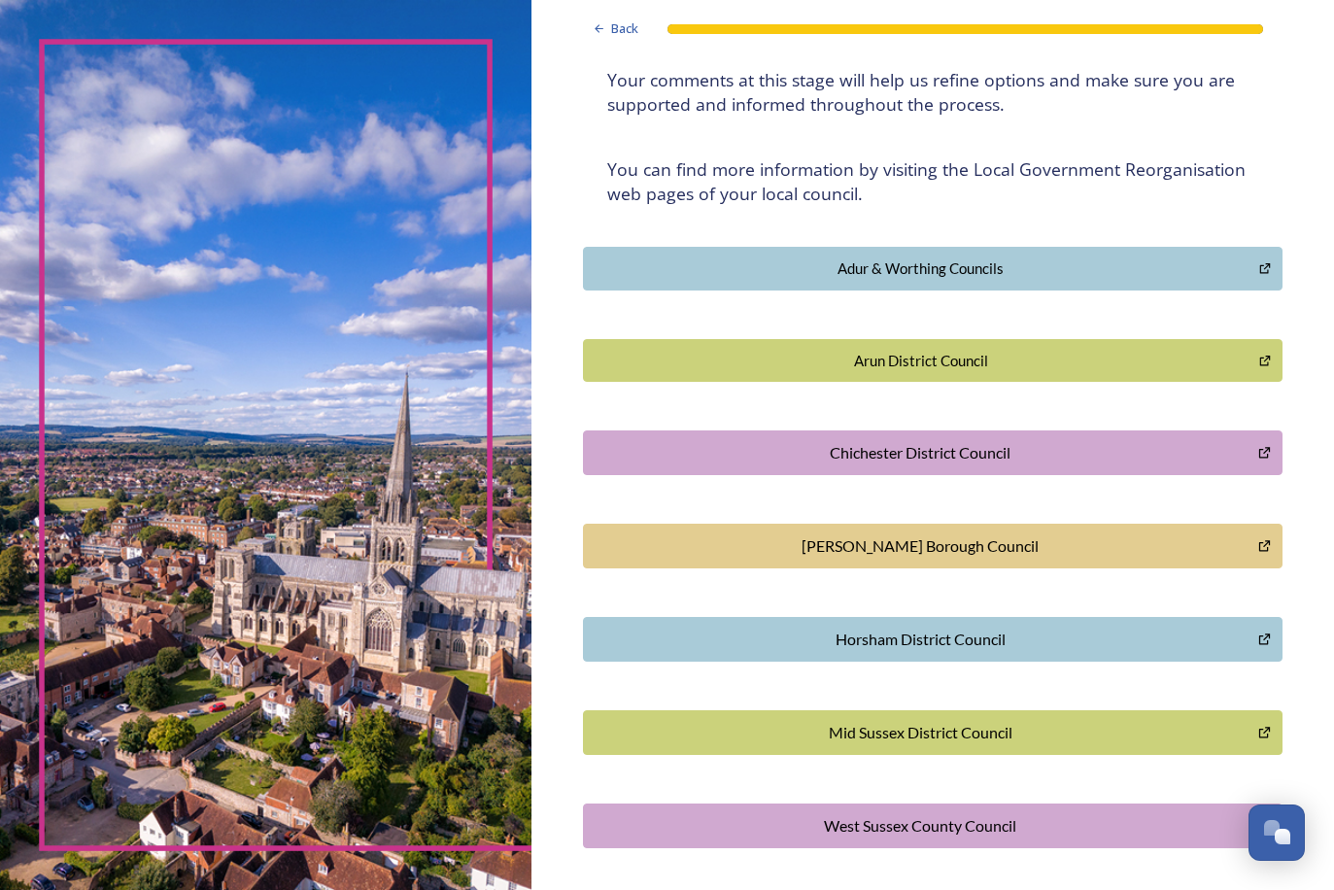
click at [919, 628] on div "Horsham District Council" at bounding box center [921, 639] width 654 height 23
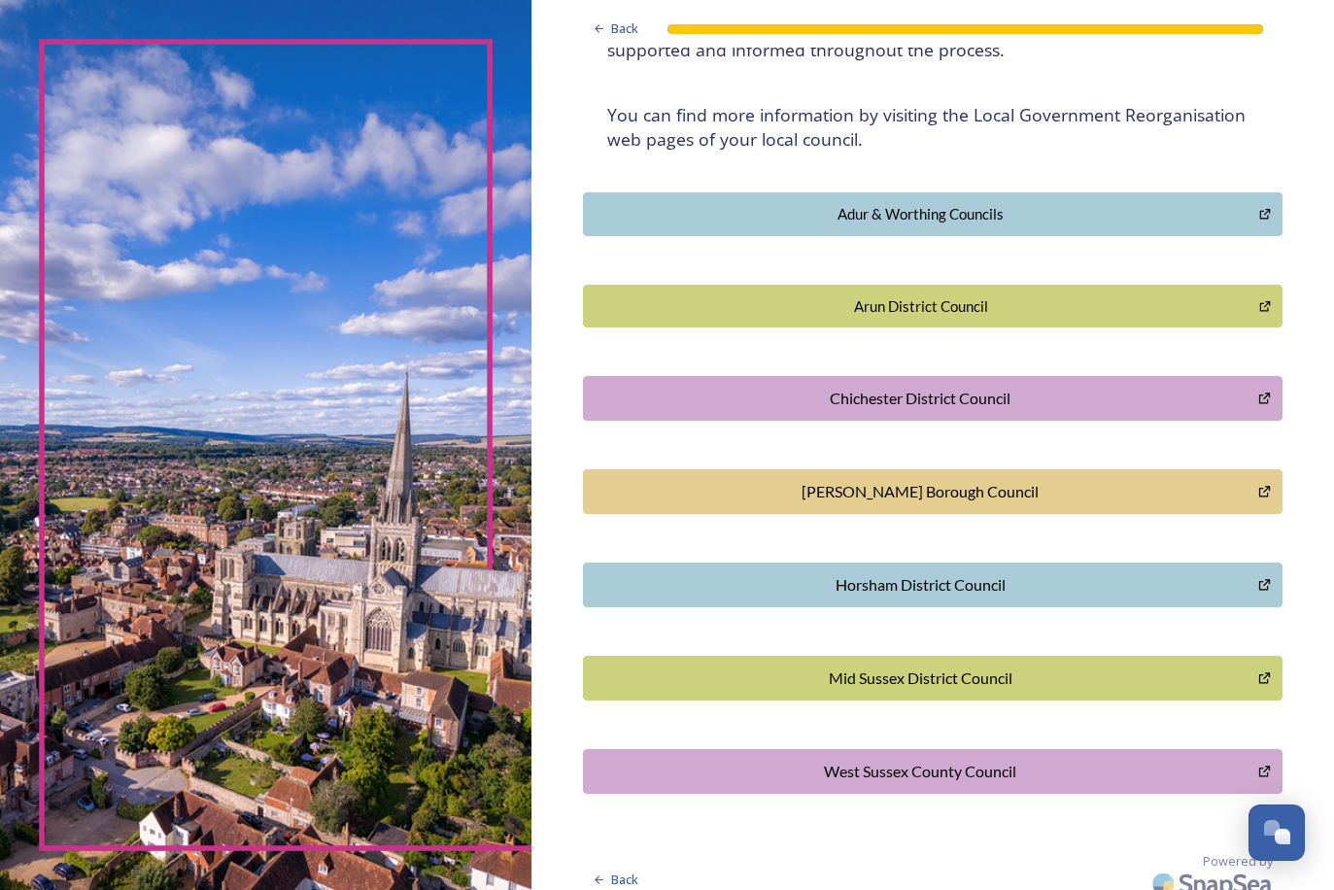
scroll to position [344, 0]
